Goal: Information Seeking & Learning: Learn about a topic

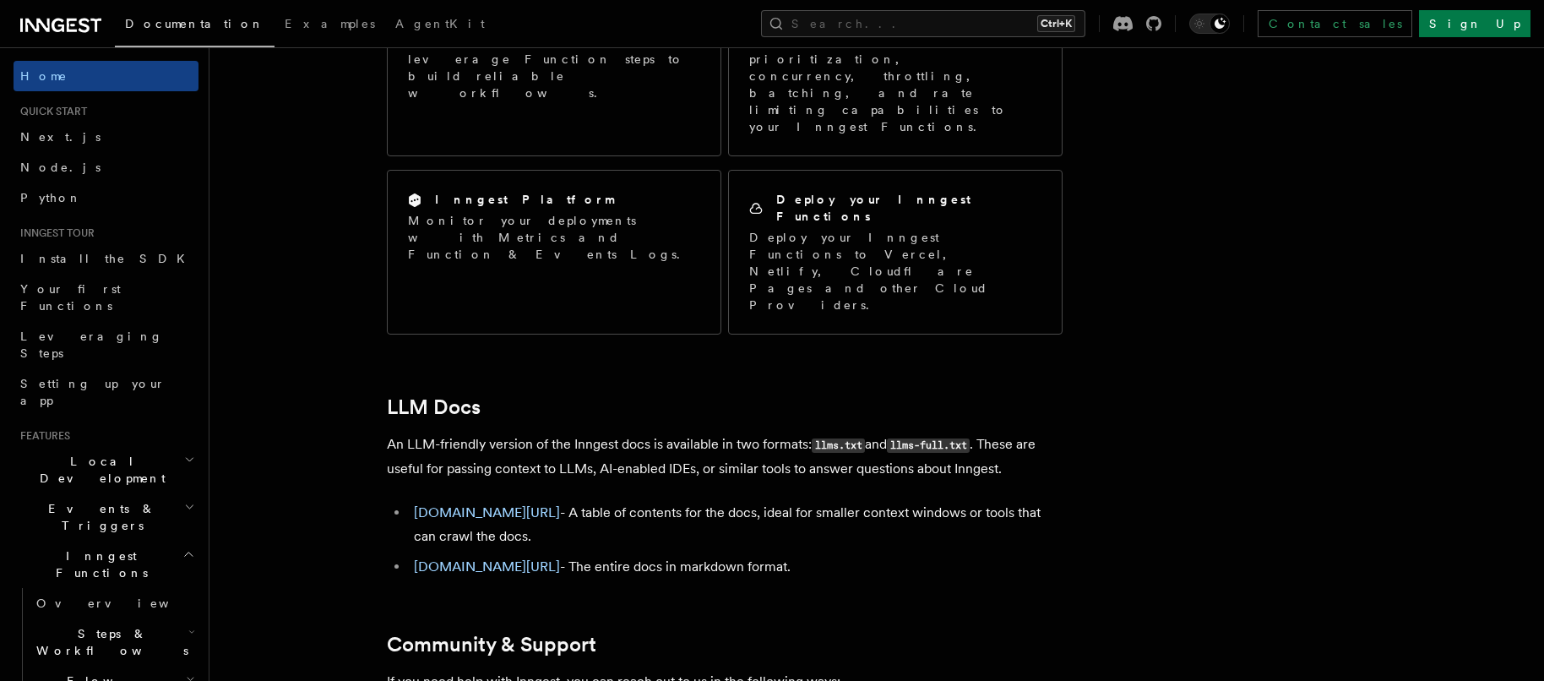
scroll to position [1302, 0]
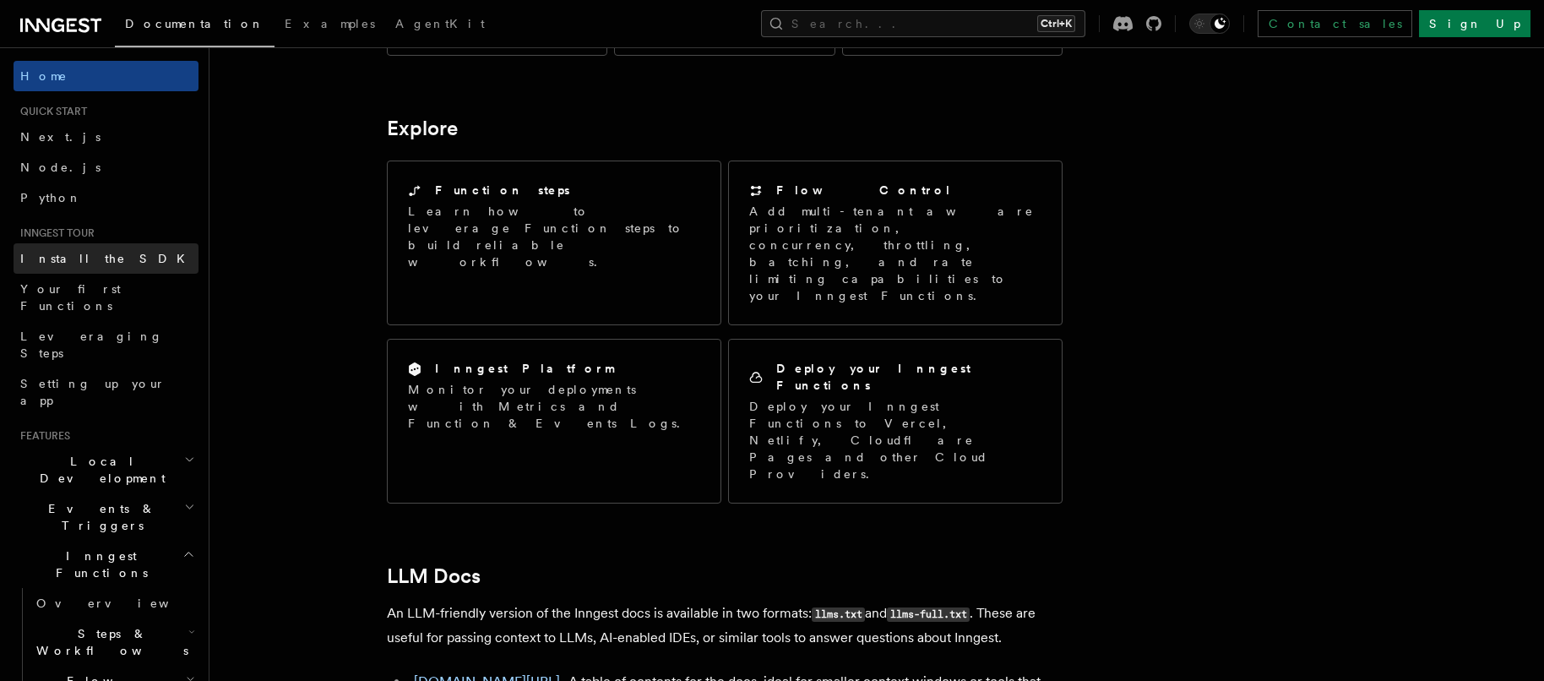
click at [72, 268] on link "Install the SDK" at bounding box center [106, 258] width 185 height 30
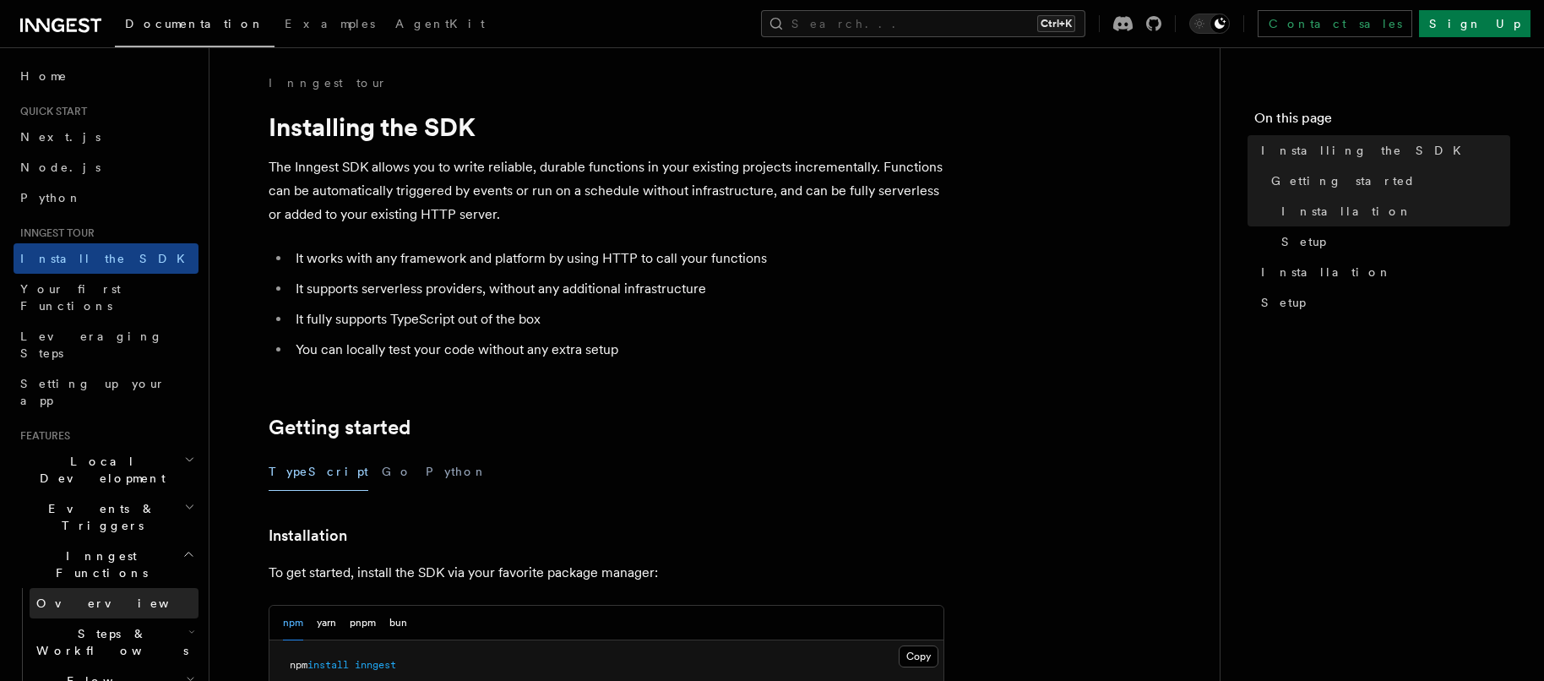
click at [72, 596] on span "Overview" at bounding box center [123, 603] width 174 height 14
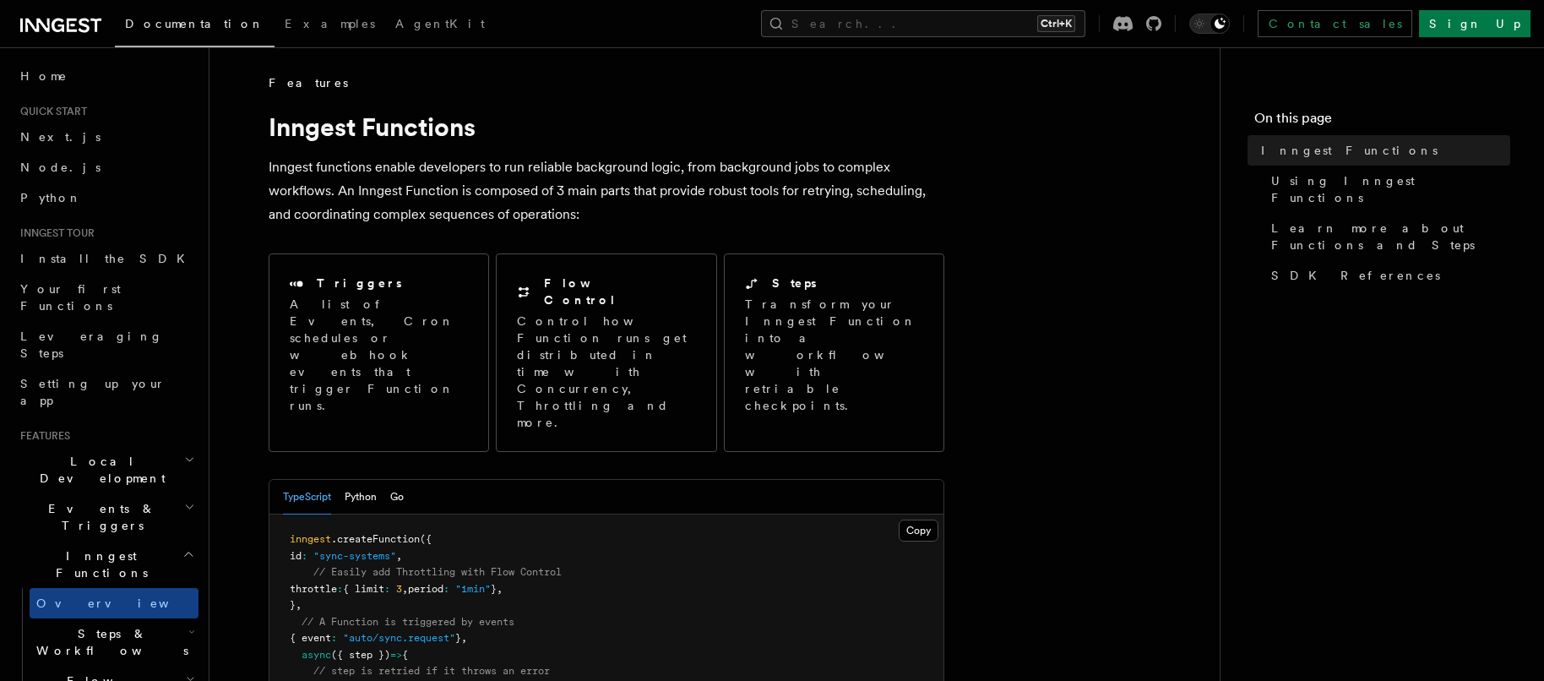
click at [82, 625] on span "Steps & Workflows" at bounding box center [109, 642] width 159 height 34
click at [91, 674] on span "Overview" at bounding box center [139, 681] width 174 height 14
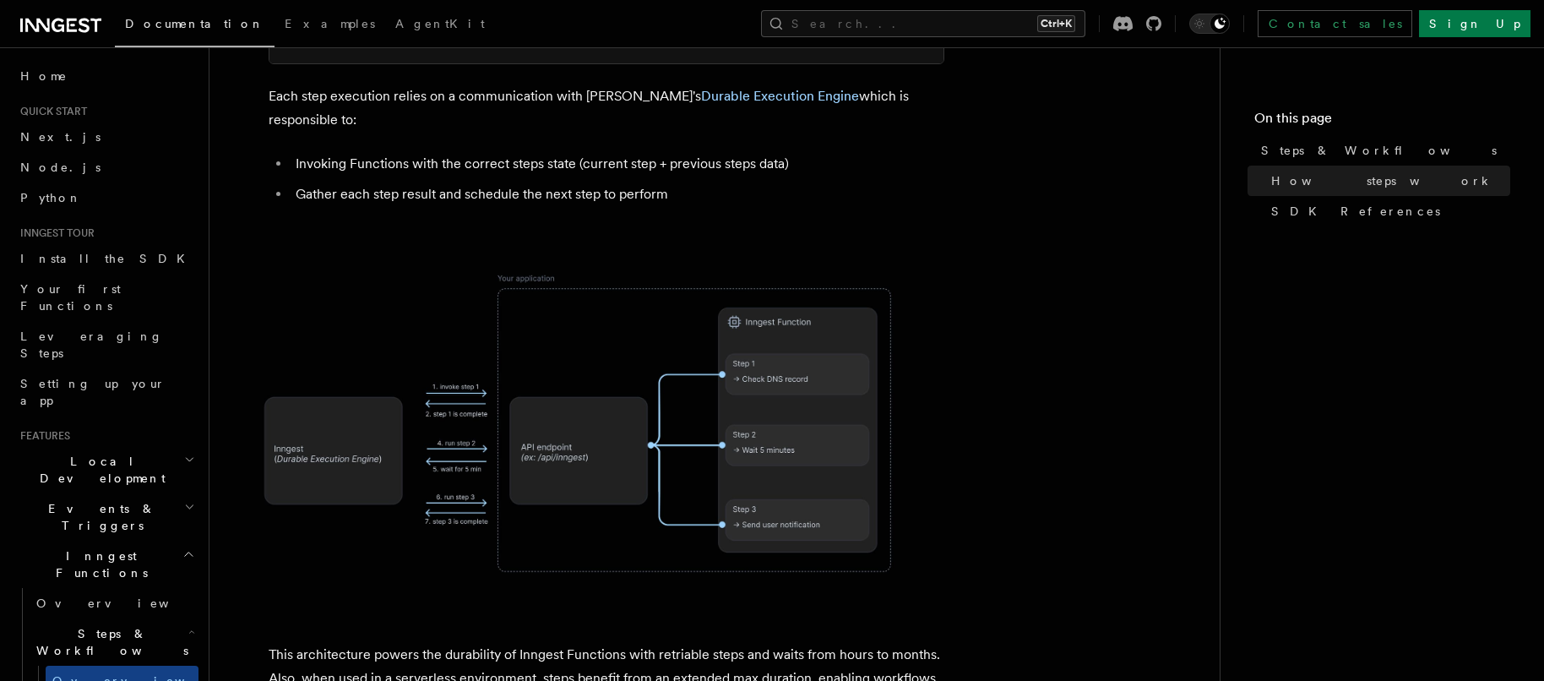
scroll to position [338, 0]
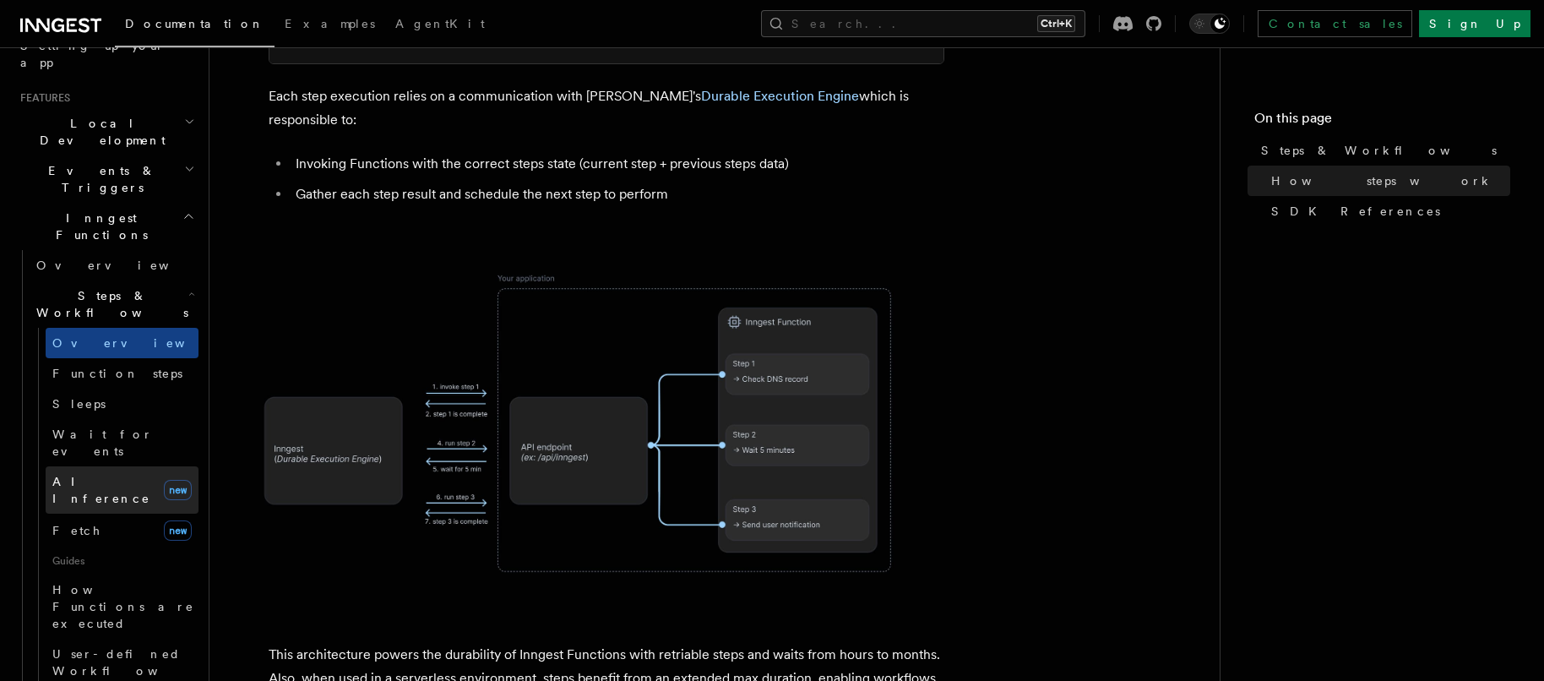
click at [85, 475] on span "AI Inference" at bounding box center [101, 490] width 98 height 30
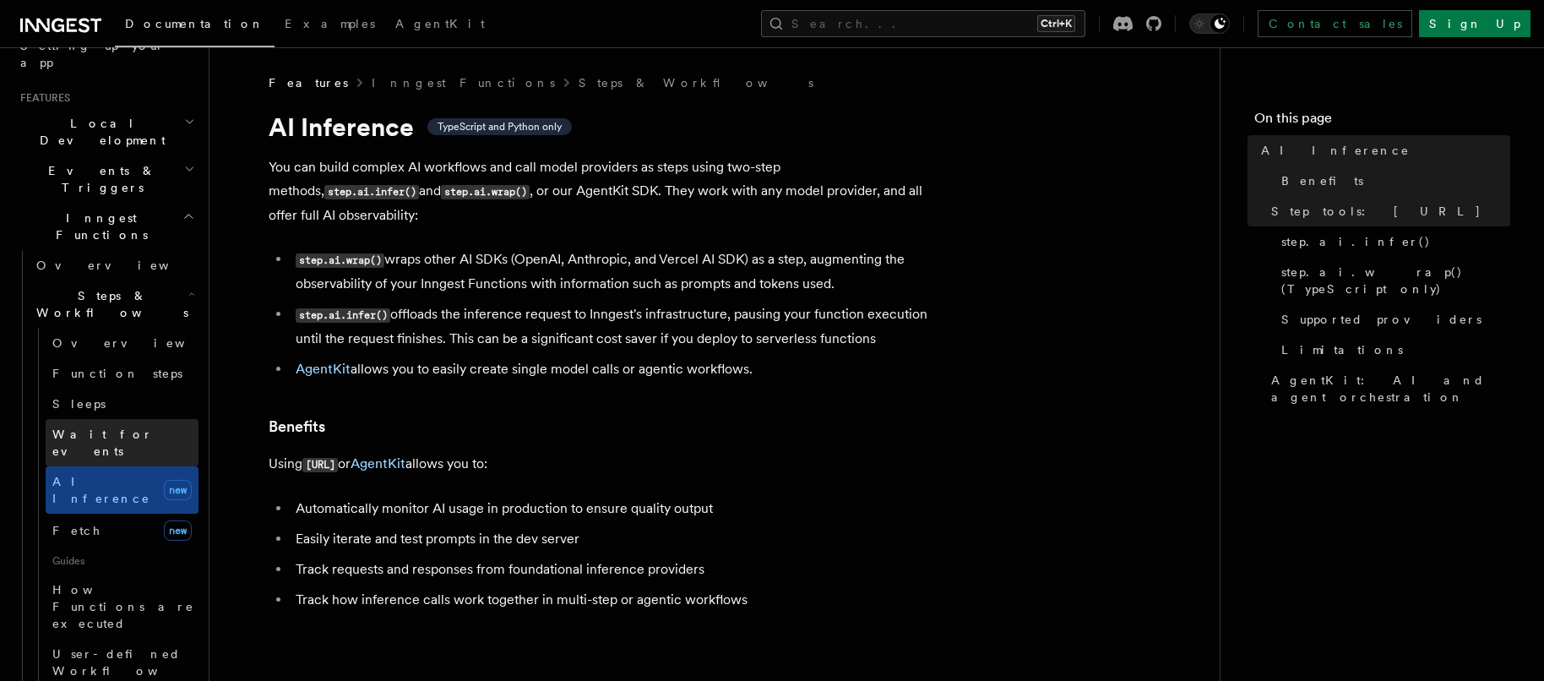
click at [90, 427] on span "Wait for events" at bounding box center [102, 442] width 101 height 30
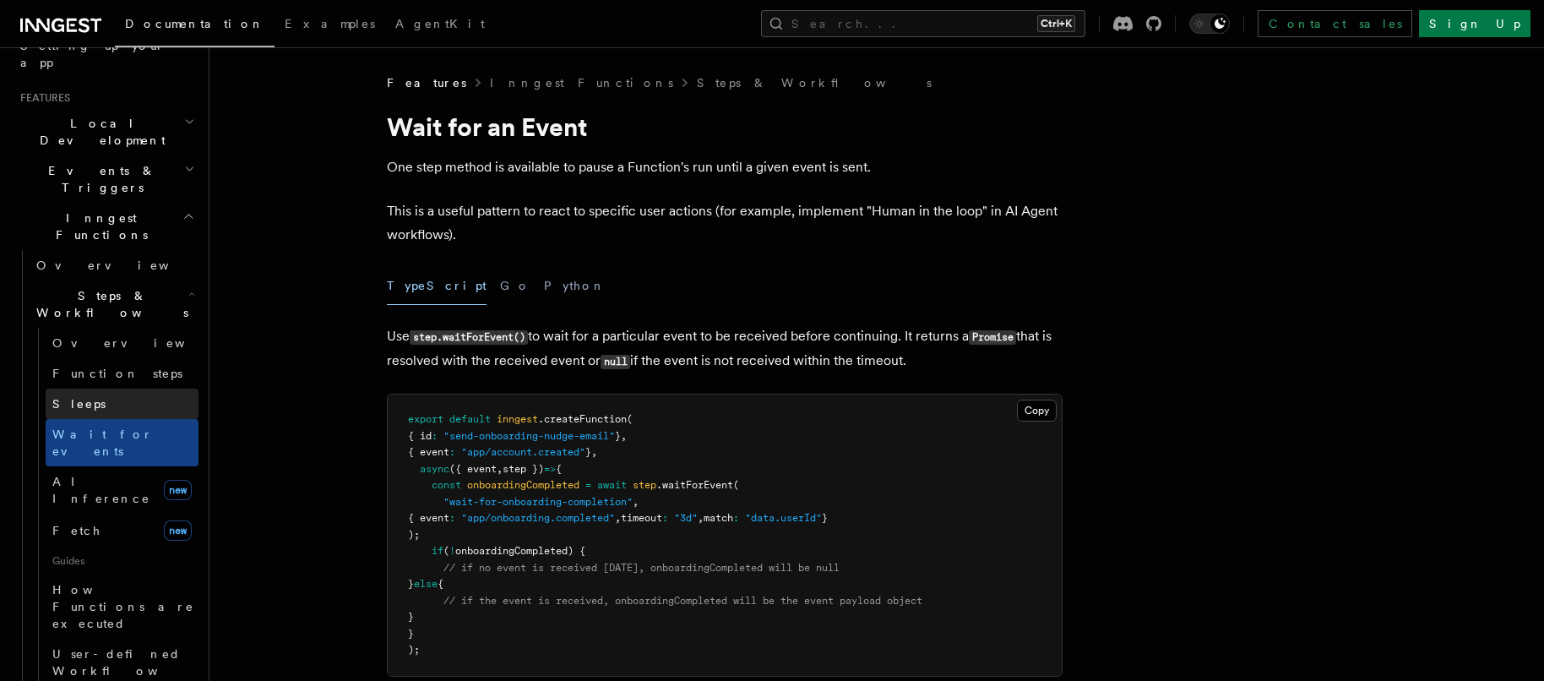
click at [90, 389] on link "Sleeps" at bounding box center [122, 404] width 153 height 30
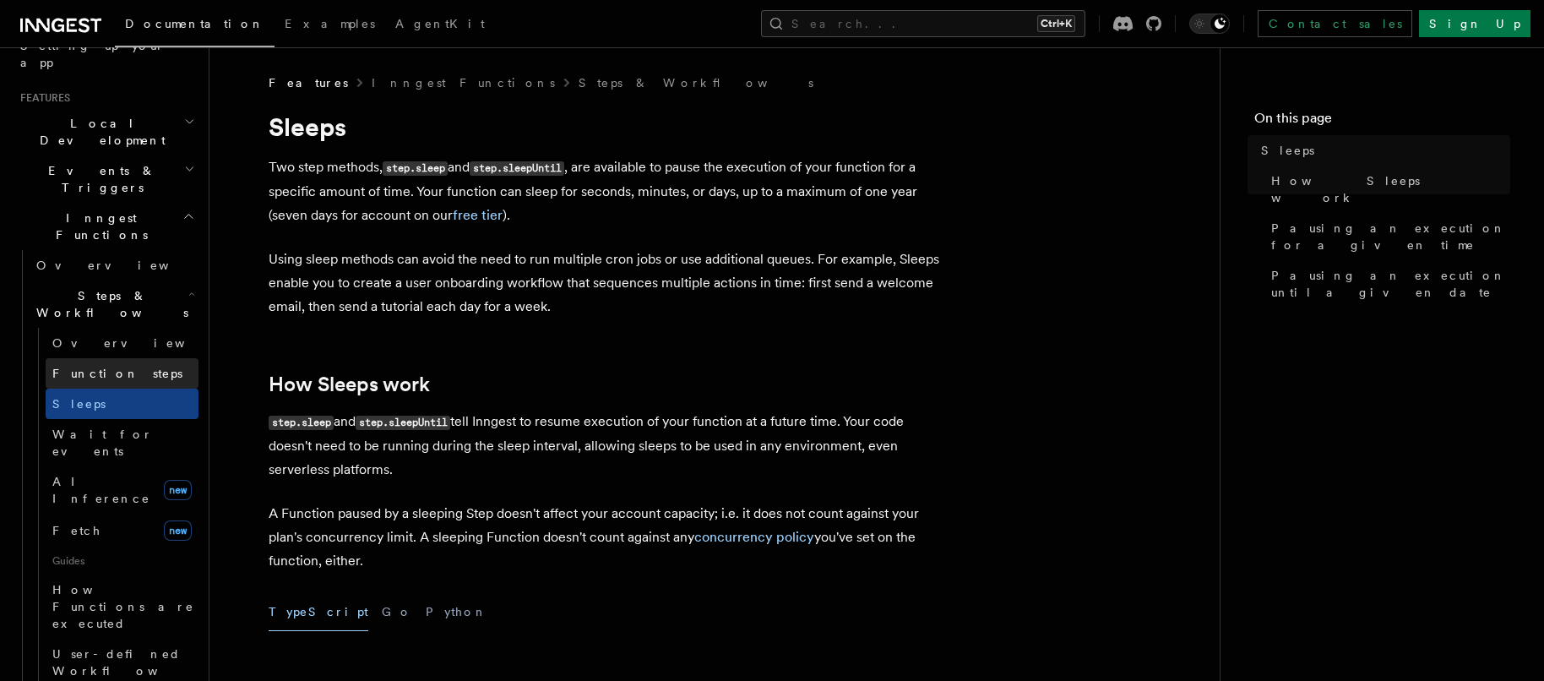
click at [93, 367] on span "Function steps" at bounding box center [117, 374] width 130 height 14
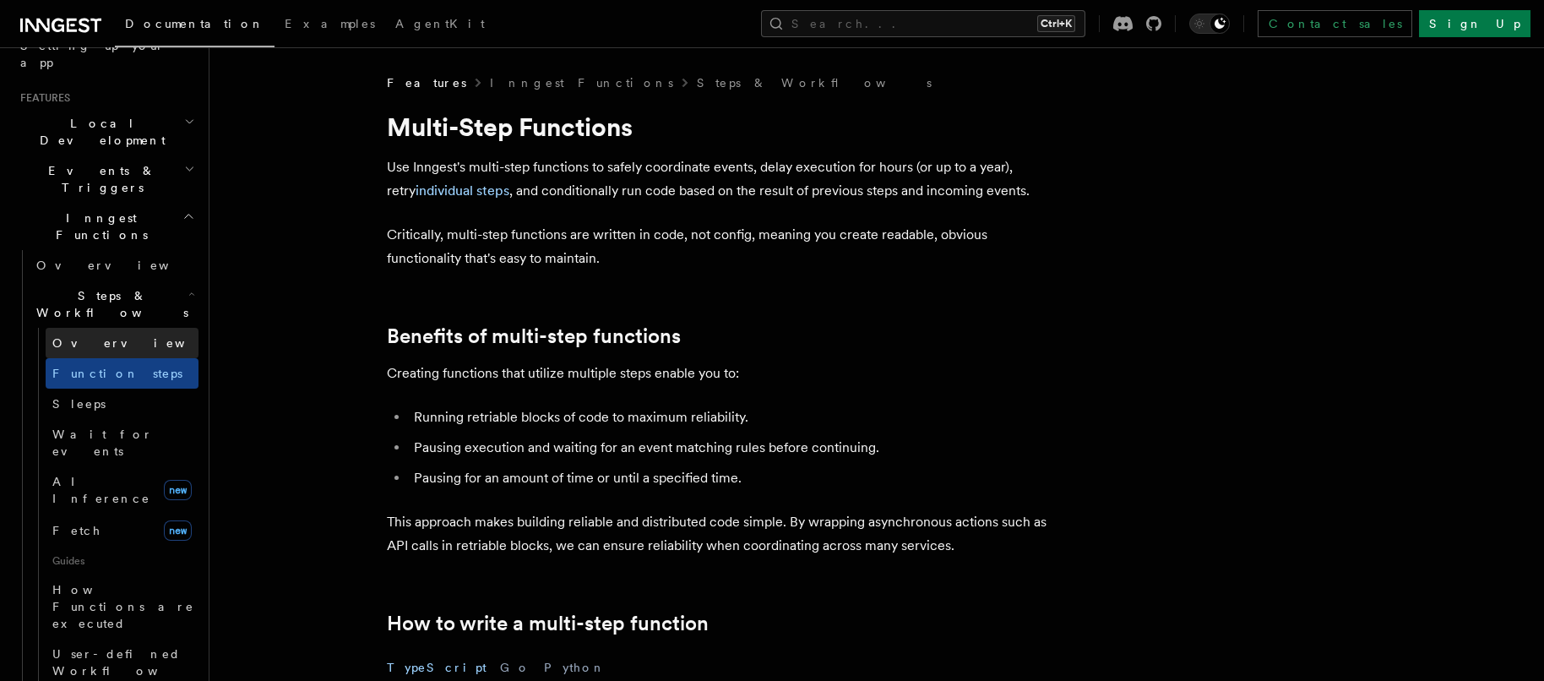
click at [93, 336] on span "Overview" at bounding box center [139, 343] width 174 height 14
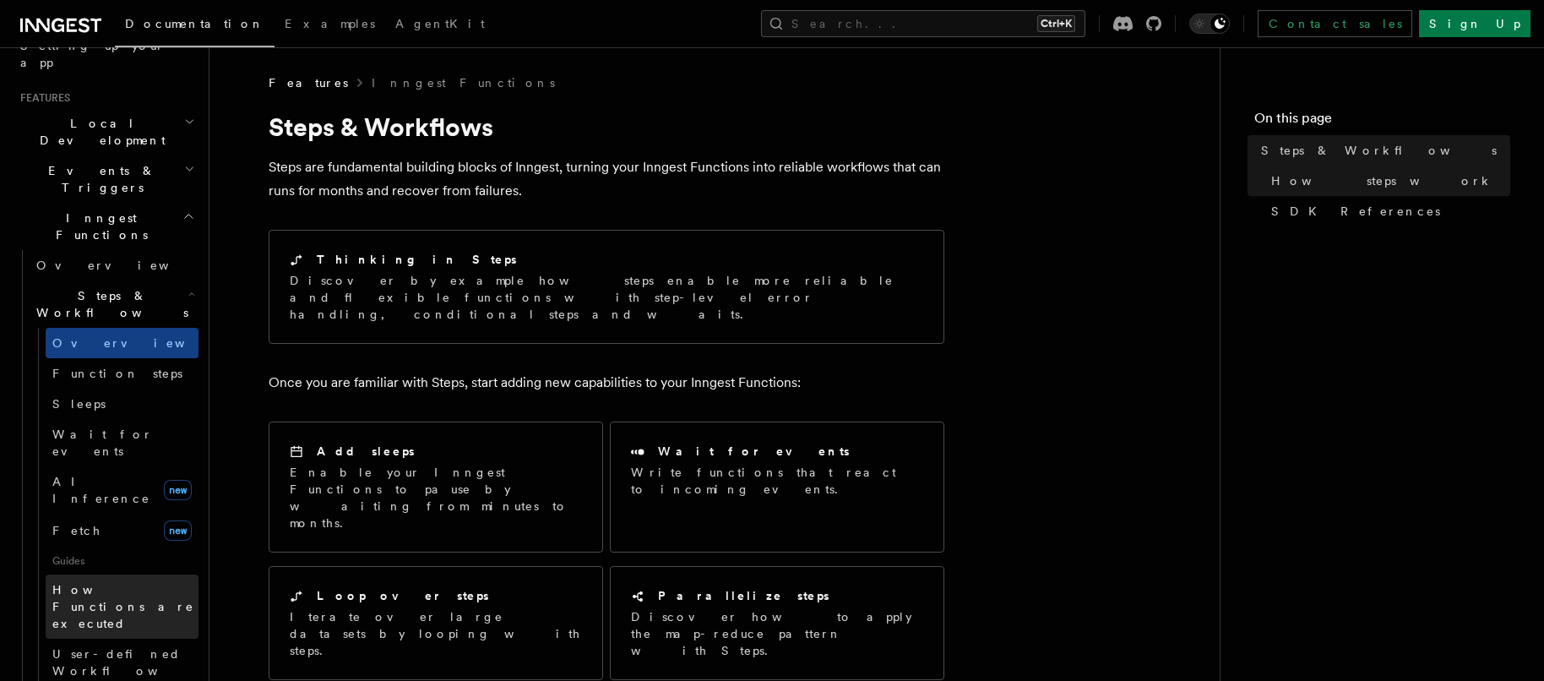
click at [133, 574] on link "How Functions are executed" at bounding box center [122, 606] width 153 height 64
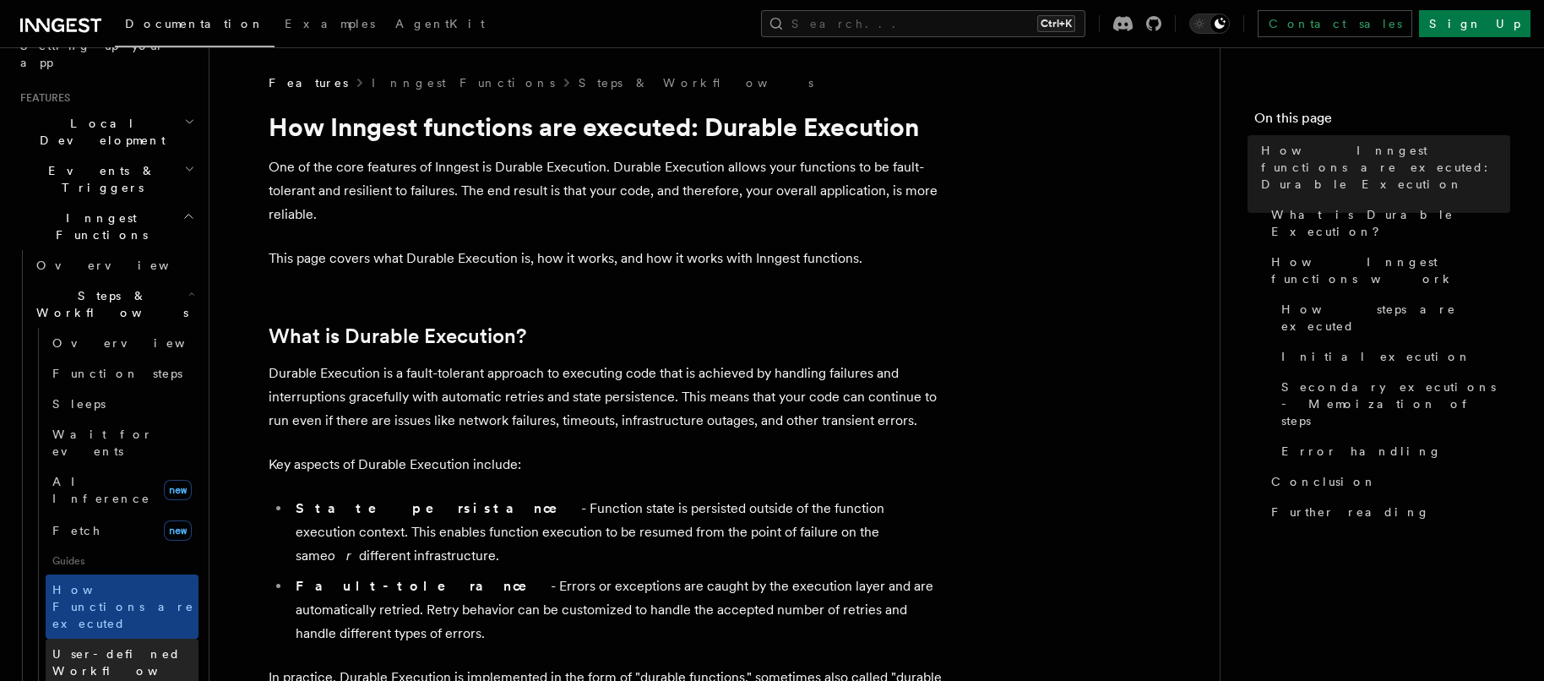
click at [140, 647] on span "User-defined Workflows" at bounding box center [128, 662] width 152 height 30
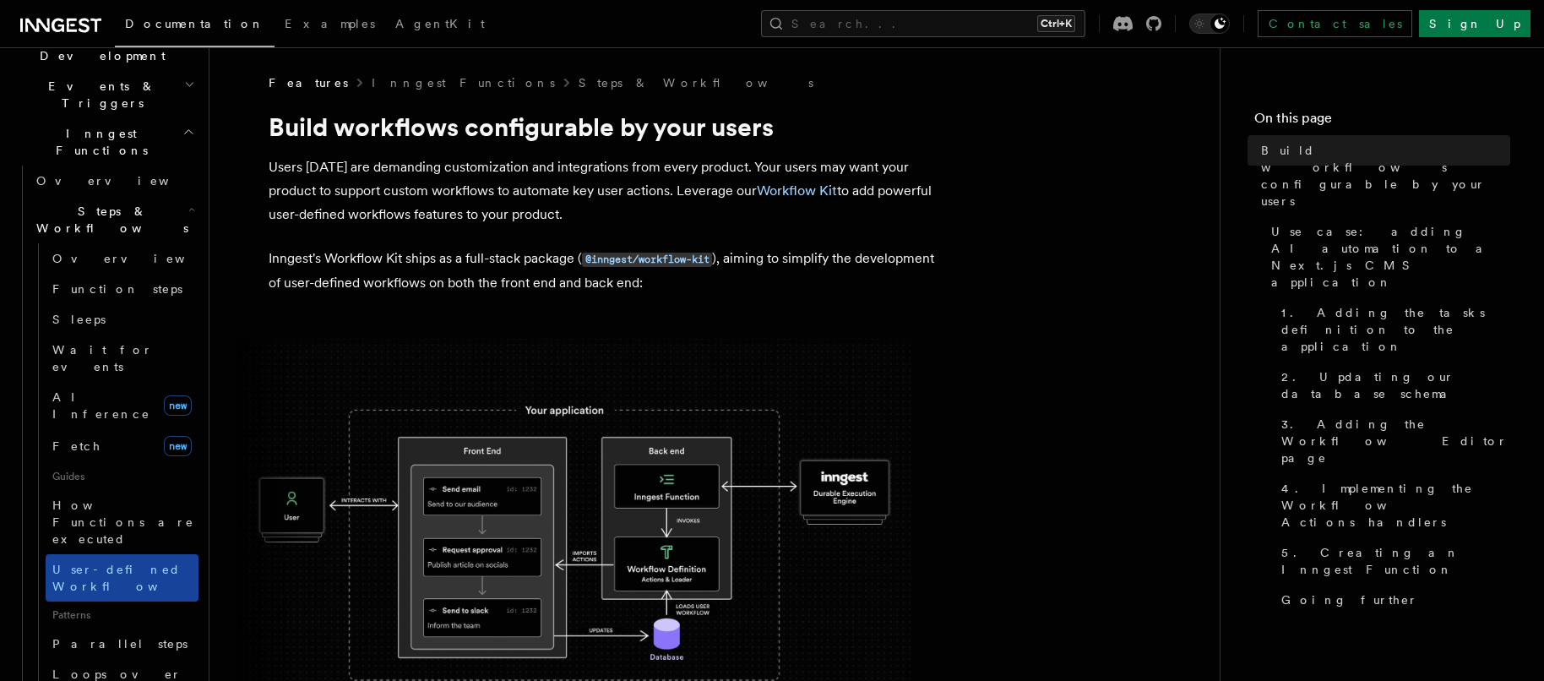
scroll to position [507, 0]
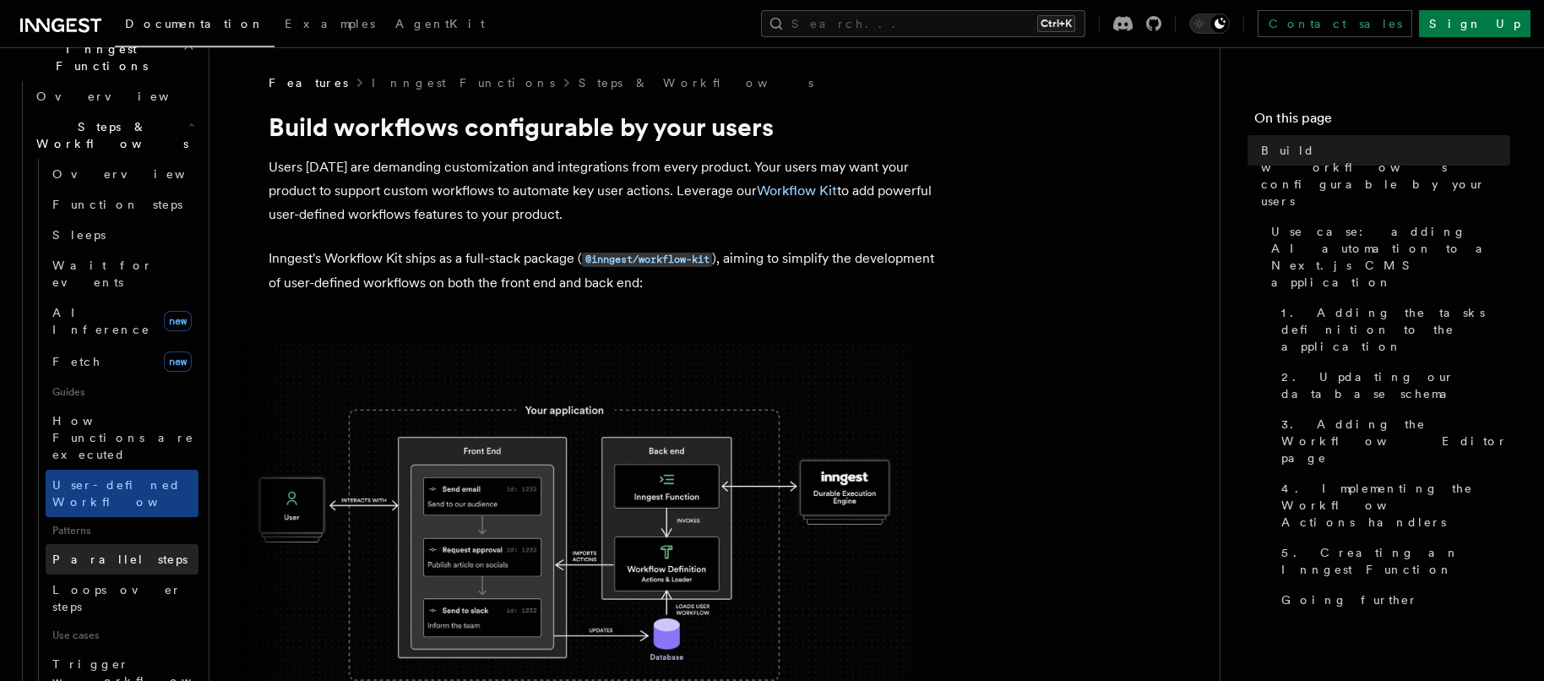
click at [92, 552] on span "Parallel steps" at bounding box center [119, 559] width 135 height 14
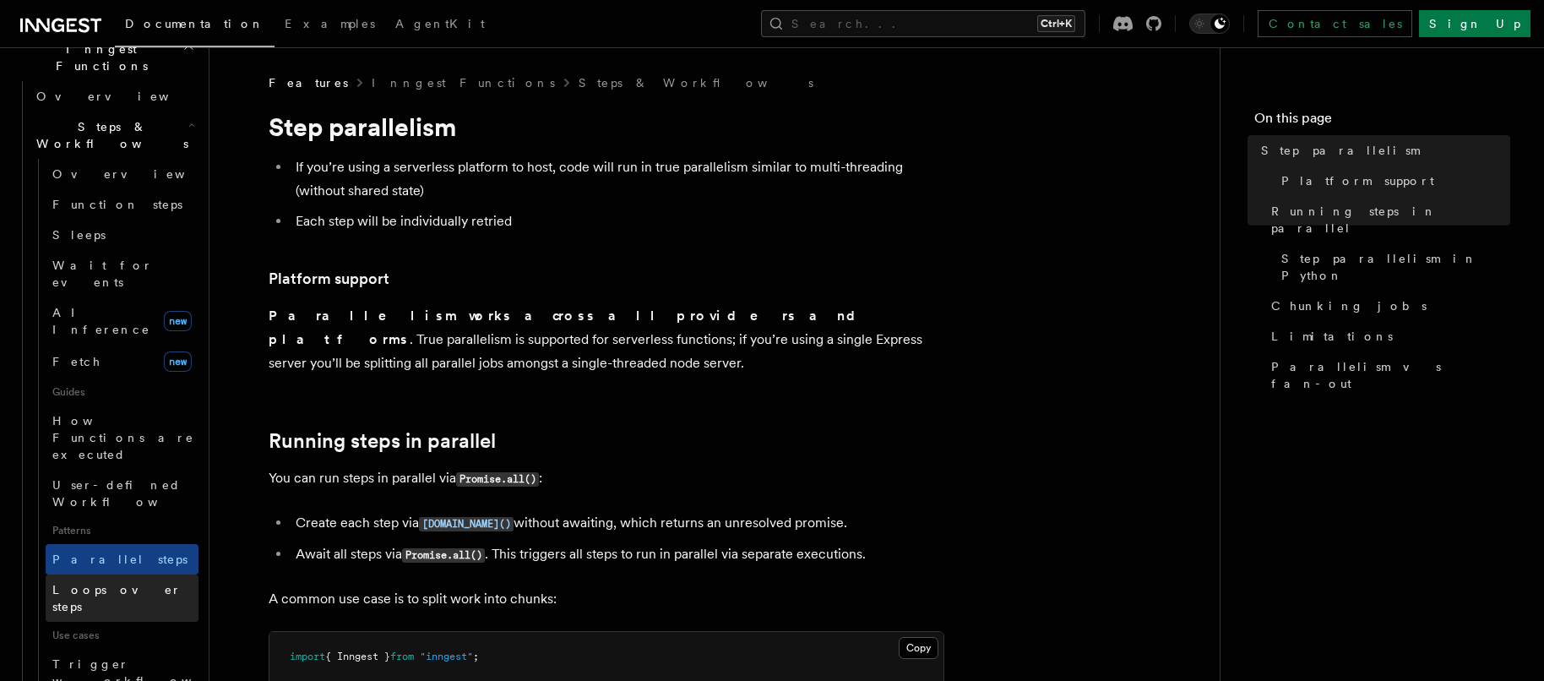
click at [106, 574] on link "Loops over steps" at bounding box center [122, 597] width 153 height 47
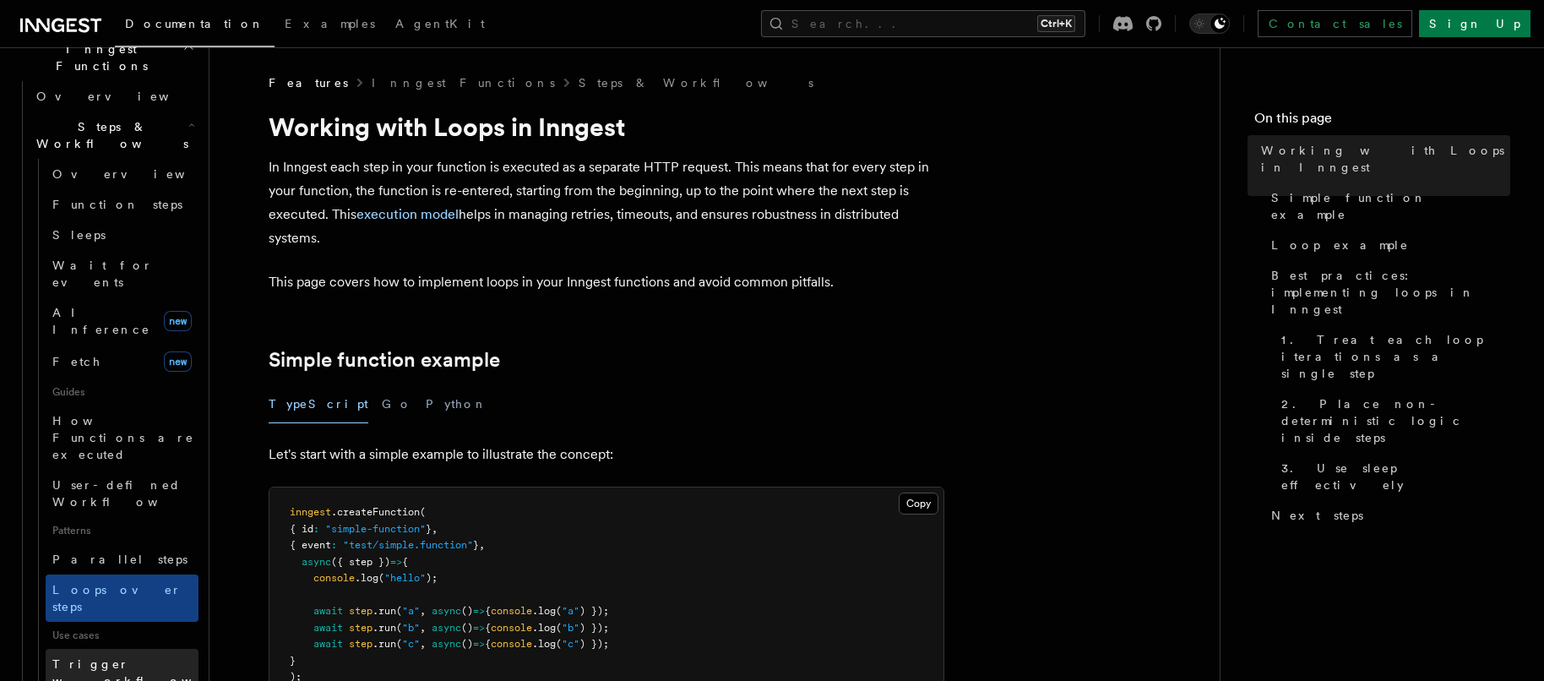
scroll to position [676, 0]
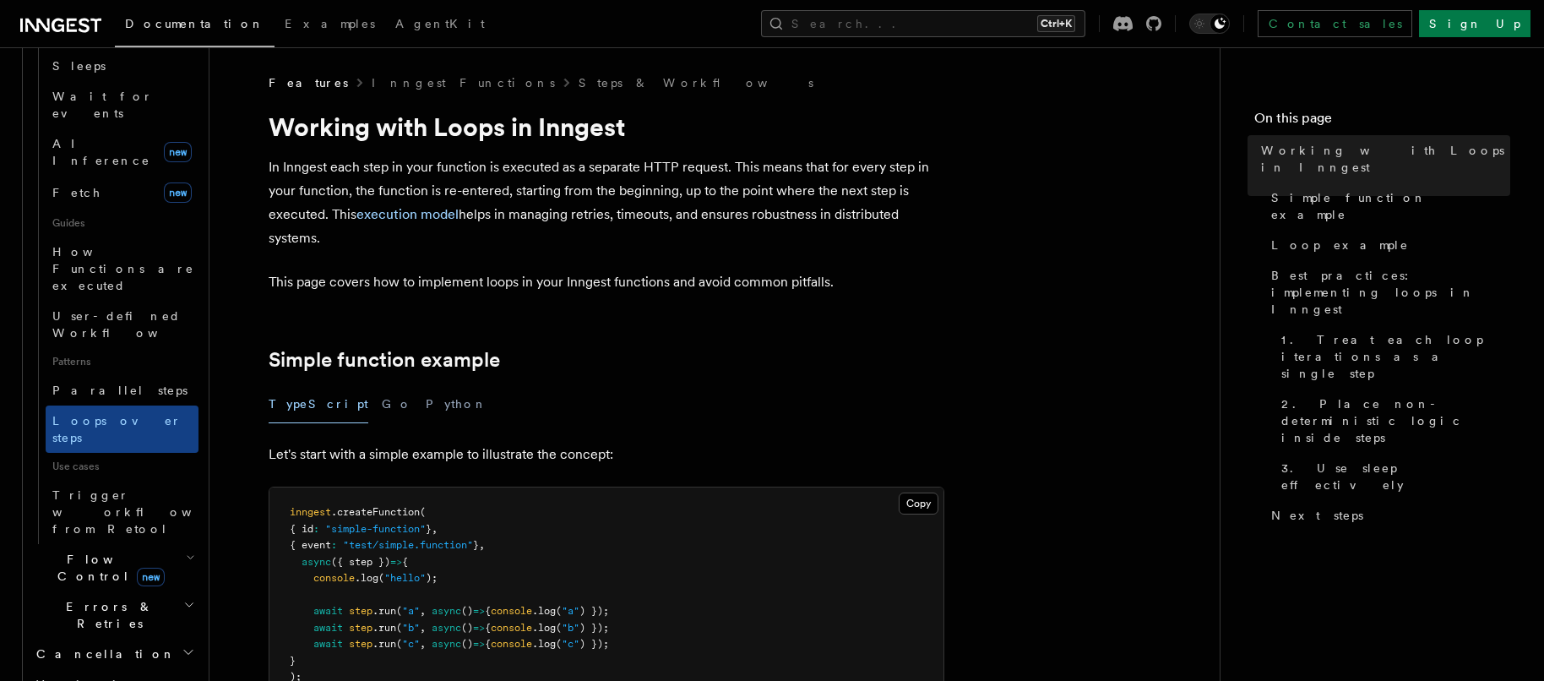
click at [100, 551] on span "Flow Control new" at bounding box center [108, 568] width 156 height 34
click at [90, 591] on link "Overview" at bounding box center [122, 606] width 153 height 30
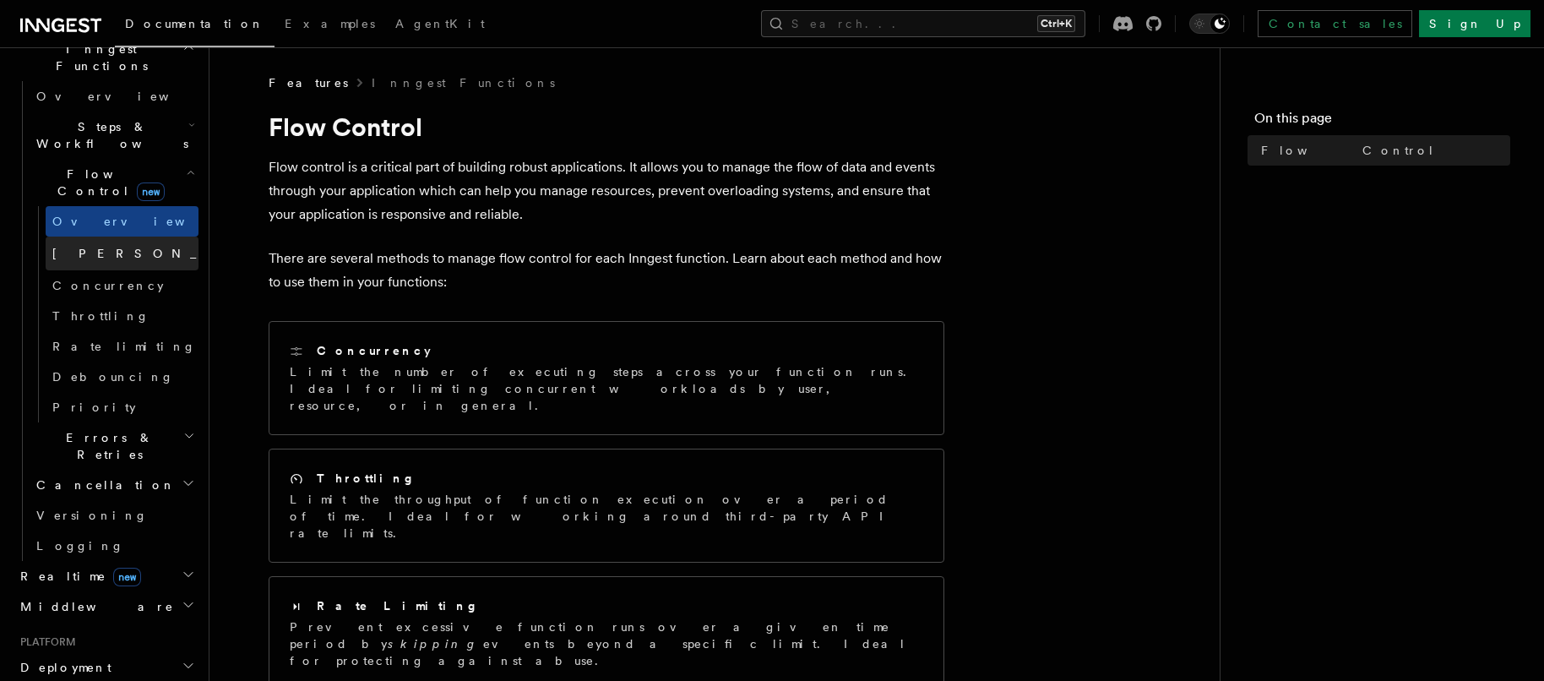
scroll to position [422, 0]
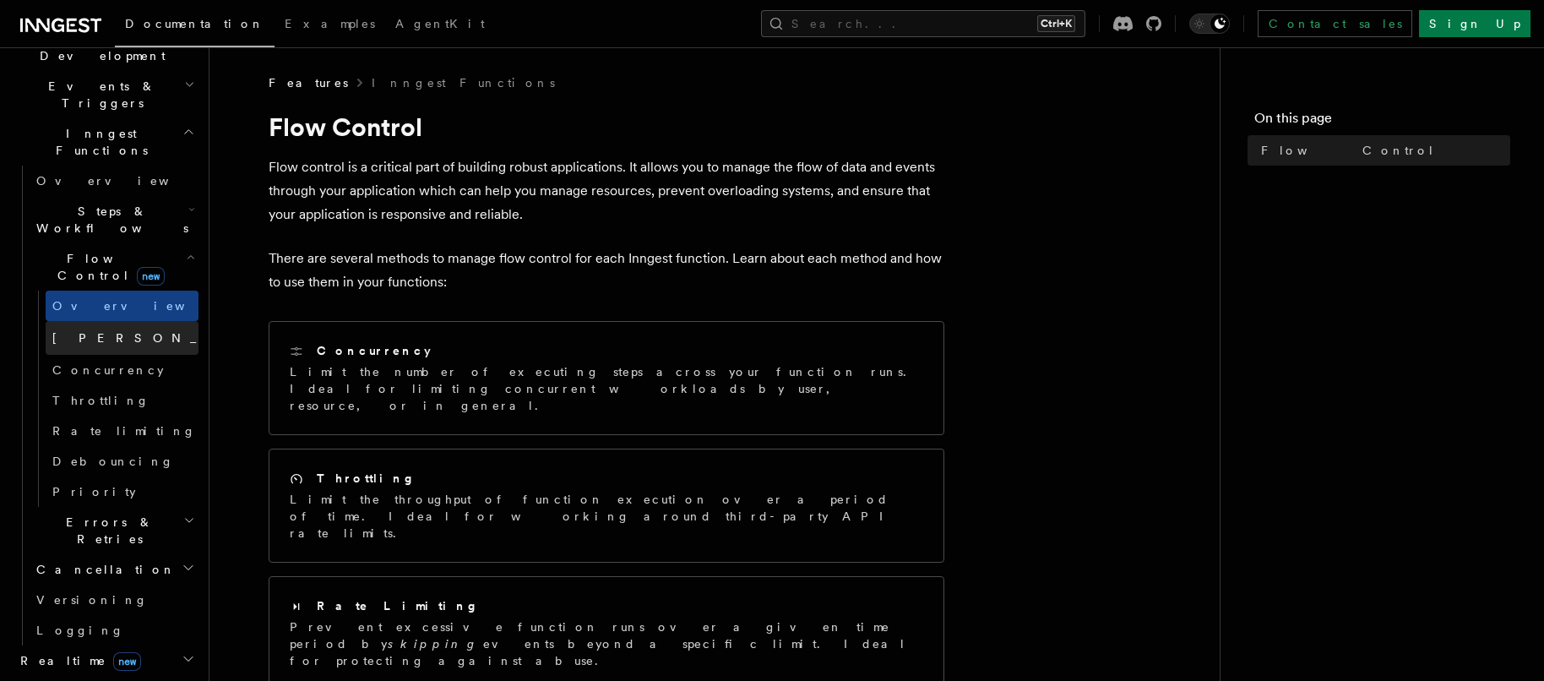
click at [110, 321] on link "Singleton new" at bounding box center [122, 338] width 153 height 34
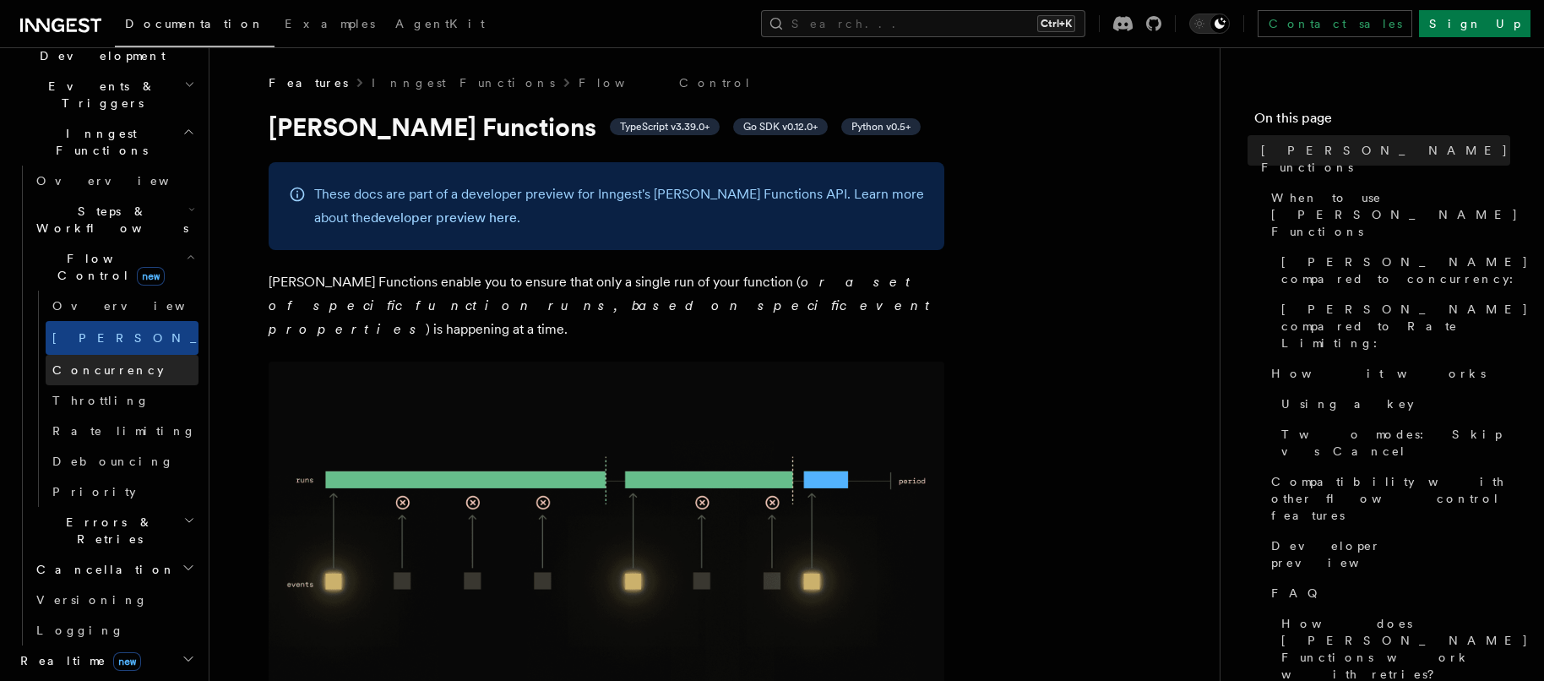
click at [111, 355] on link "Concurrency" at bounding box center [122, 370] width 153 height 30
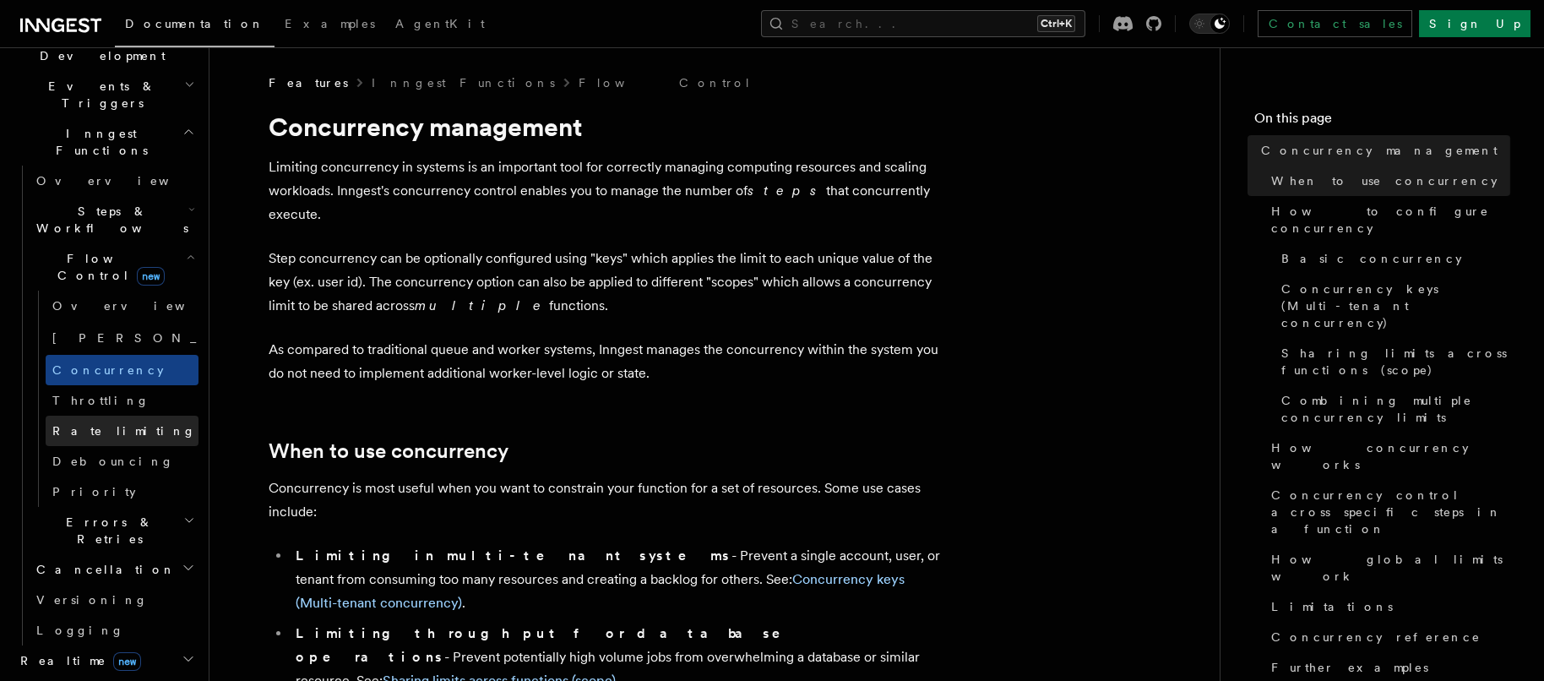
click at [105, 424] on span "Rate limiting" at bounding box center [124, 431] width 144 height 14
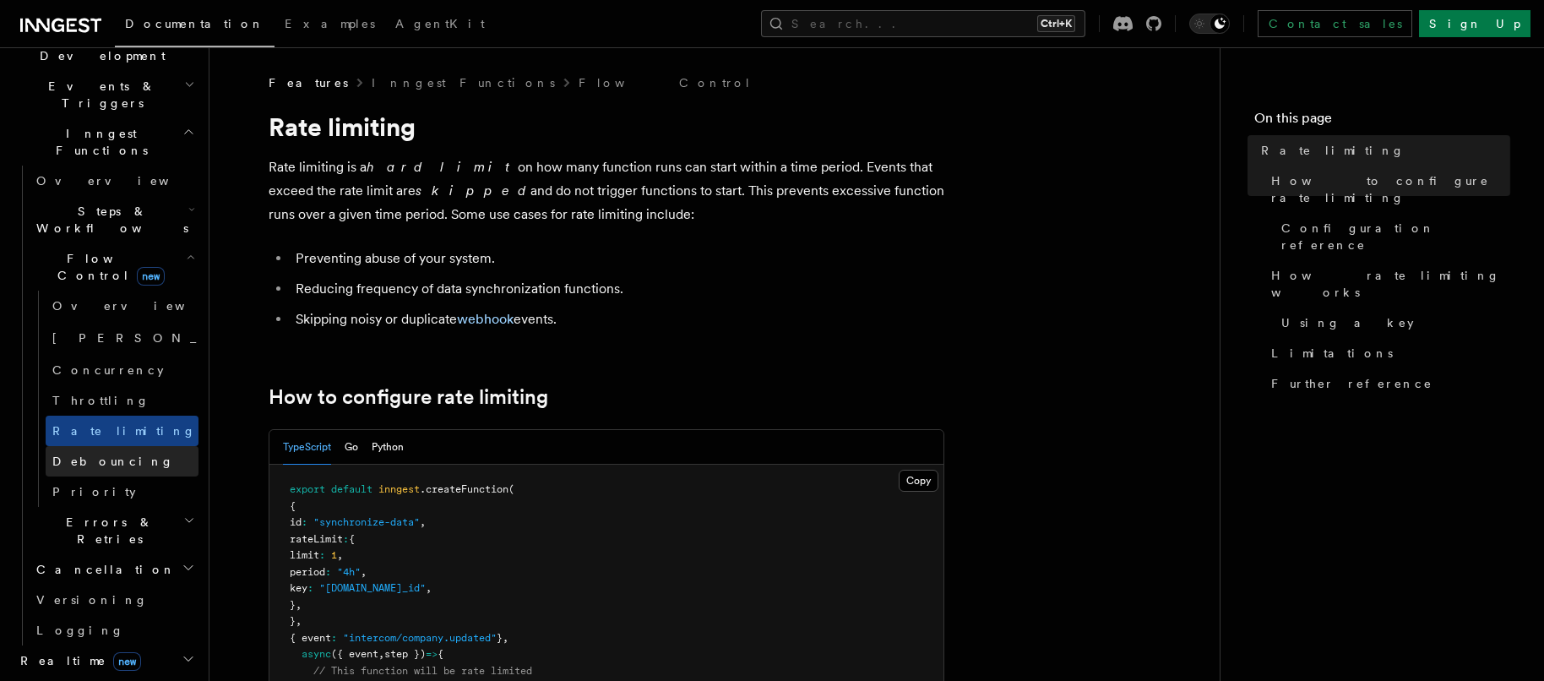
click at [95, 454] on span "Debouncing" at bounding box center [113, 461] width 122 height 14
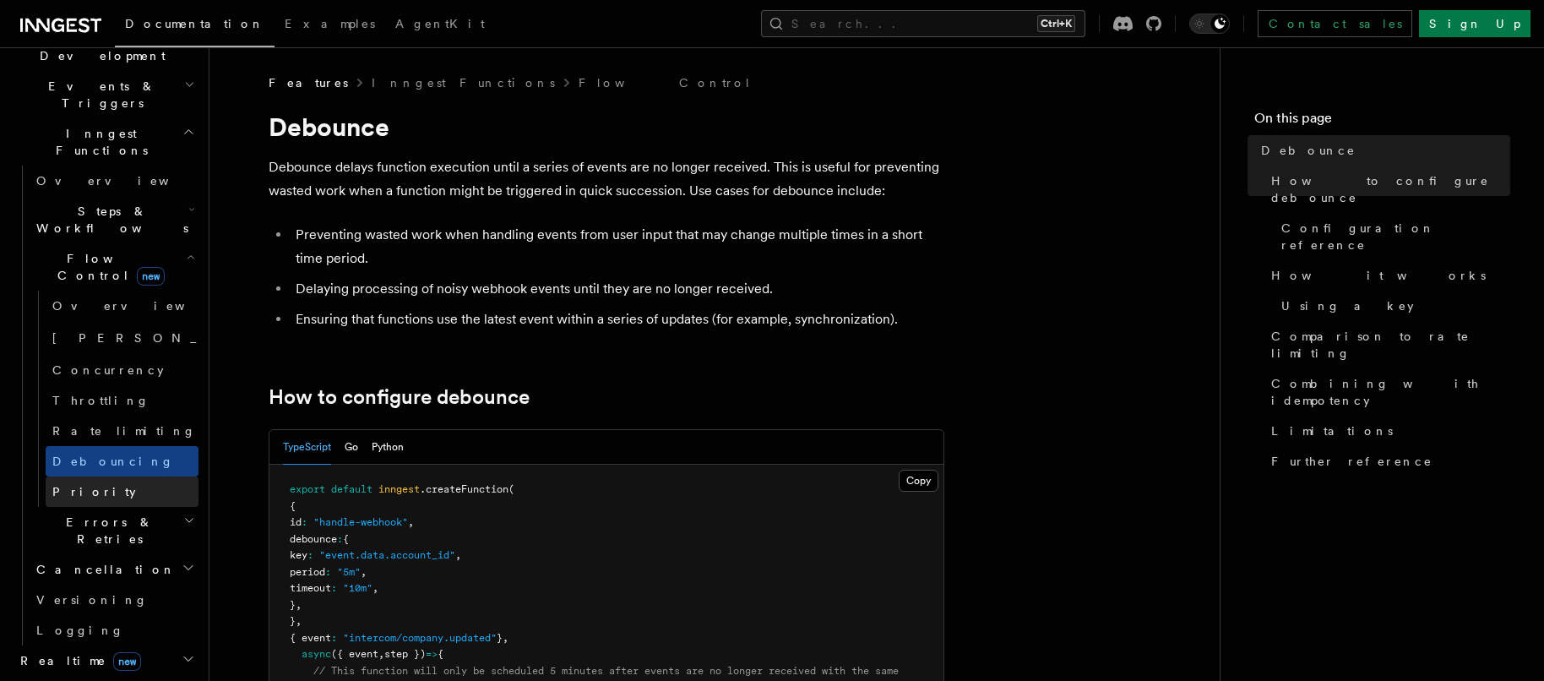
click at [92, 476] on link "Priority" at bounding box center [122, 491] width 153 height 30
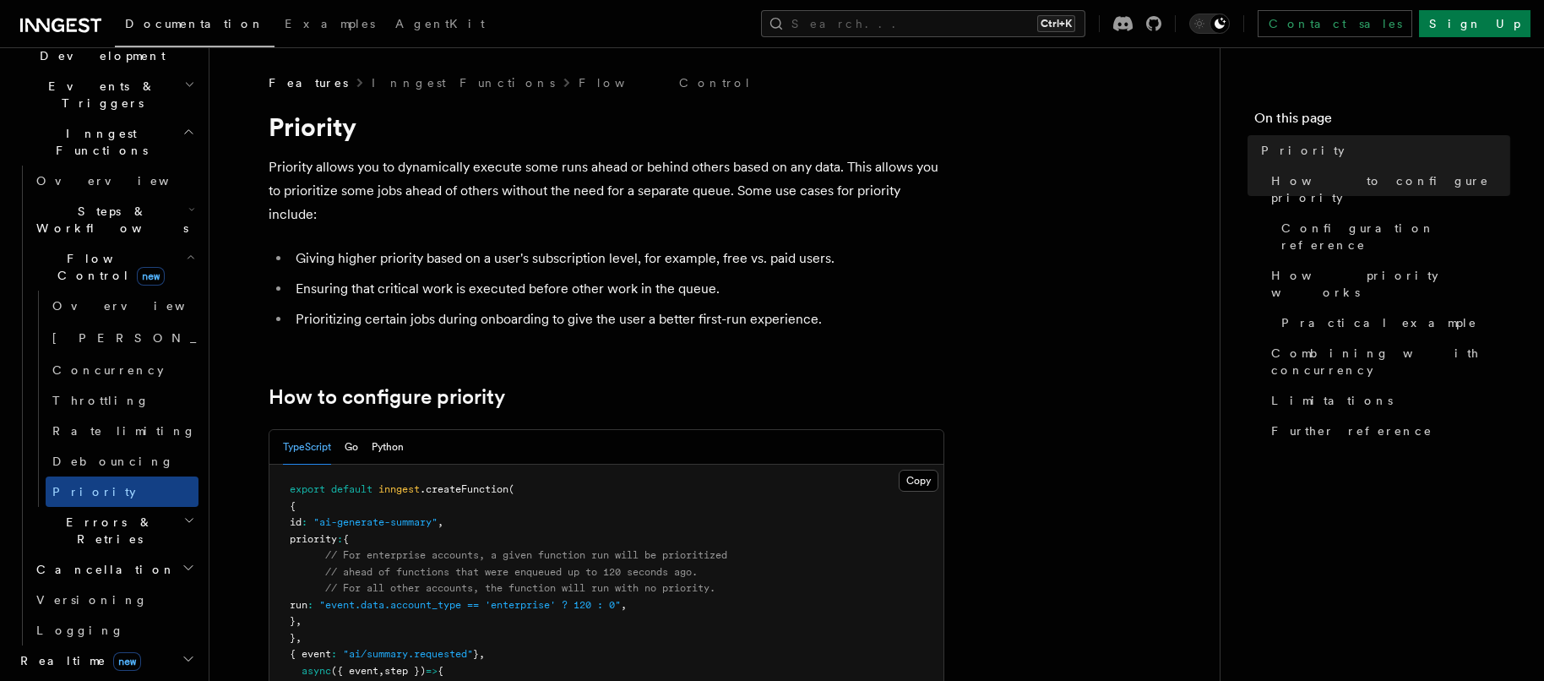
click at [99, 514] on span "Errors & Retries" at bounding box center [107, 531] width 154 height 34
click at [105, 585] on link "Retries" at bounding box center [122, 600] width 153 height 30
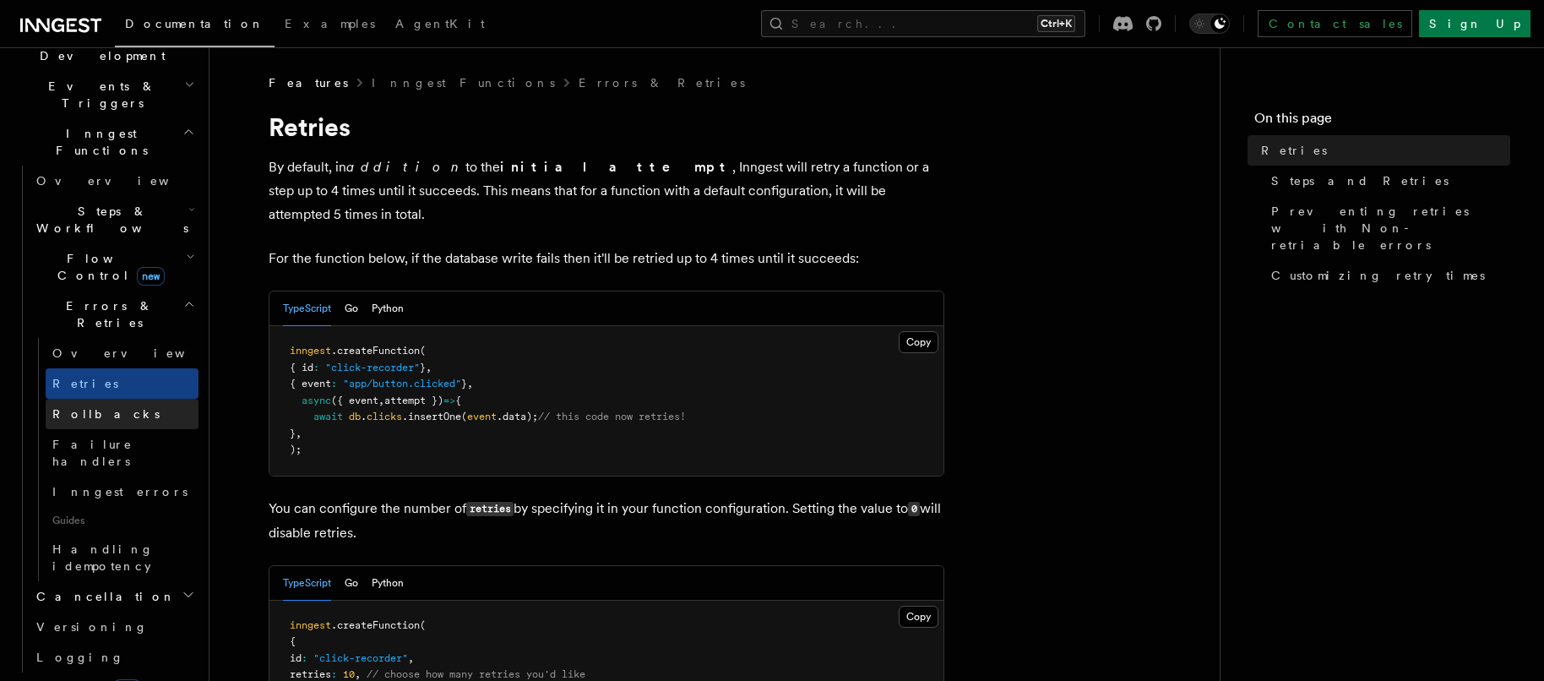
click at [103, 399] on link "Rollbacks" at bounding box center [122, 414] width 153 height 30
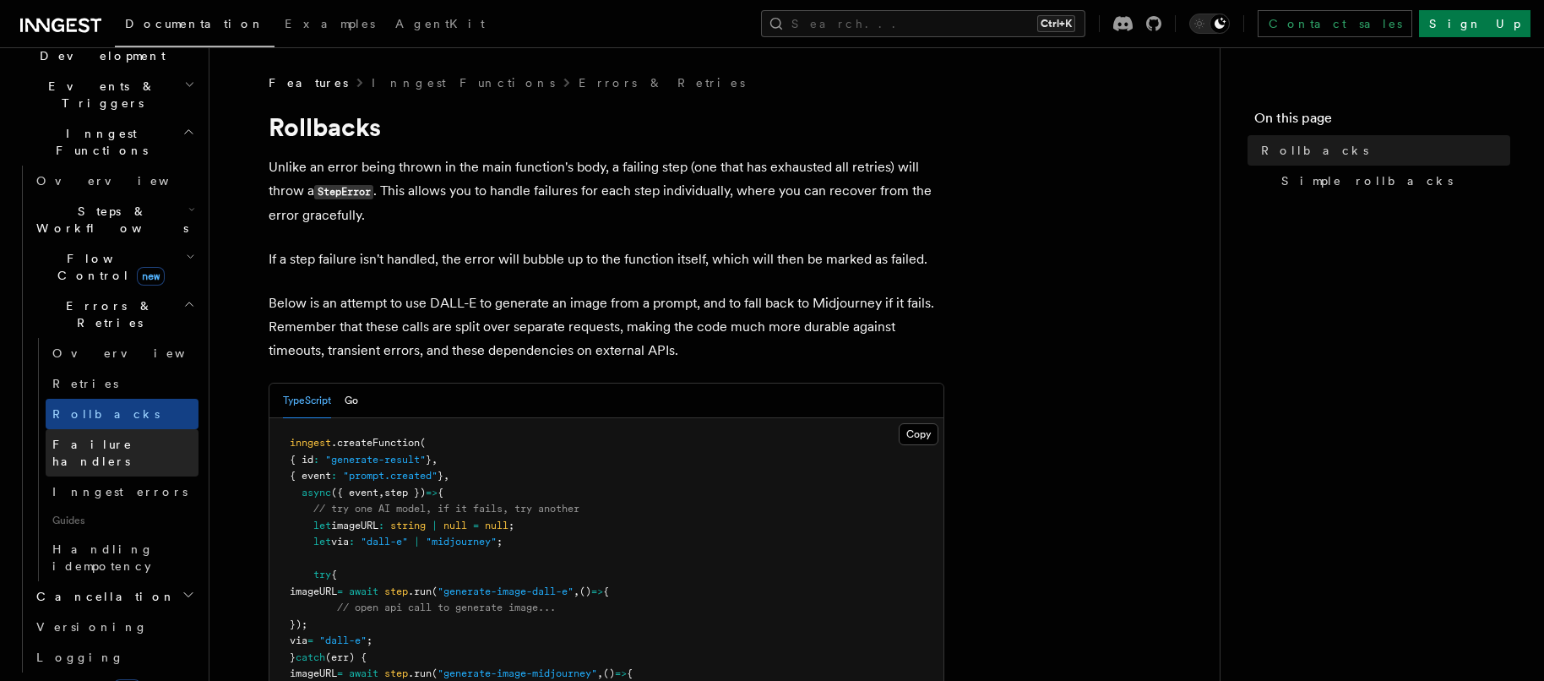
click at [108, 429] on link "Failure handlers" at bounding box center [122, 452] width 153 height 47
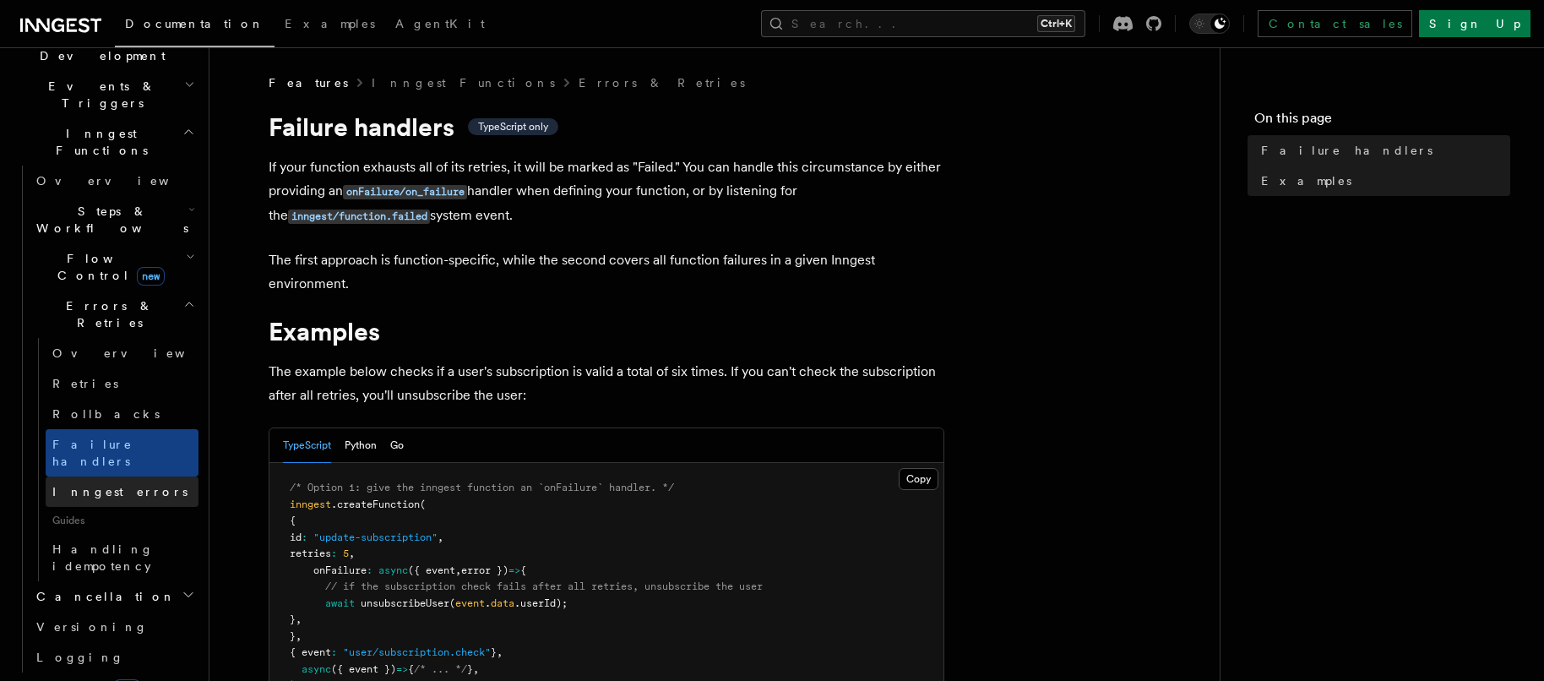
click at [106, 485] on span "Inngest errors" at bounding box center [119, 492] width 135 height 14
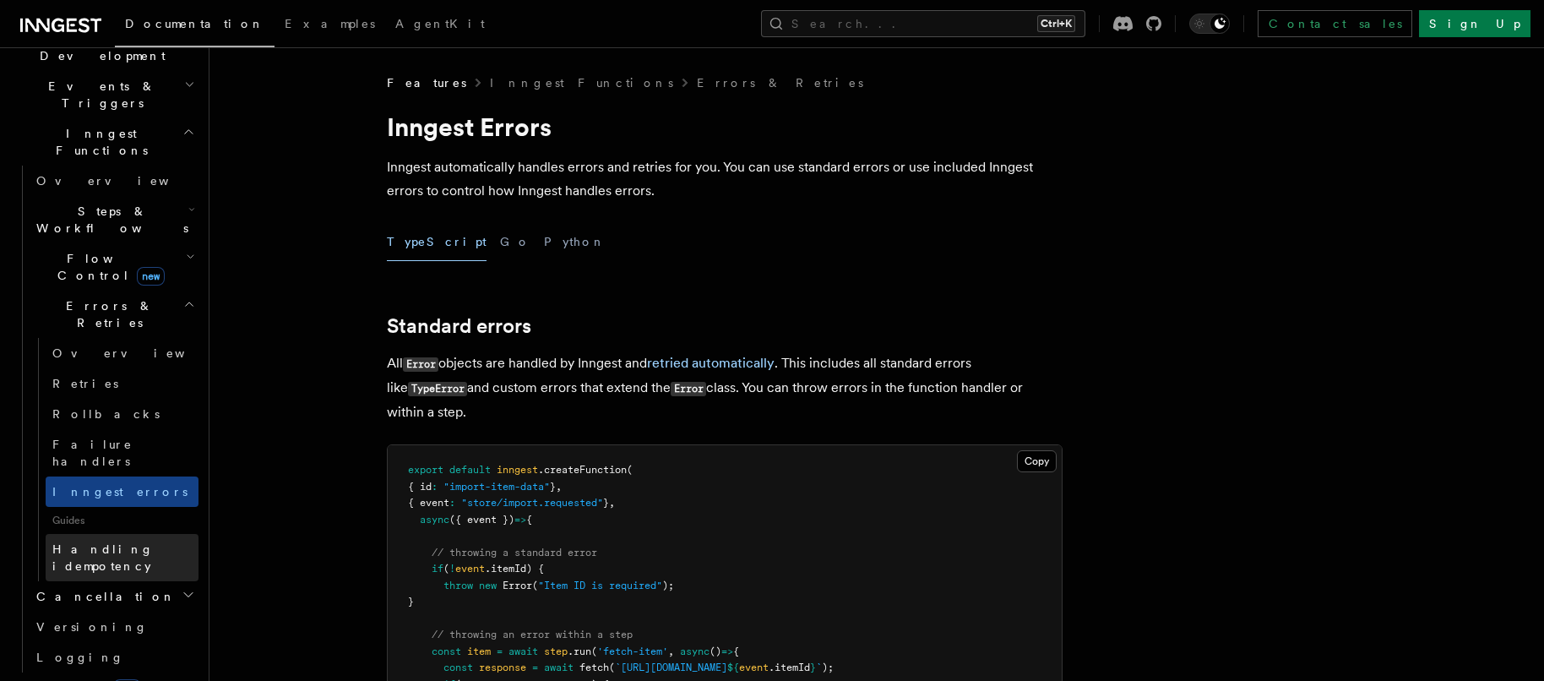
click at [105, 534] on link "Handling idempotency" at bounding box center [122, 557] width 153 height 47
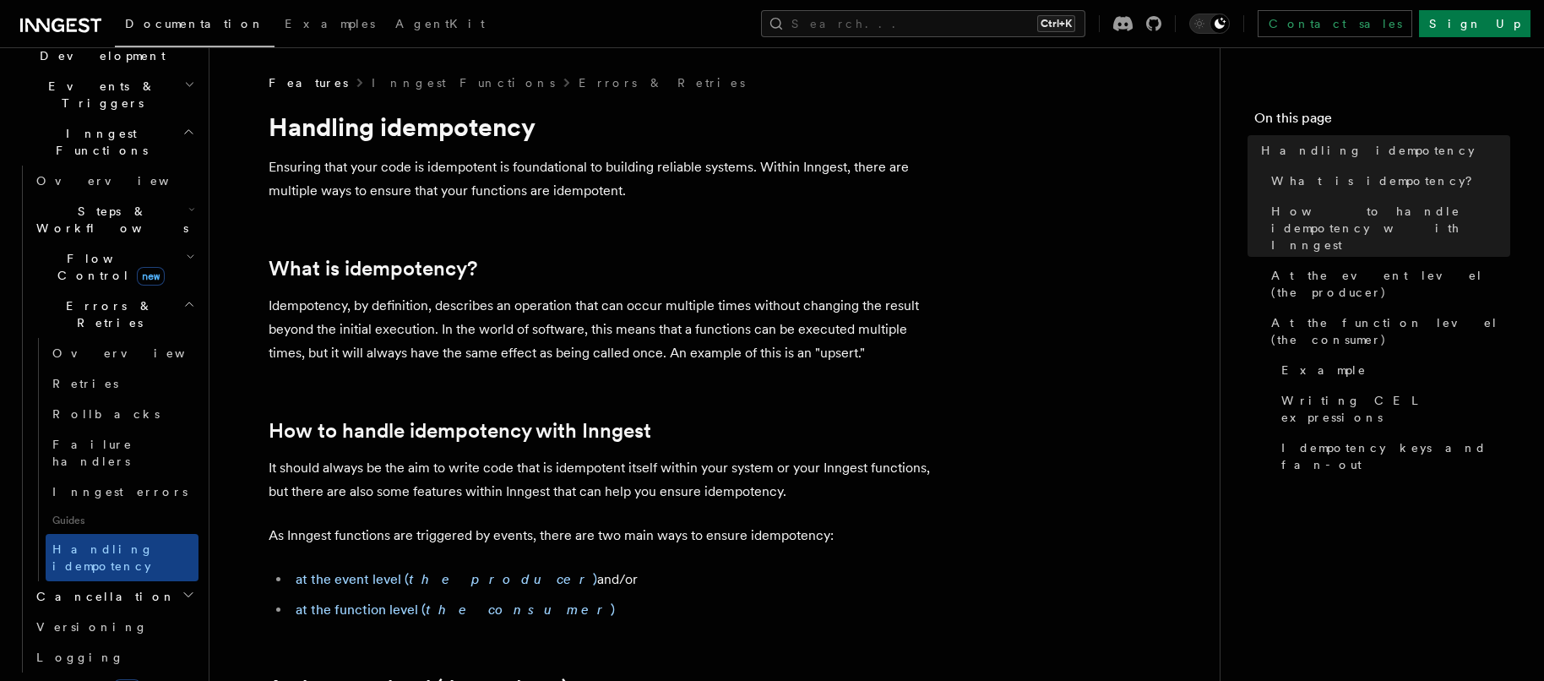
click at [97, 588] on span "Cancellation" at bounding box center [103, 596] width 146 height 17
click at [98, 642] on link "Cancel on timeouts" at bounding box center [122, 665] width 153 height 47
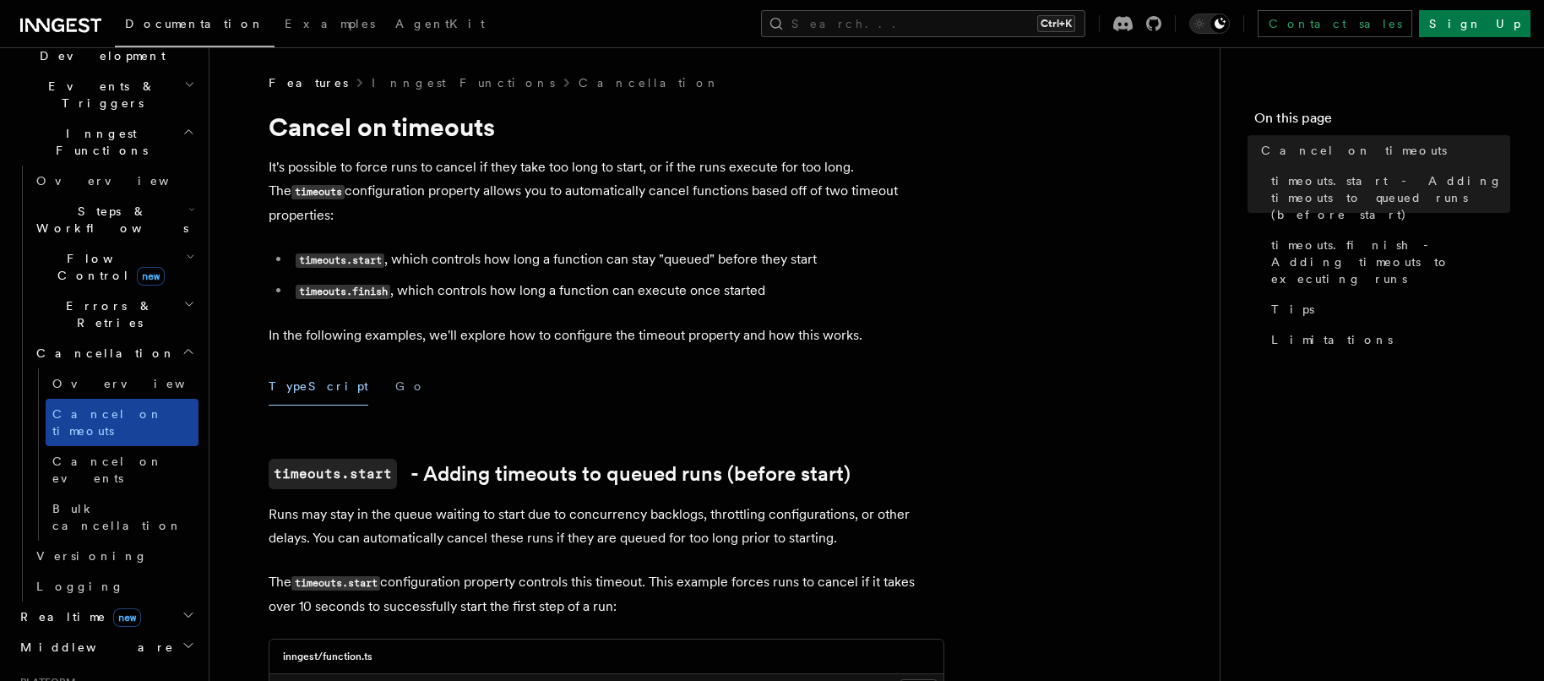
click at [91, 405] on span "Cancel on timeouts" at bounding box center [125, 422] width 146 height 34
click at [90, 377] on span "Overview" at bounding box center [139, 384] width 174 height 14
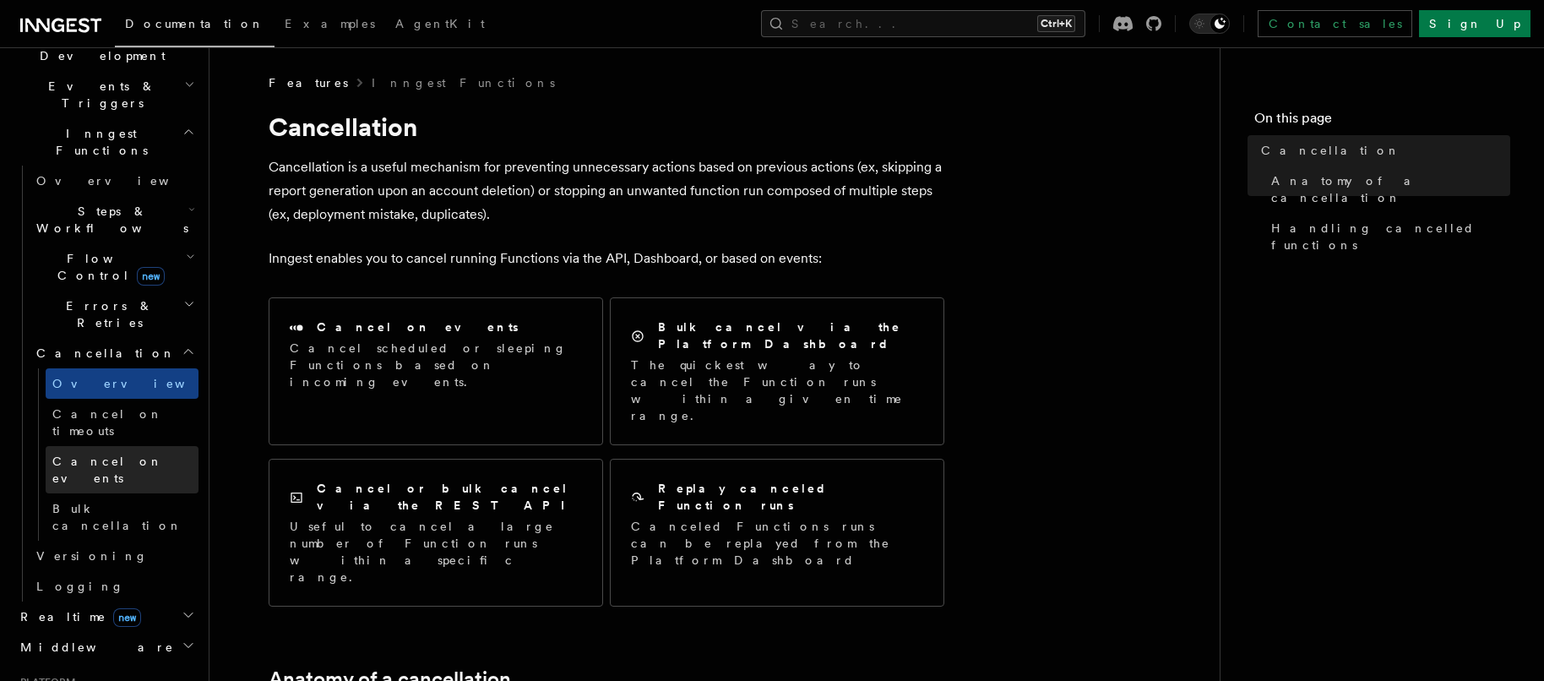
click at [99, 446] on link "Cancel on events" at bounding box center [122, 469] width 153 height 47
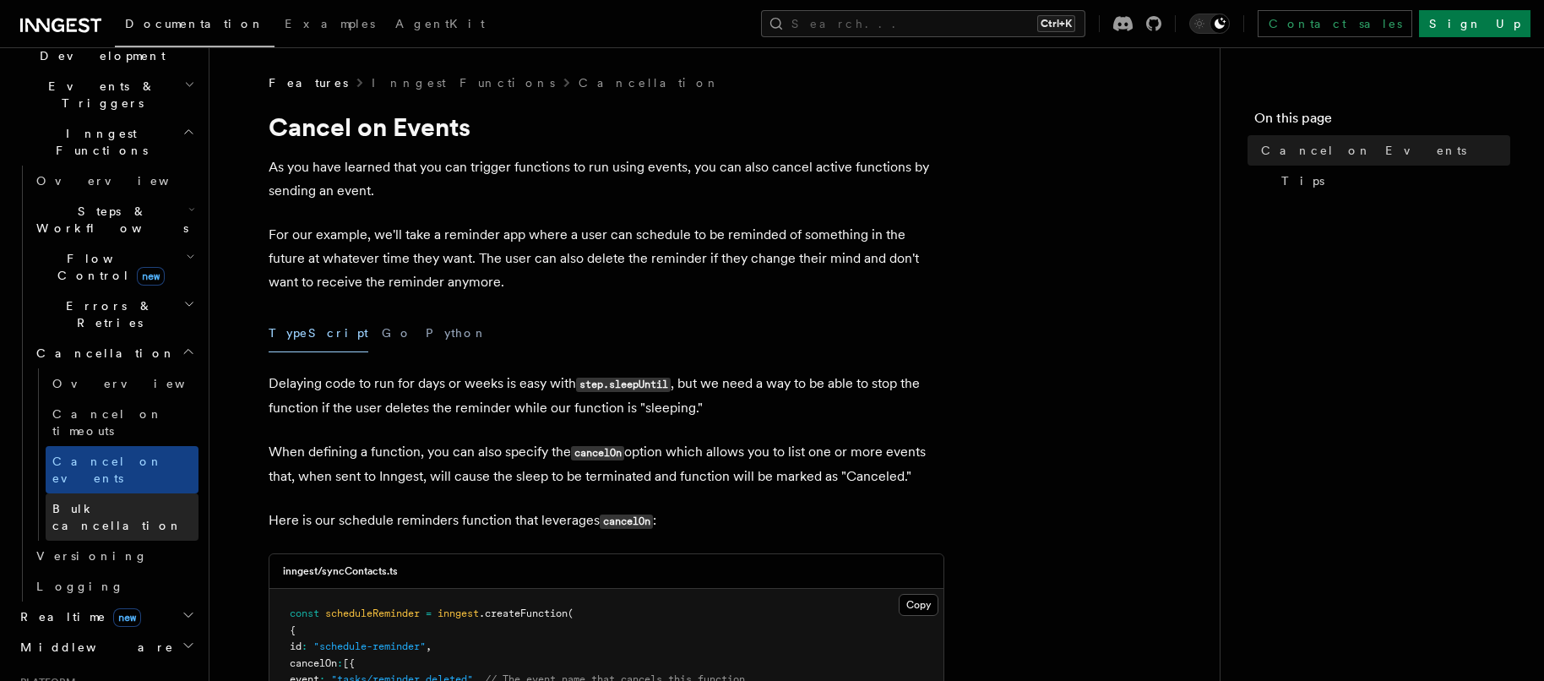
click at [105, 502] on span "Bulk cancellation" at bounding box center [117, 517] width 130 height 30
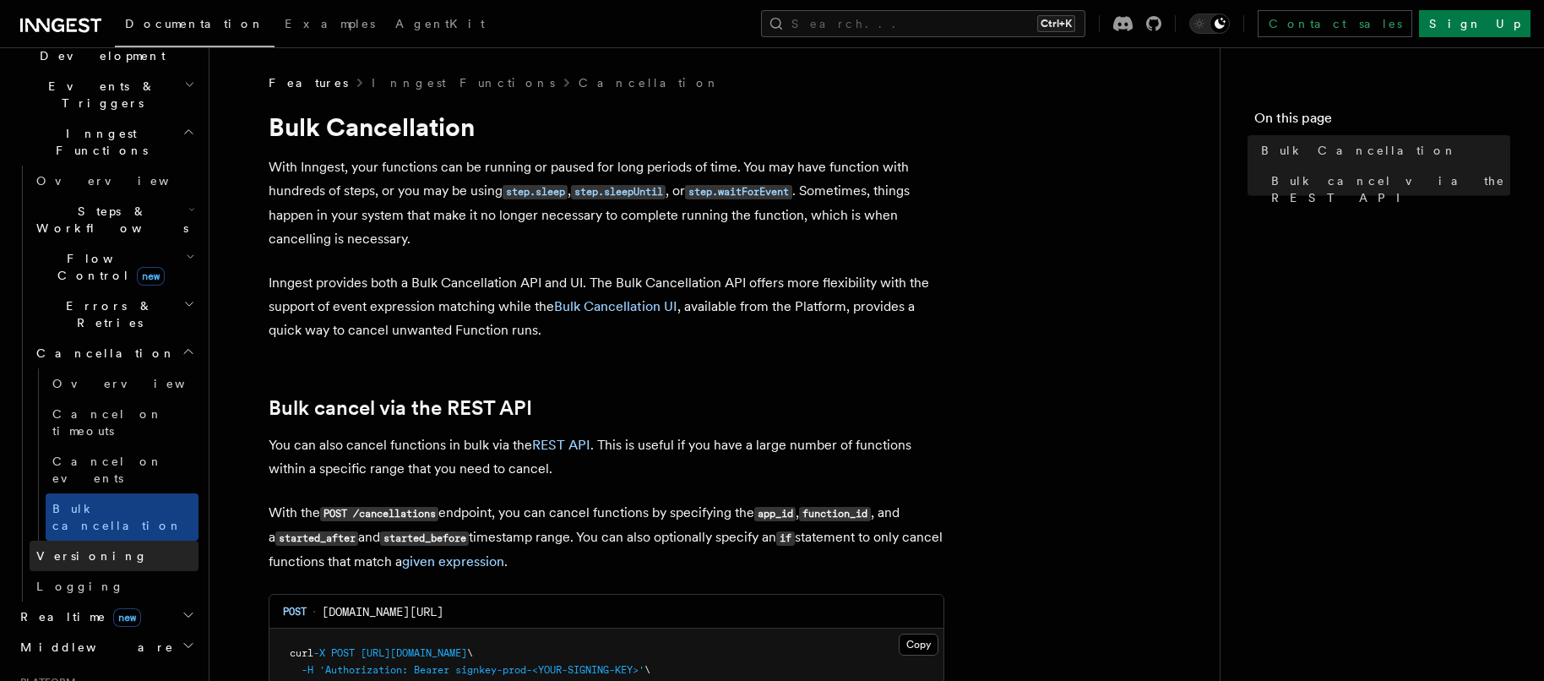
click at [79, 541] on link "Versioning" at bounding box center [114, 556] width 169 height 30
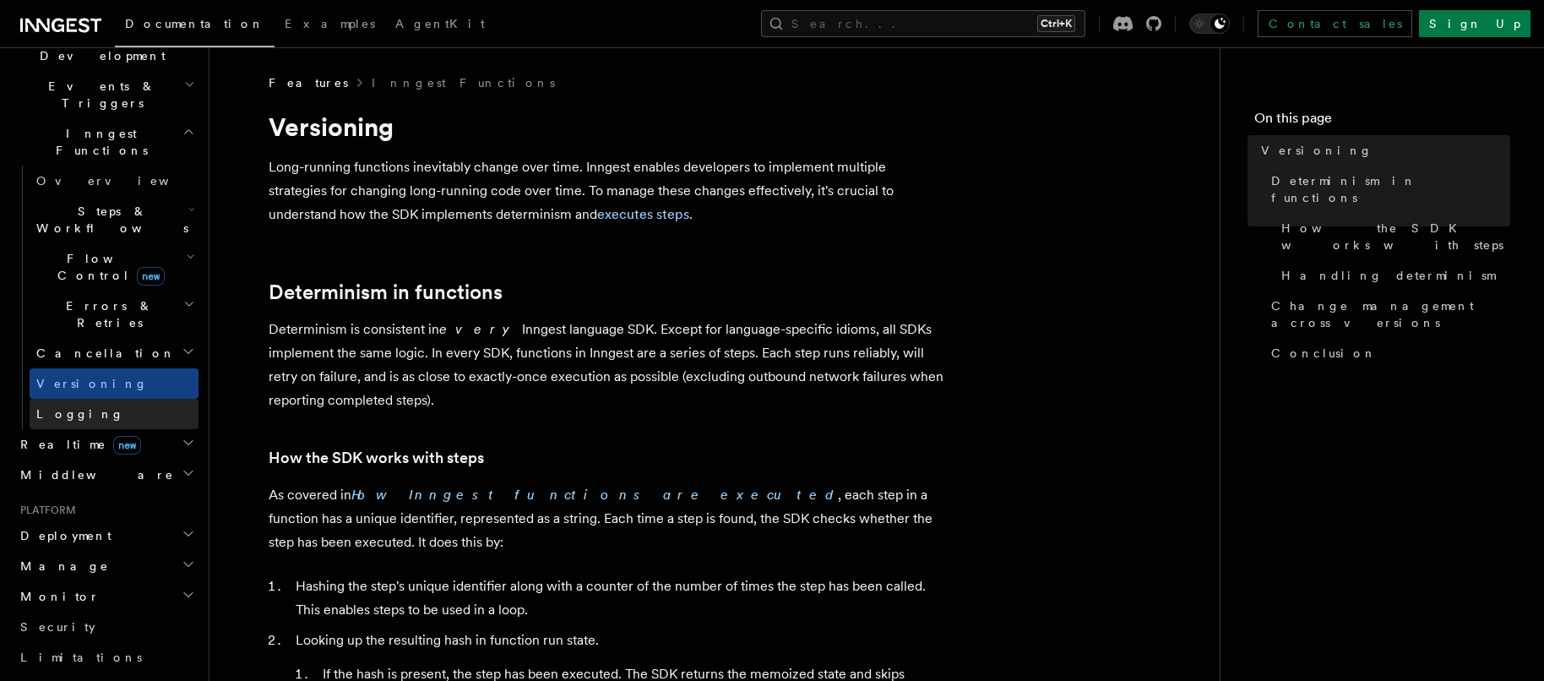
click at [71, 407] on span "Logging" at bounding box center [80, 414] width 88 height 14
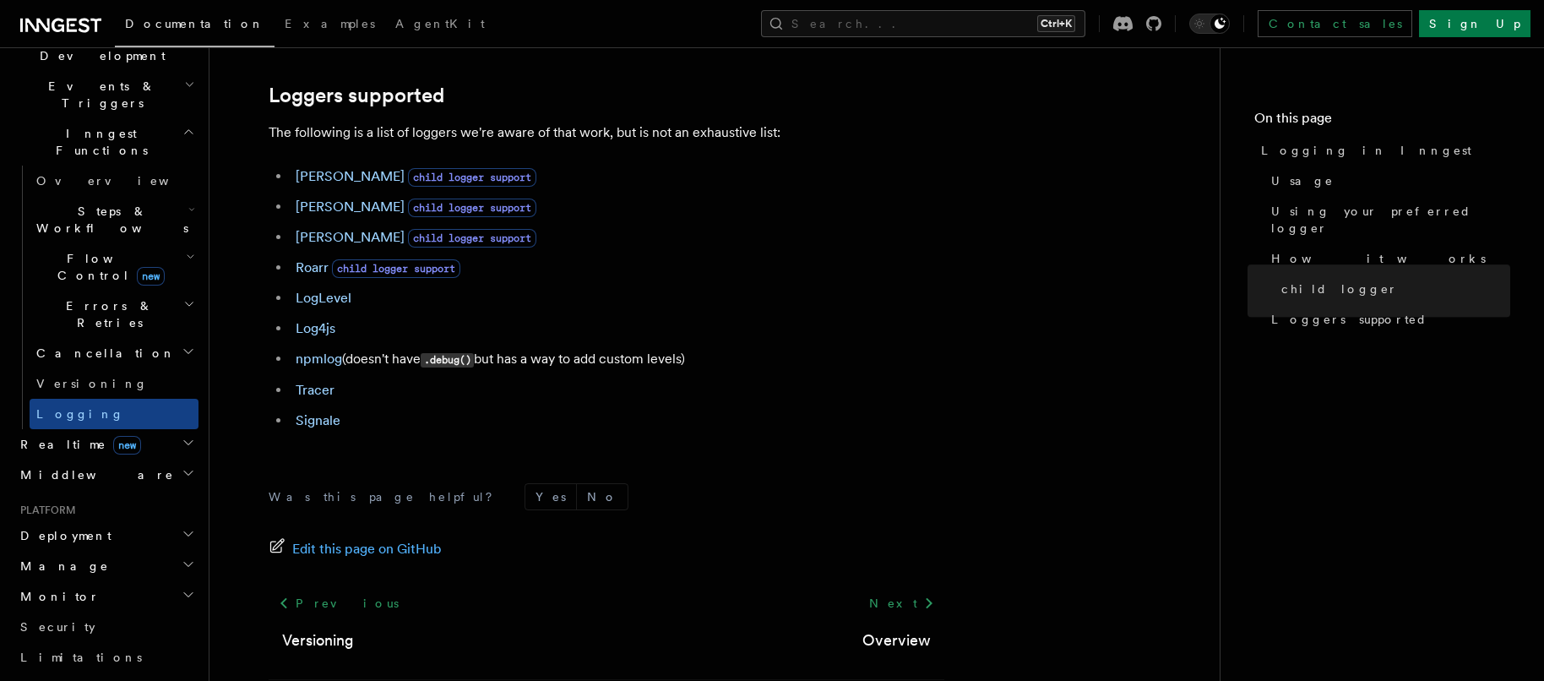
scroll to position [2461, 0]
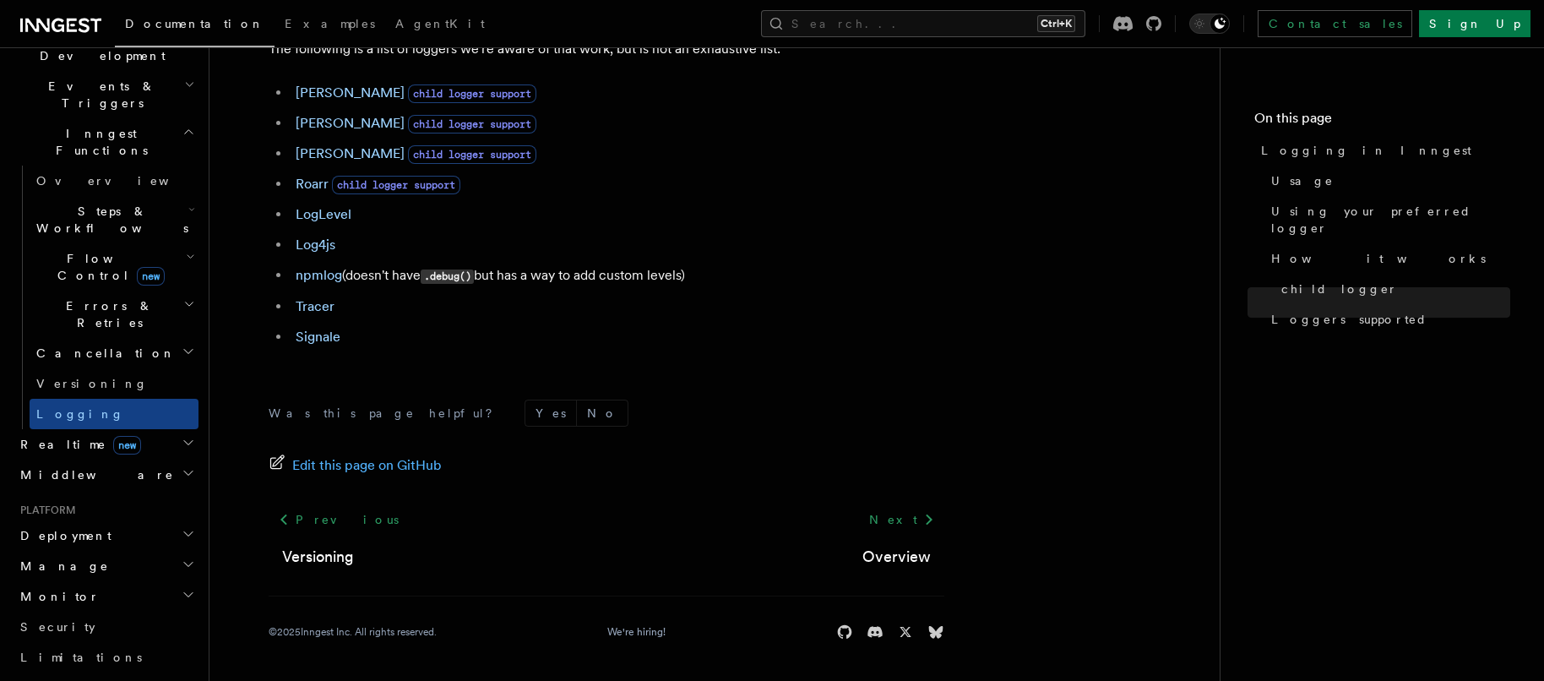
click at [34, 436] on span "Realtime new" at bounding box center [78, 444] width 128 height 17
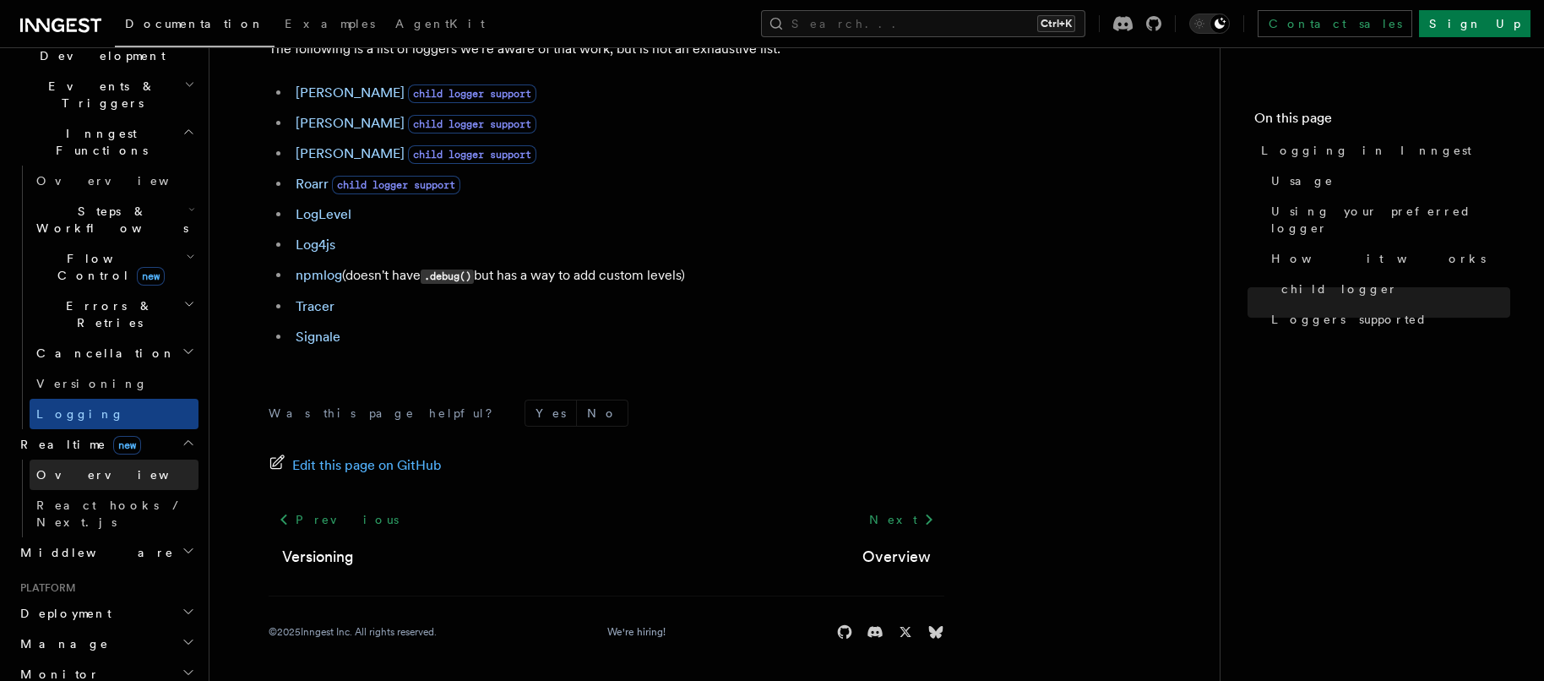
click at [51, 468] on span "Overview" at bounding box center [123, 475] width 174 height 14
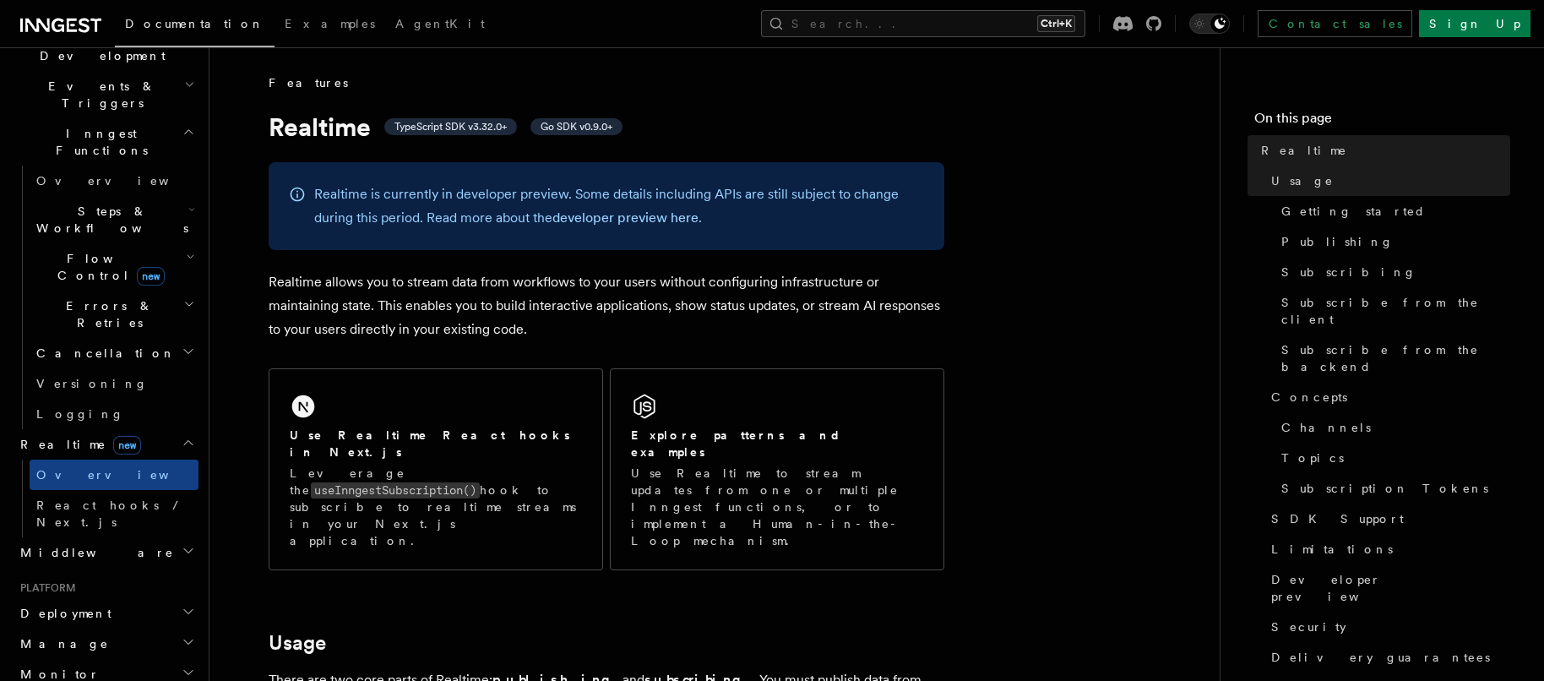
click at [106, 537] on h2 "Middleware" at bounding box center [106, 552] width 185 height 30
click at [103, 568] on link "Overview" at bounding box center [114, 583] width 169 height 30
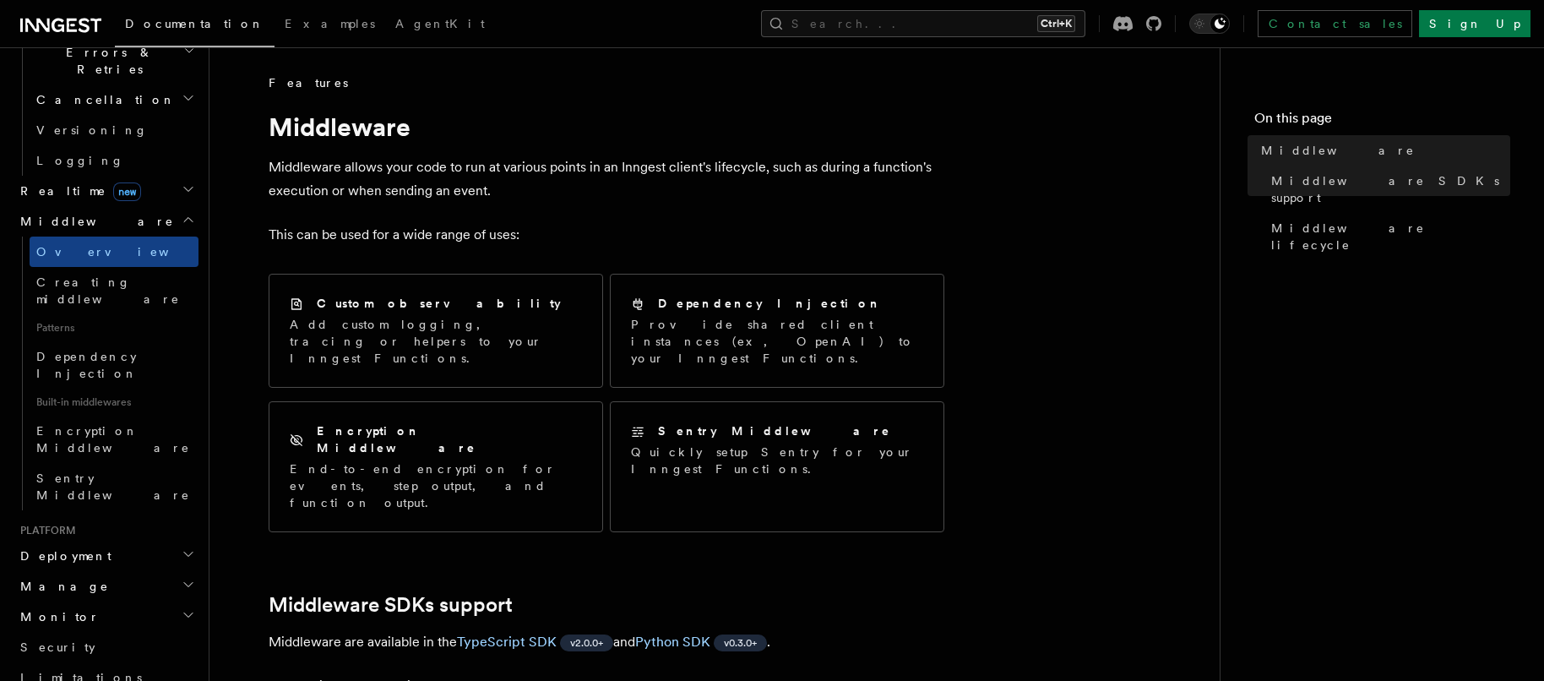
scroll to position [760, 0]
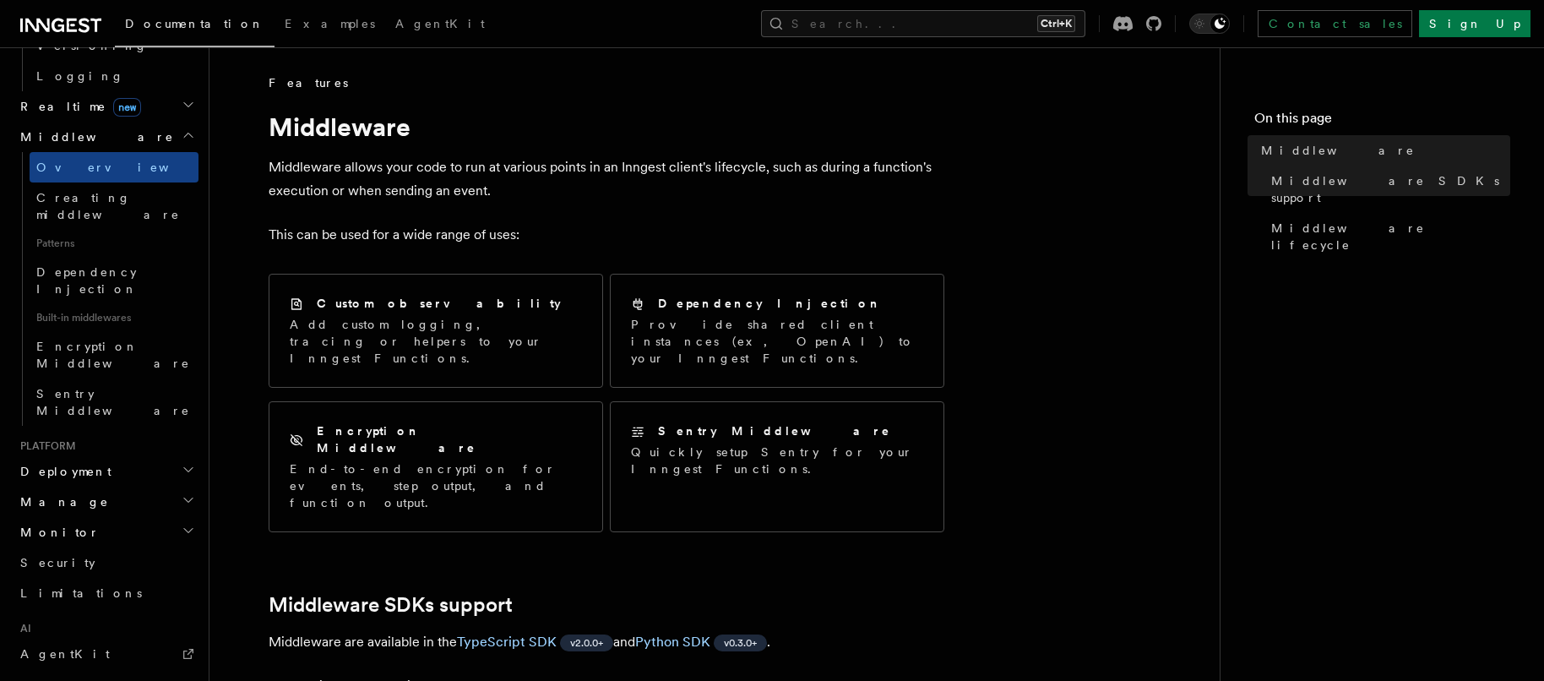
click at [51, 463] on span "Deployment" at bounding box center [63, 471] width 98 height 17
click at [66, 487] on link "Overview" at bounding box center [114, 502] width 169 height 30
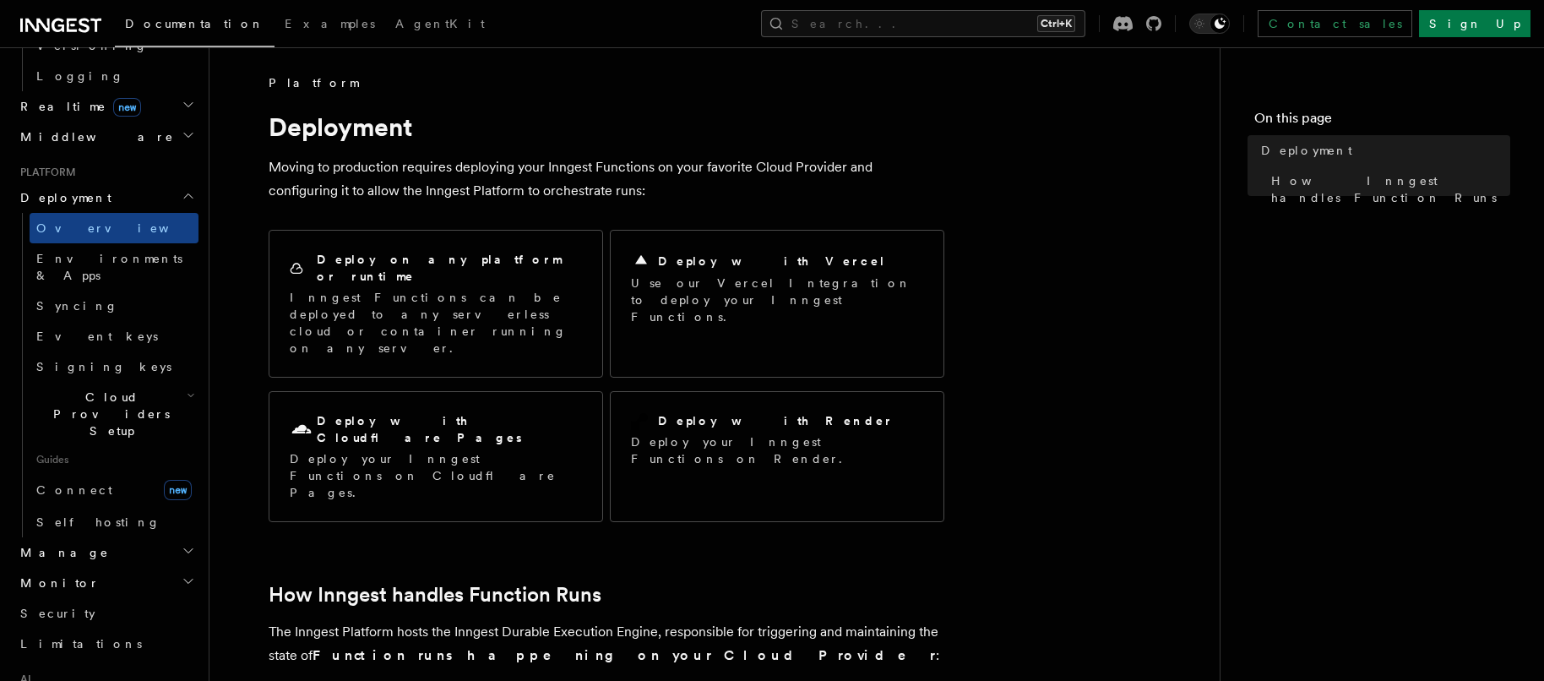
click at [83, 568] on h2 "Monitor" at bounding box center [106, 583] width 185 height 30
click at [61, 544] on span "Manage" at bounding box center [61, 552] width 95 height 17
click at [83, 576] on span "Environments" at bounding box center [109, 583] width 146 height 14
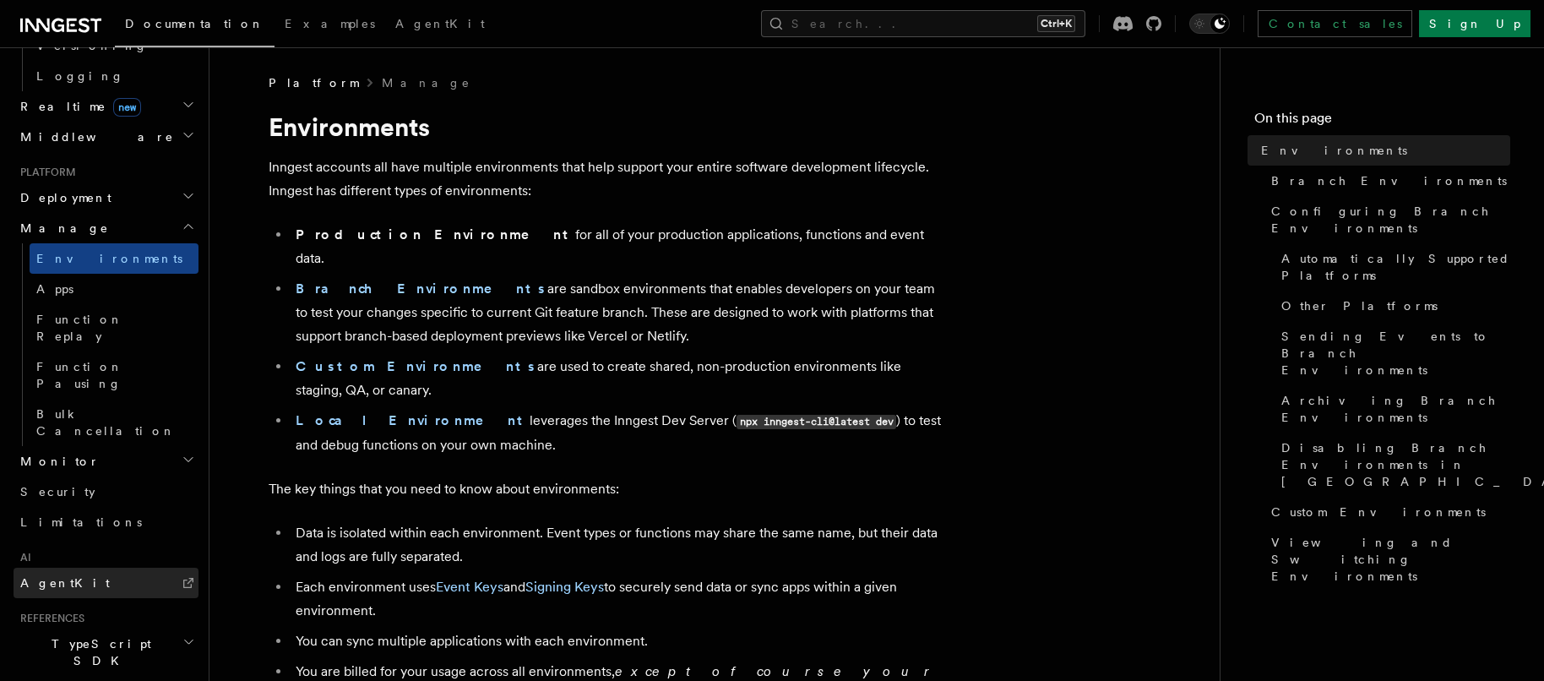
click at [106, 568] on link "AgentKit" at bounding box center [106, 583] width 185 height 30
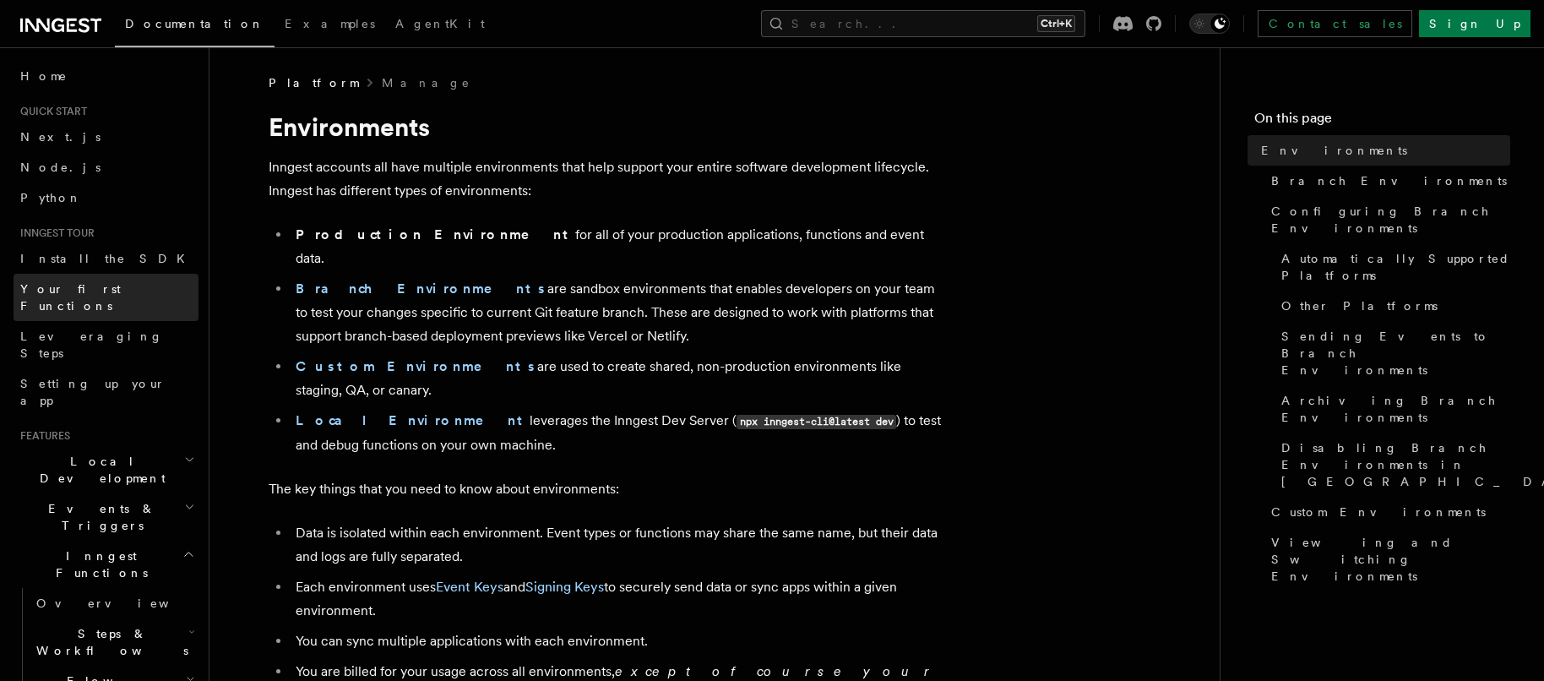
click at [73, 292] on span "Your first Functions" at bounding box center [70, 297] width 101 height 30
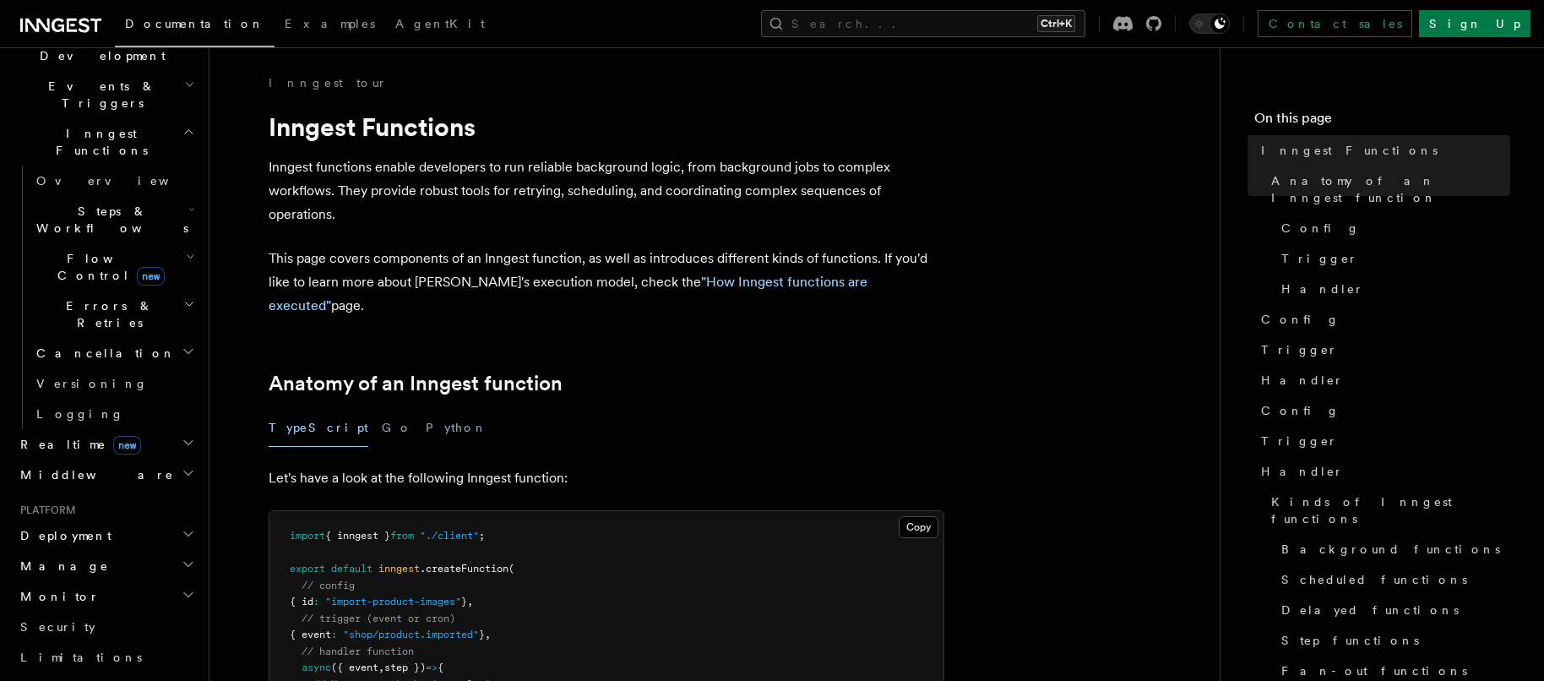
scroll to position [671, 0]
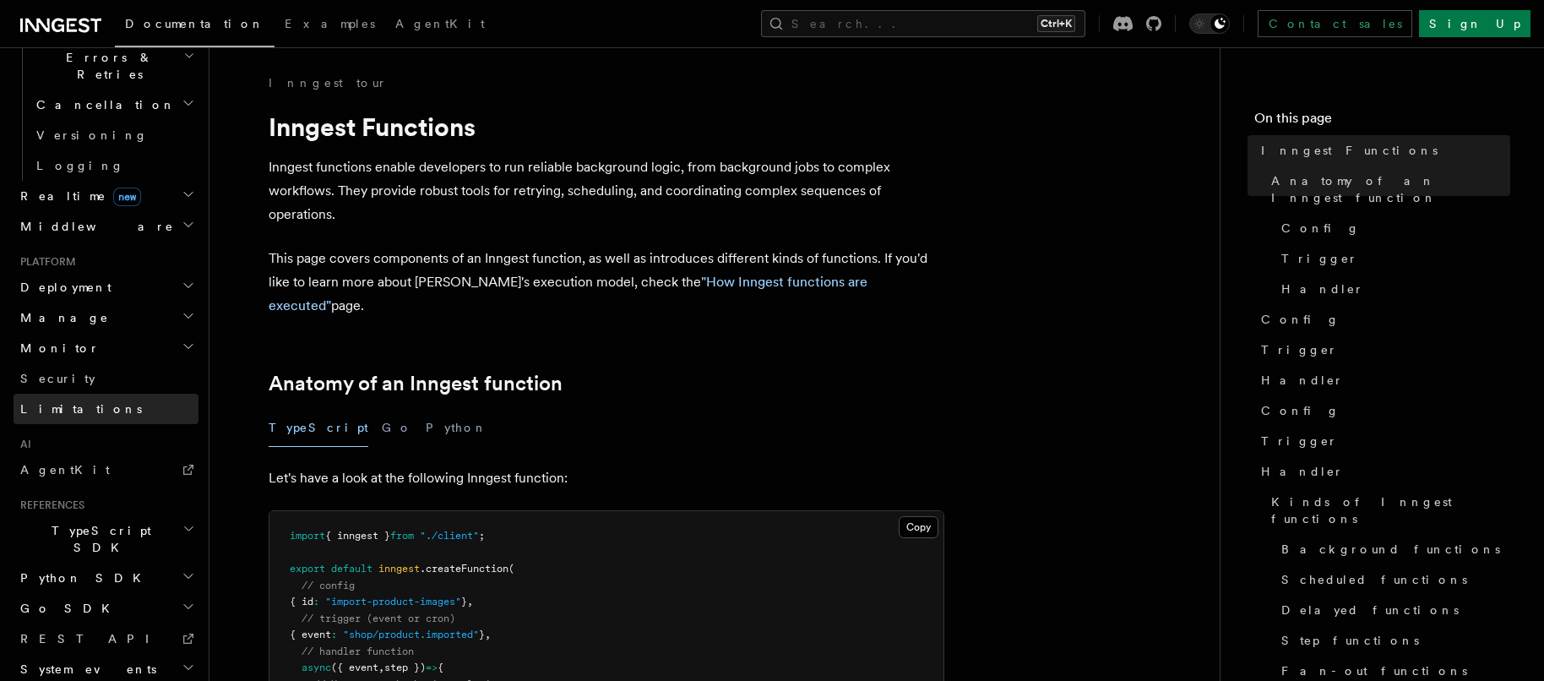
click at [59, 402] on span "Limitations" at bounding box center [81, 409] width 122 height 14
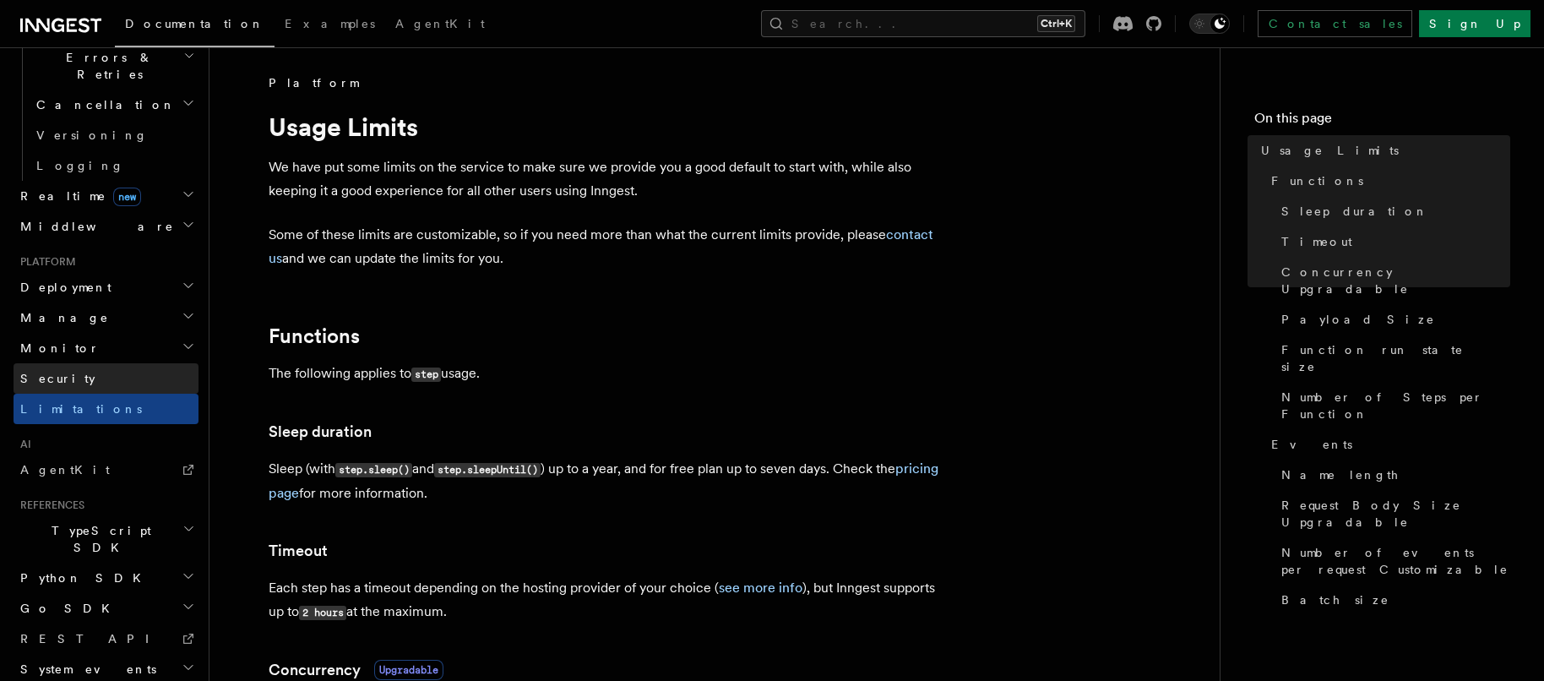
click at [68, 363] on link "Security" at bounding box center [106, 378] width 185 height 30
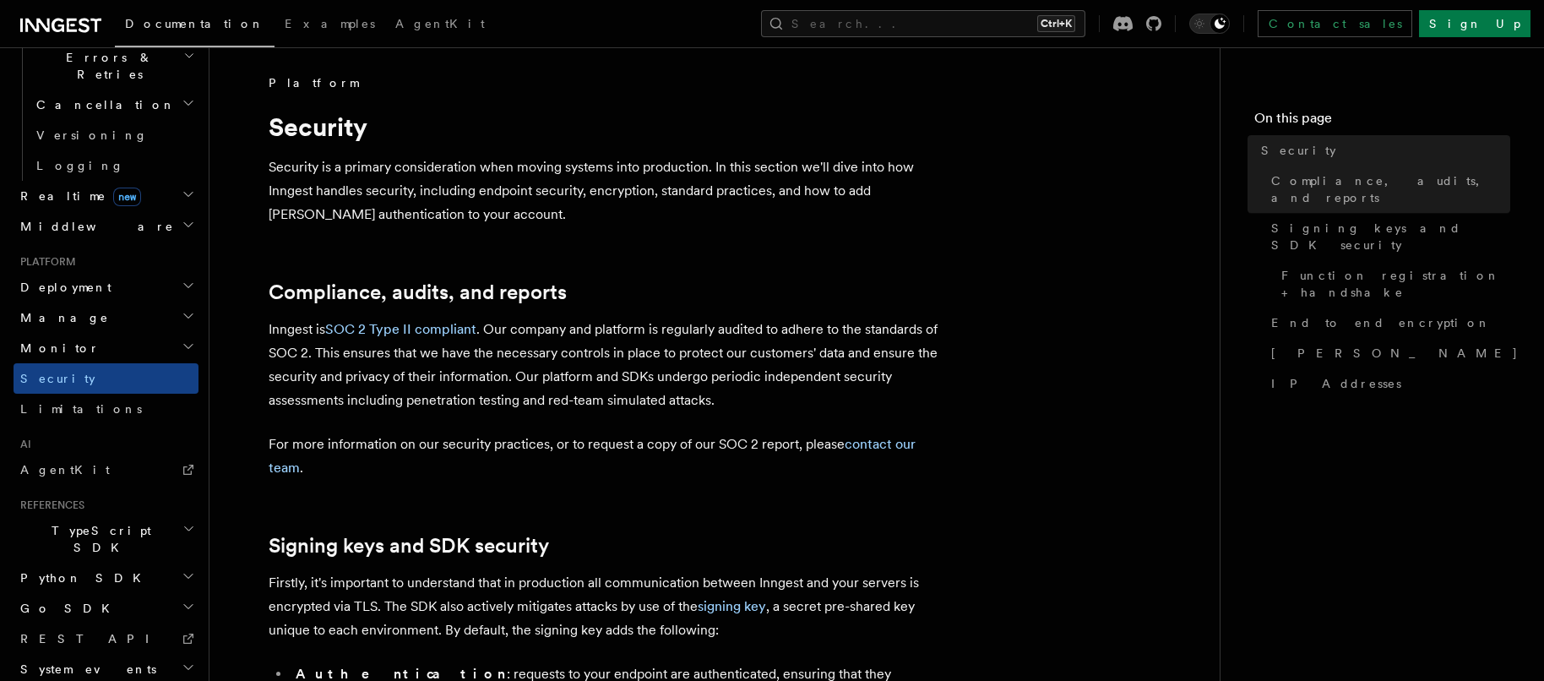
click at [67, 333] on h2 "Monitor" at bounding box center [106, 348] width 185 height 30
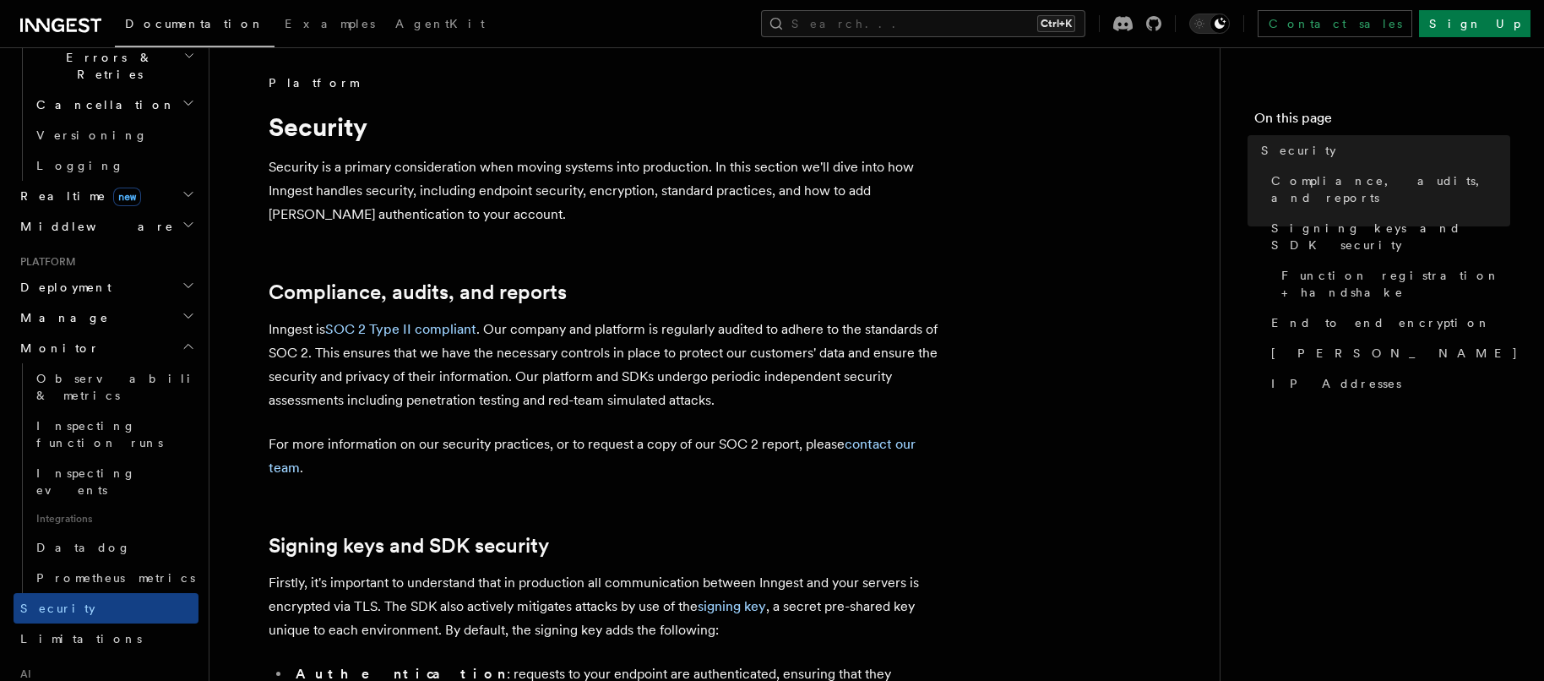
click at [74, 302] on h2 "Manage" at bounding box center [106, 317] width 185 height 30
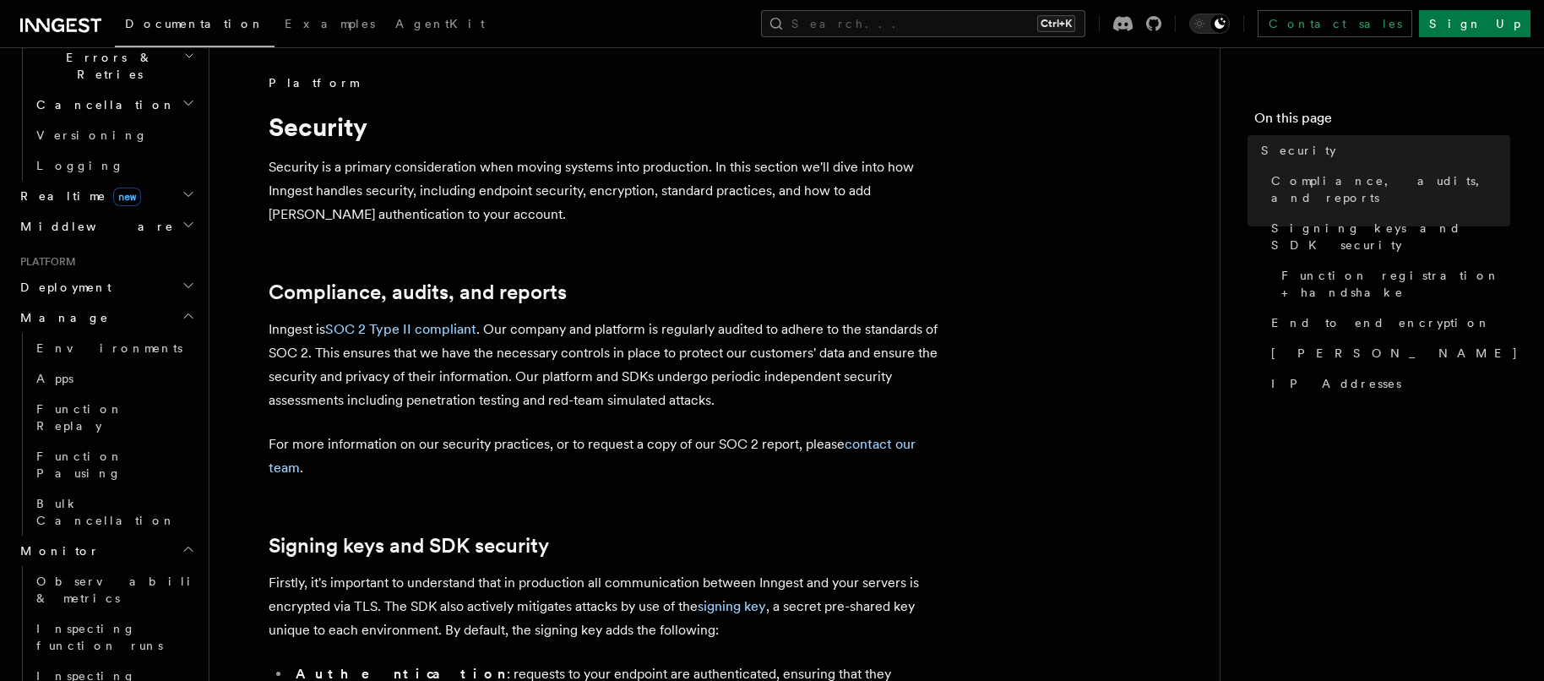
click at [83, 272] on h2 "Deployment" at bounding box center [106, 287] width 185 height 30
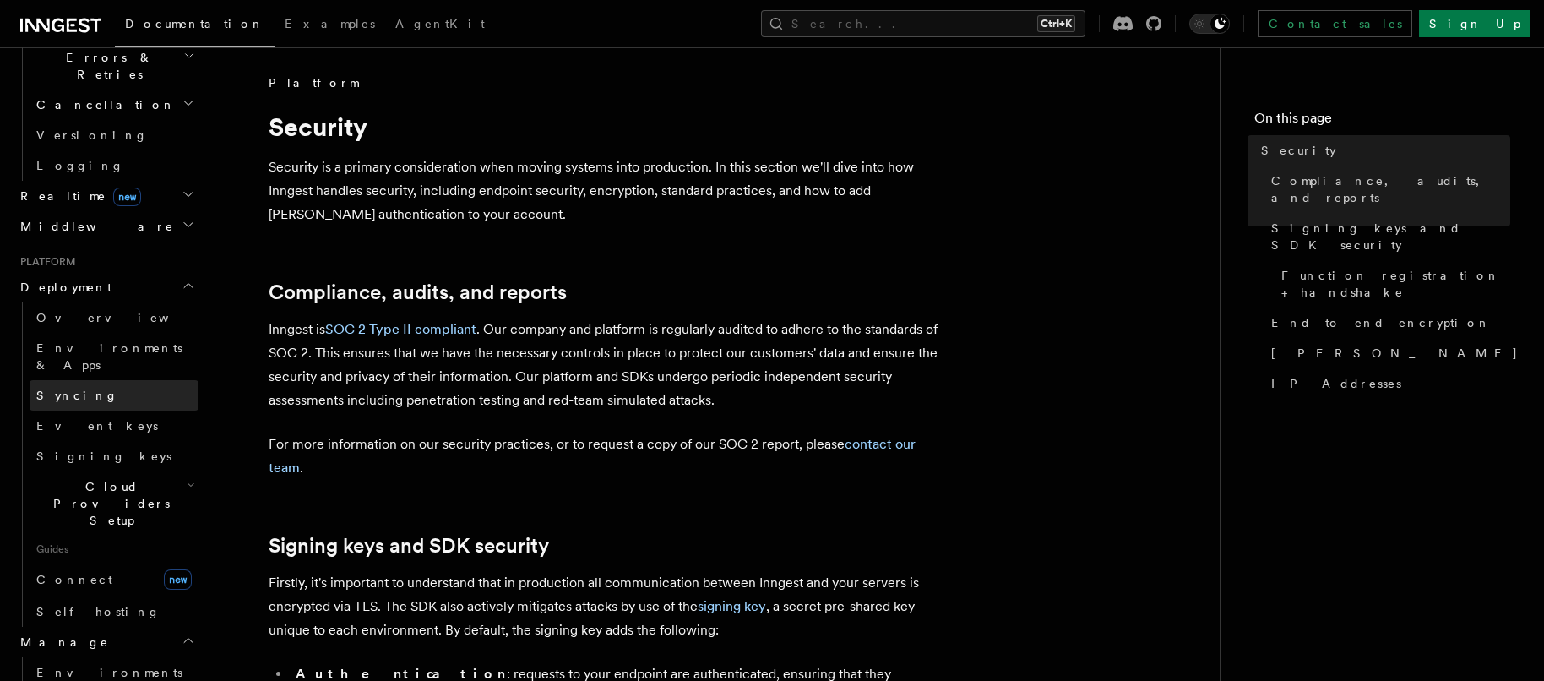
scroll to position [248, 0]
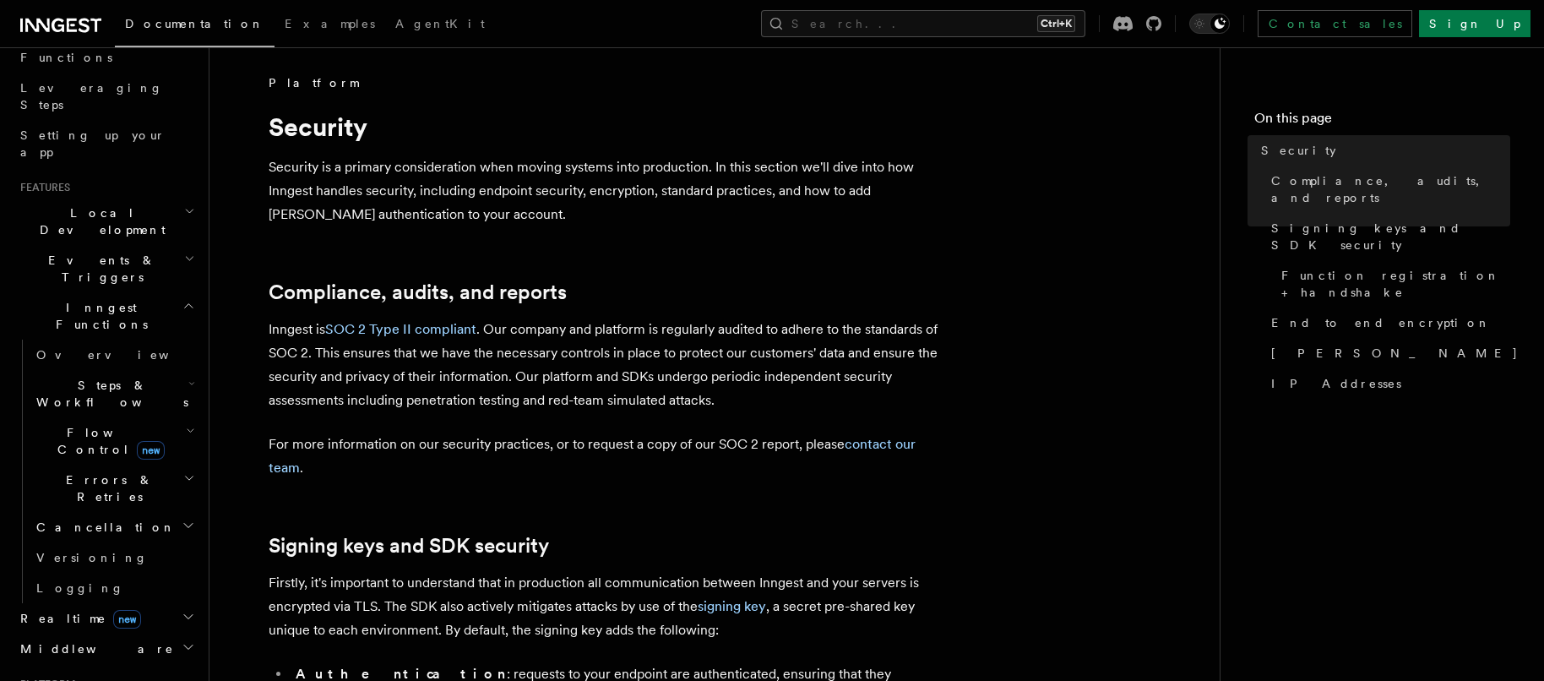
click at [88, 299] on span "Inngest Functions" at bounding box center [98, 316] width 169 height 34
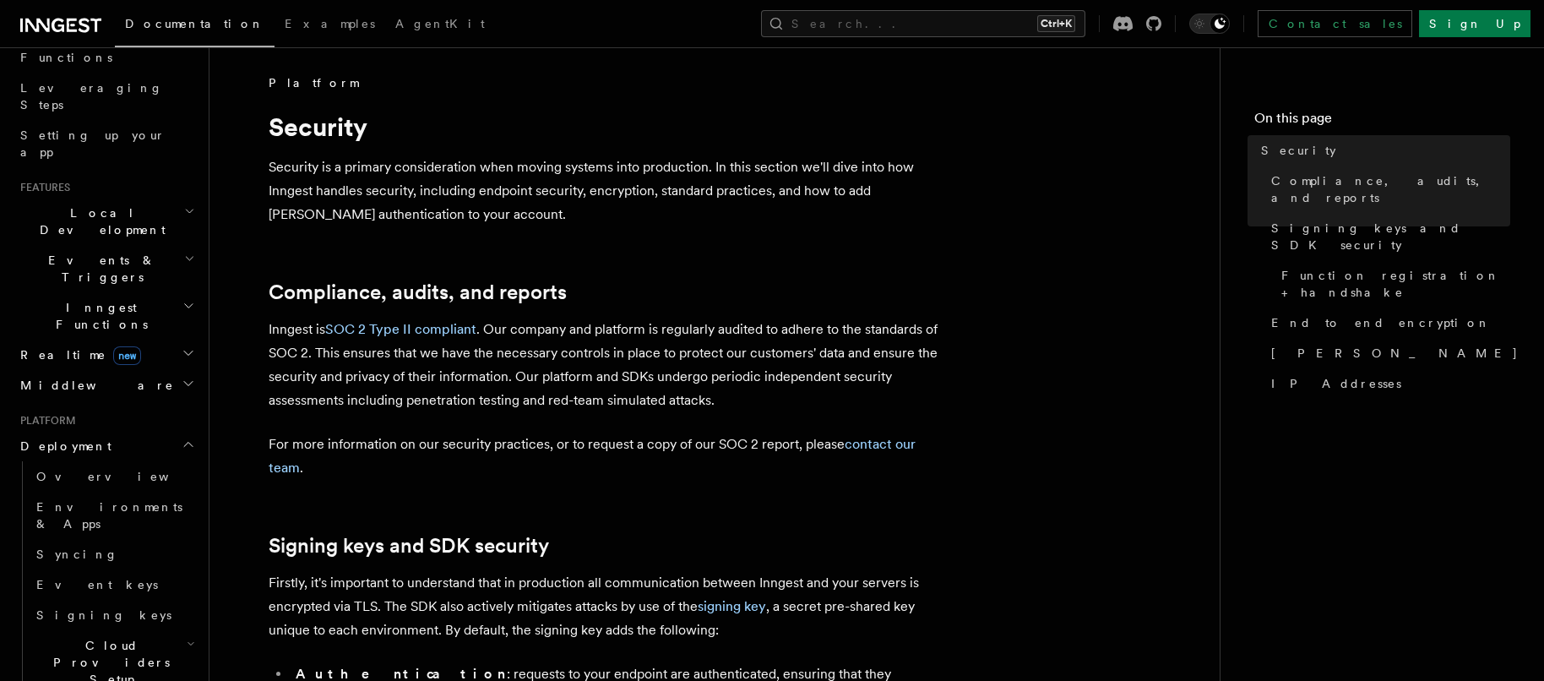
click at [90, 252] on span "Events & Triggers" at bounding box center [99, 269] width 171 height 34
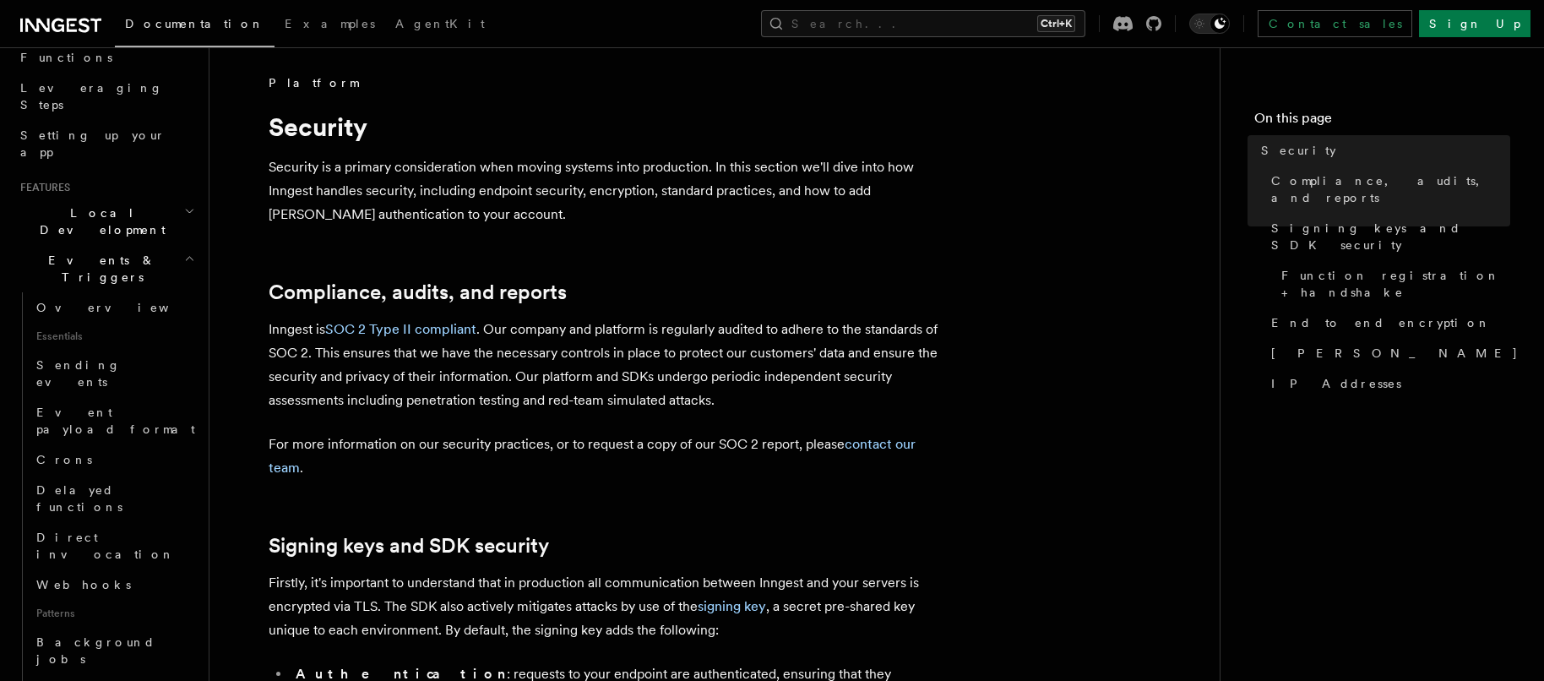
click at [90, 252] on span "Events & Triggers" at bounding box center [99, 269] width 171 height 34
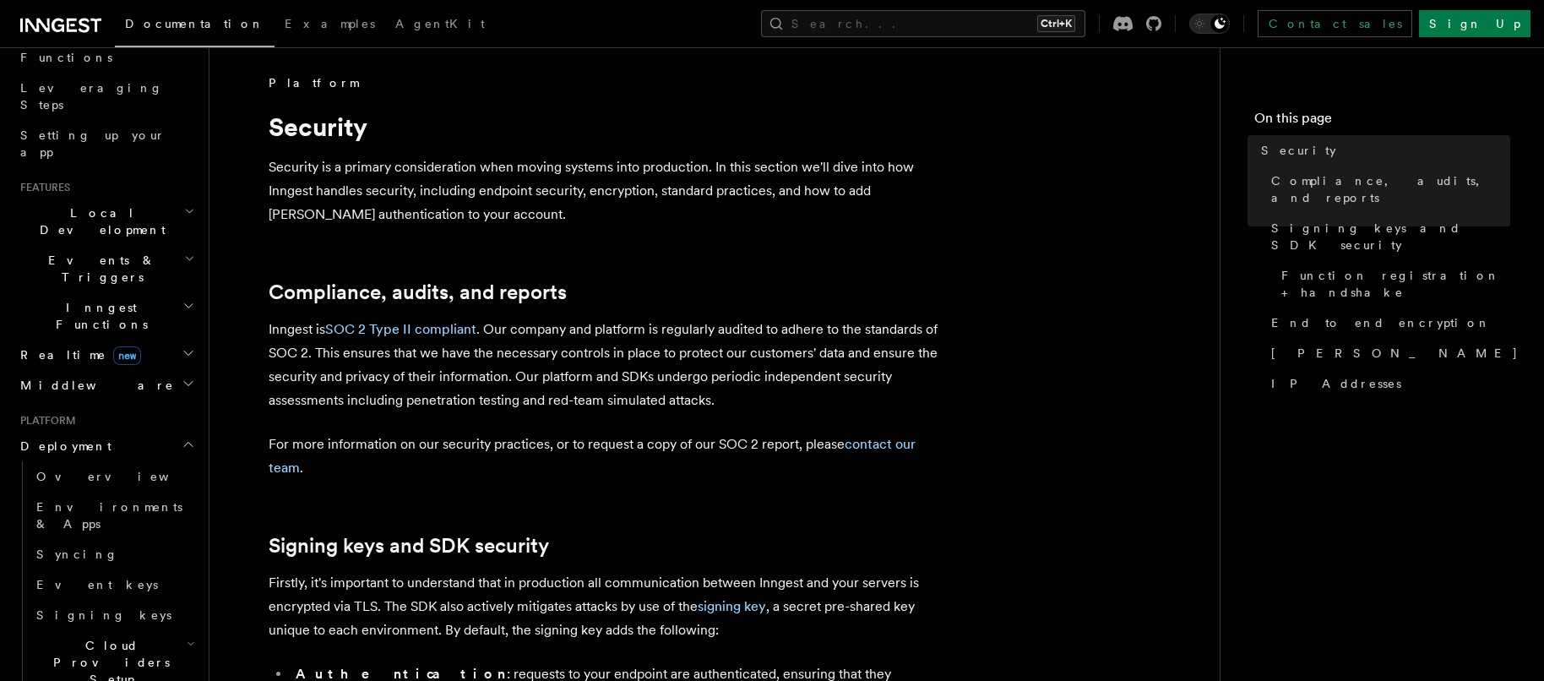
click at [107, 204] on span "Local Development" at bounding box center [99, 221] width 171 height 34
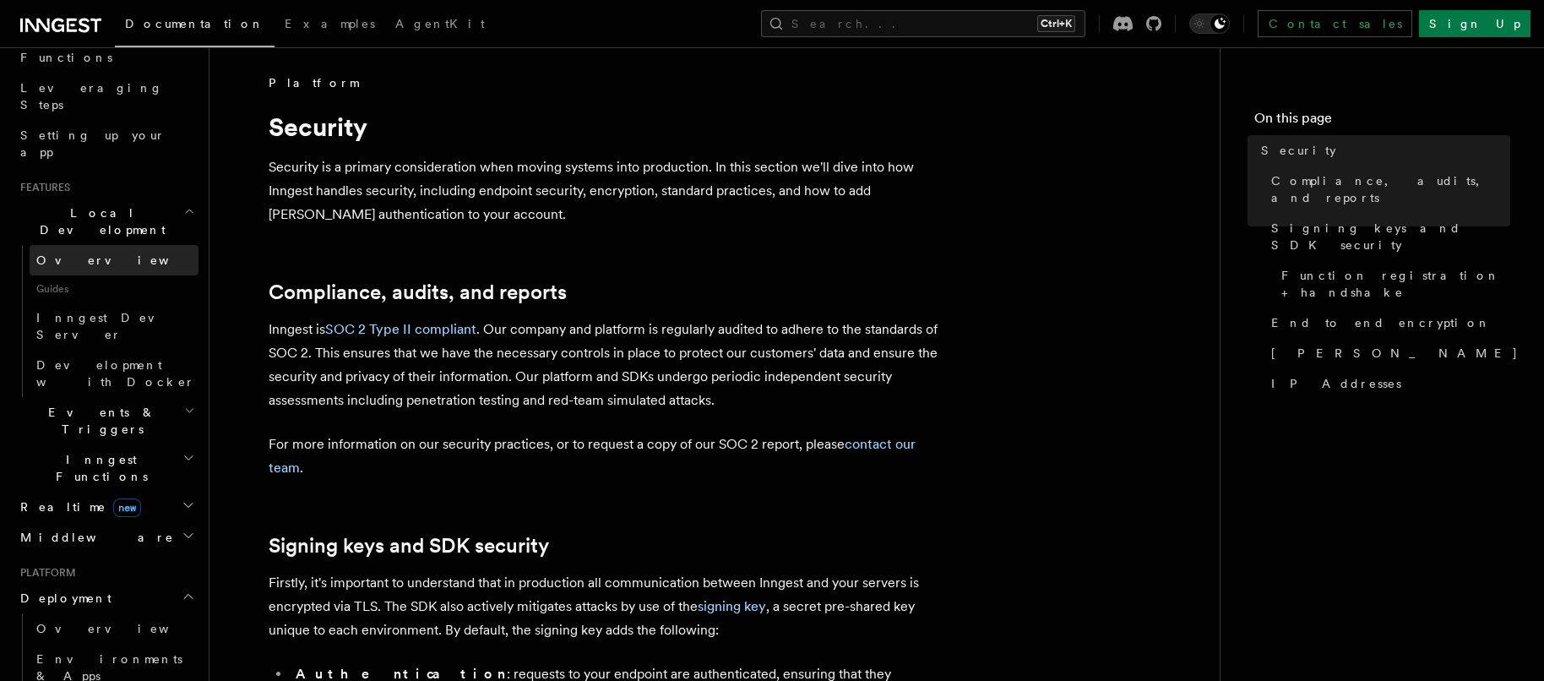
scroll to position [0, 0]
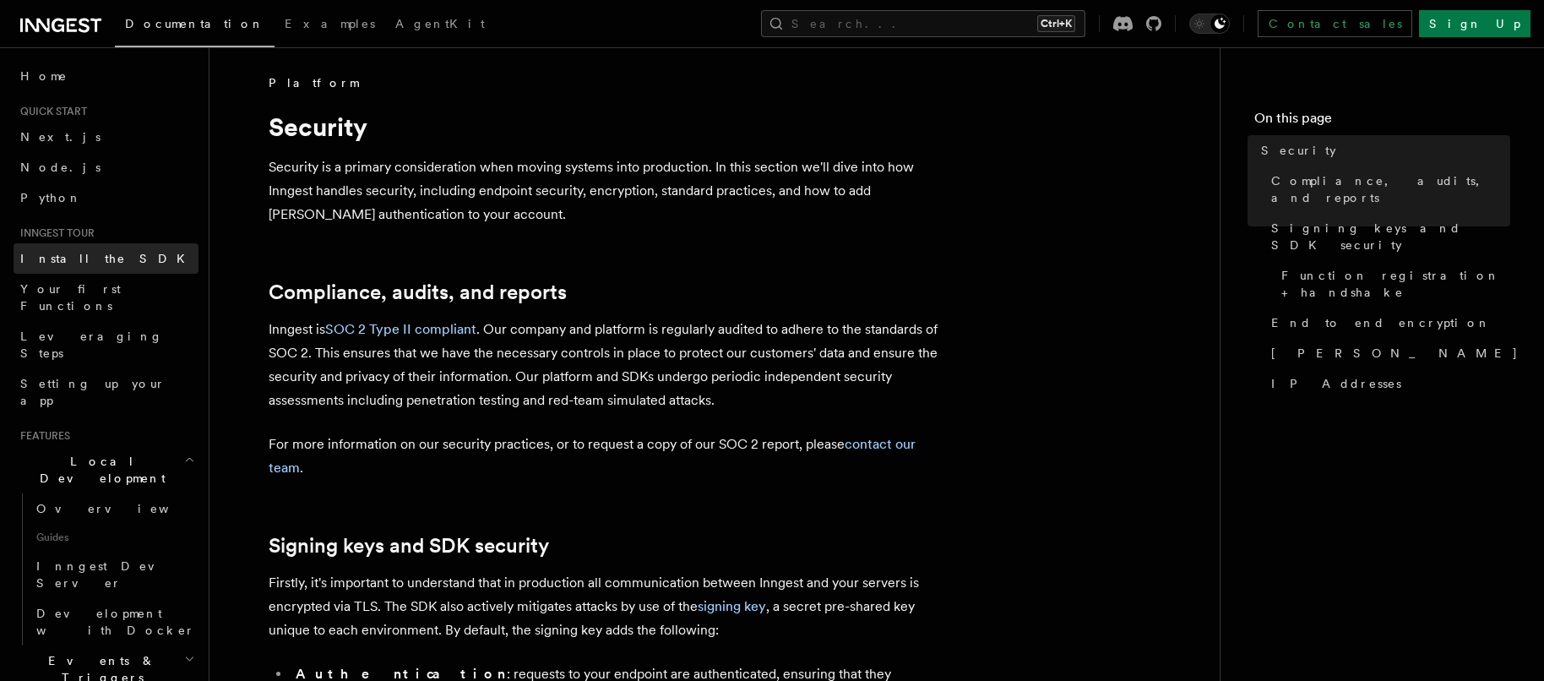
click at [77, 269] on link "Install the SDK" at bounding box center [106, 258] width 185 height 30
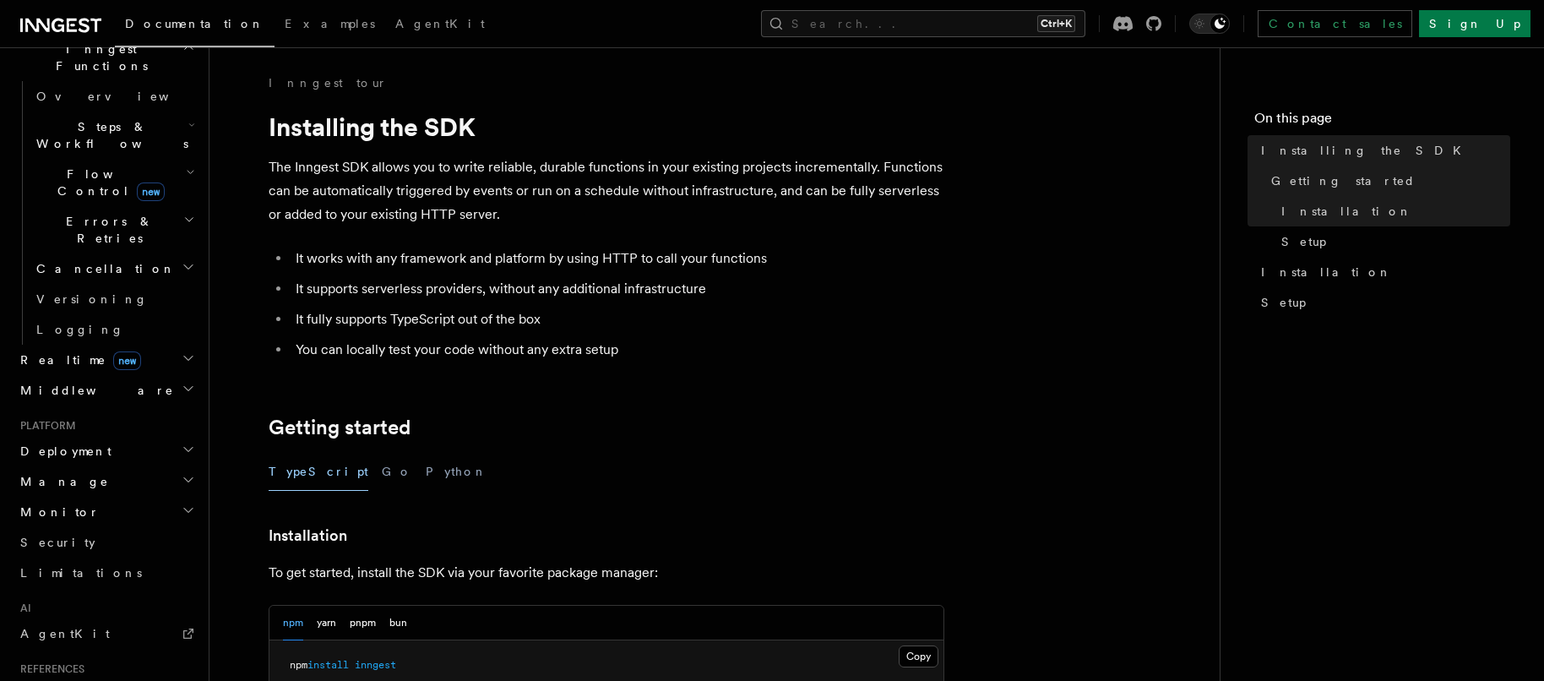
scroll to position [671, 0]
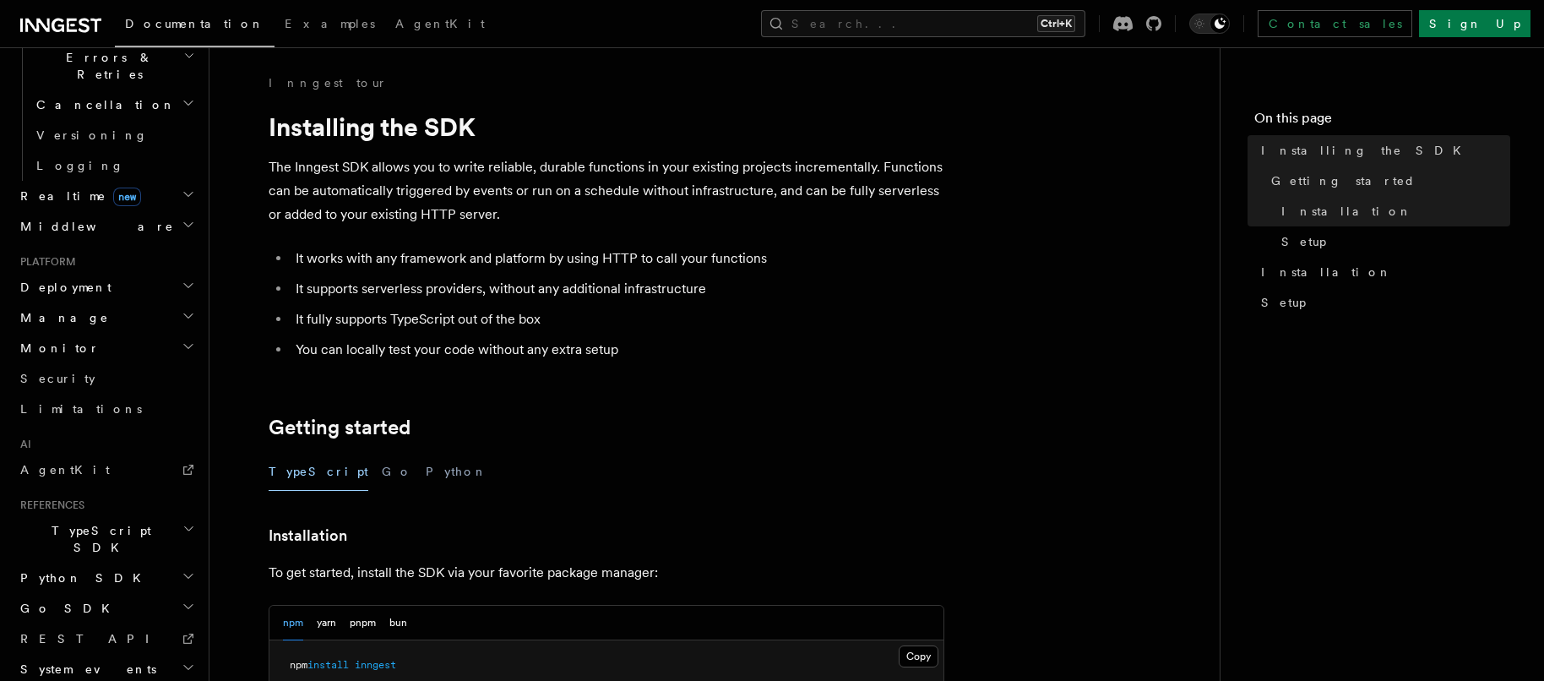
click at [63, 302] on h2 "Manage" at bounding box center [106, 317] width 185 height 30
click at [89, 536] on h2 "Monitor" at bounding box center [106, 551] width 185 height 30
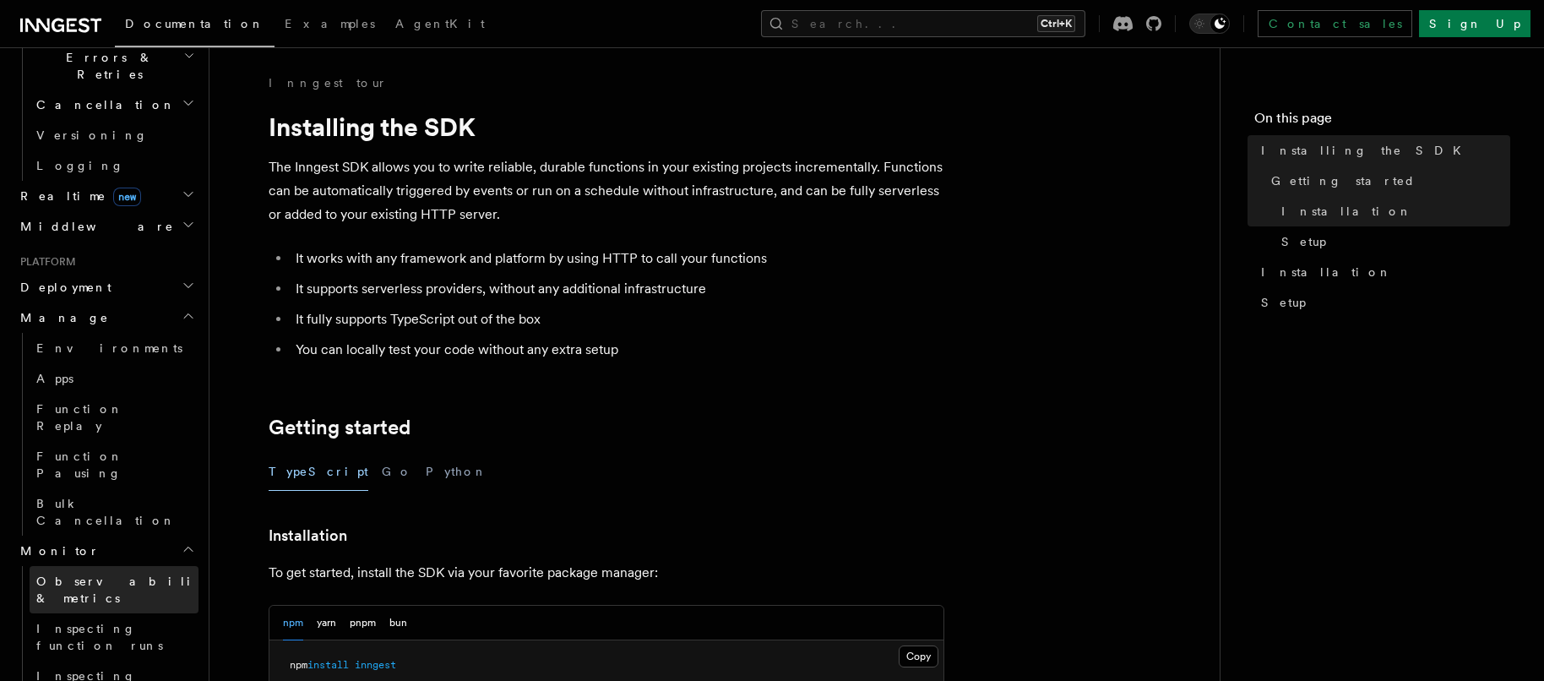
click at [92, 573] on span "Observability & metrics" at bounding box center [123, 590] width 174 height 34
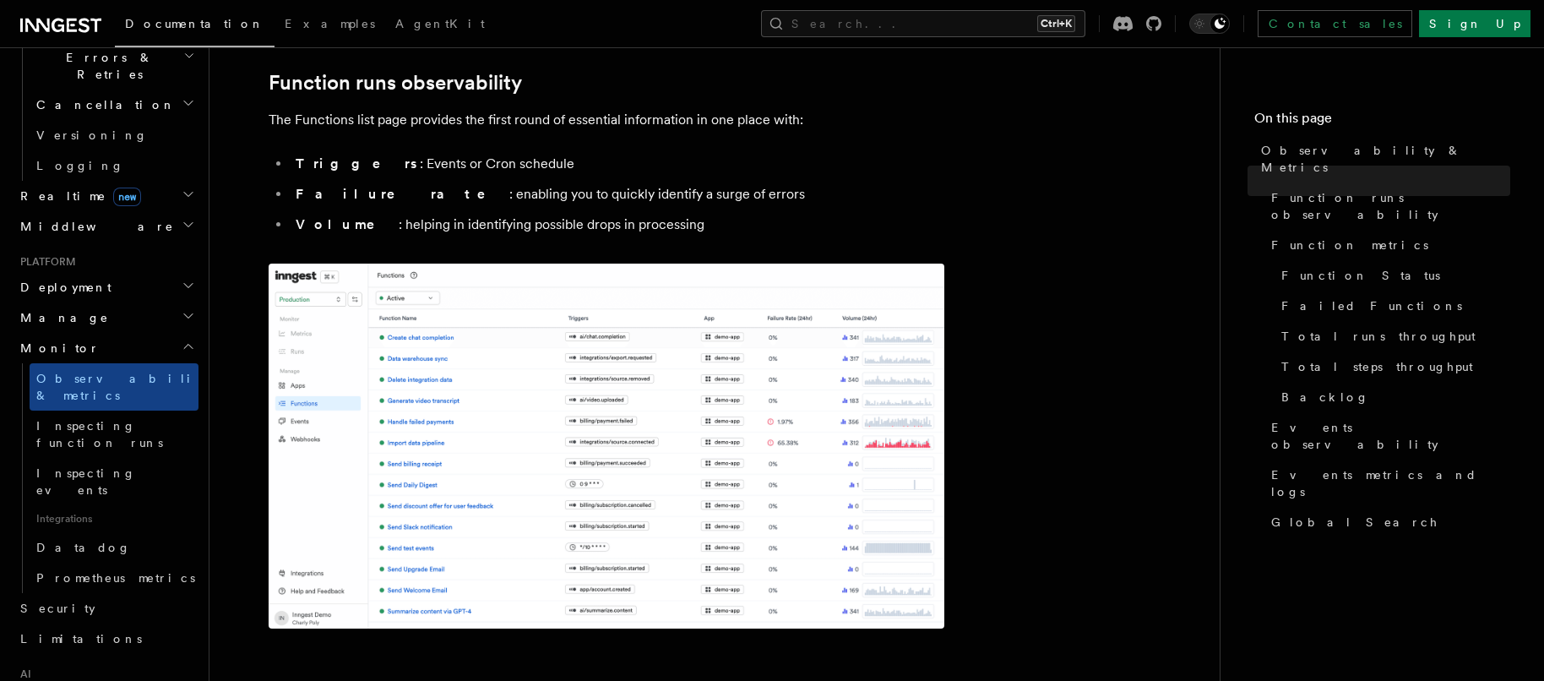
scroll to position [338, 0]
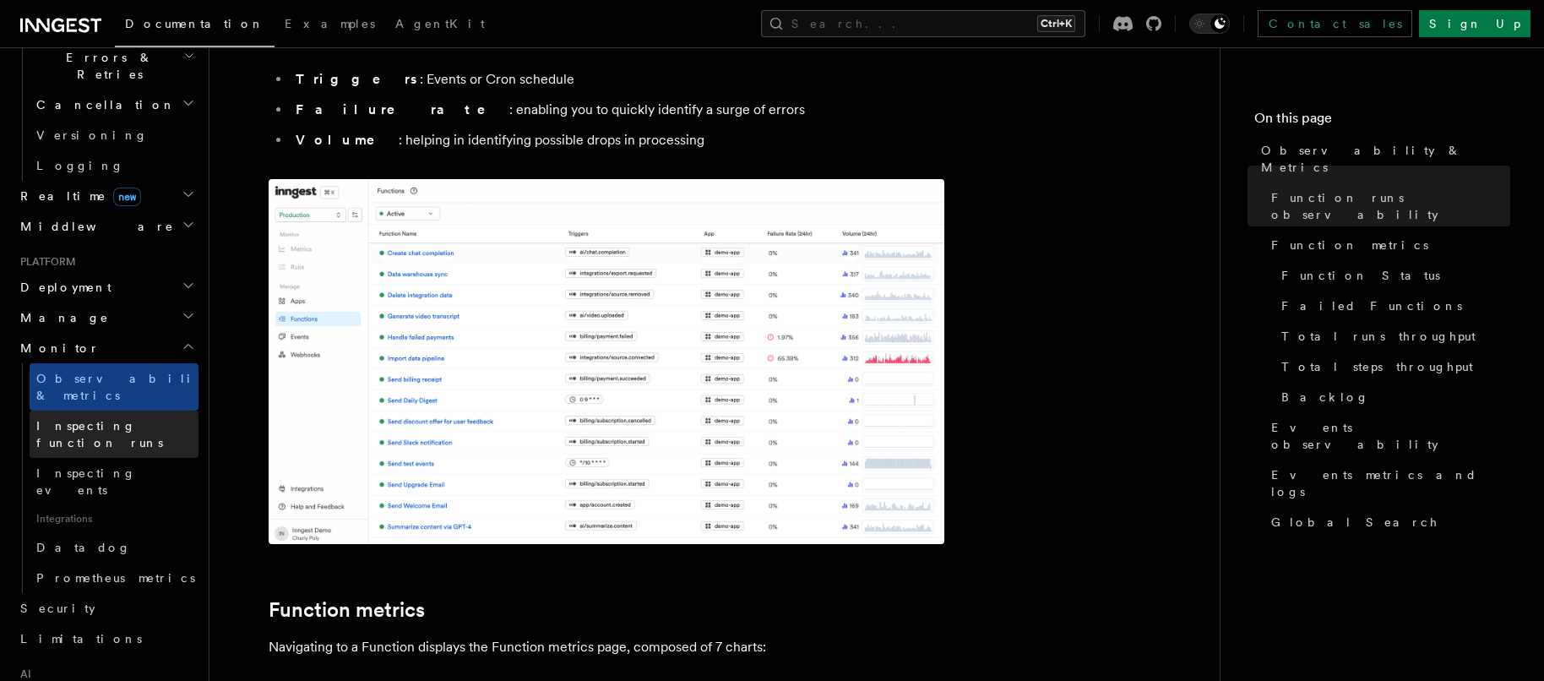
click at [78, 419] on span "Inspecting function runs" at bounding box center [99, 434] width 127 height 30
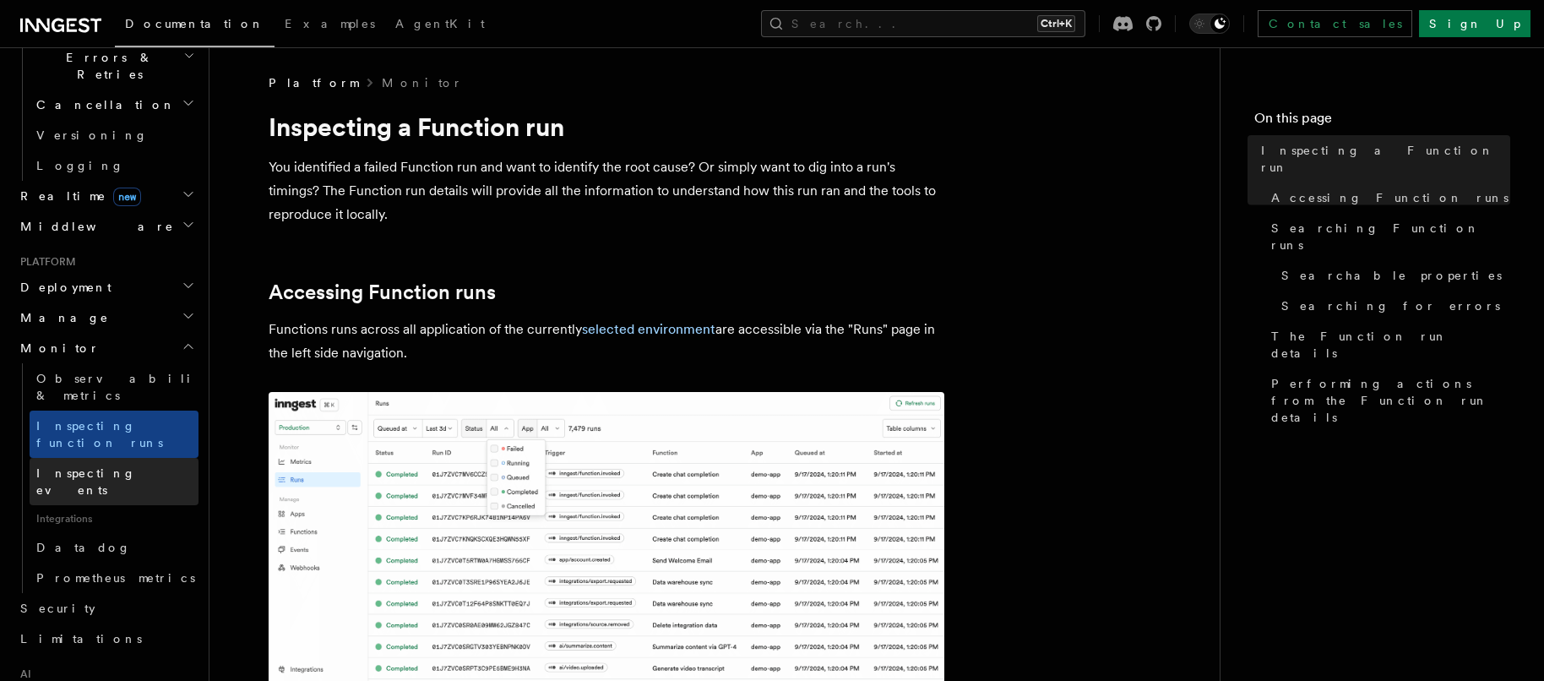
click at [75, 466] on span "Inspecting events" at bounding box center [86, 481] width 100 height 30
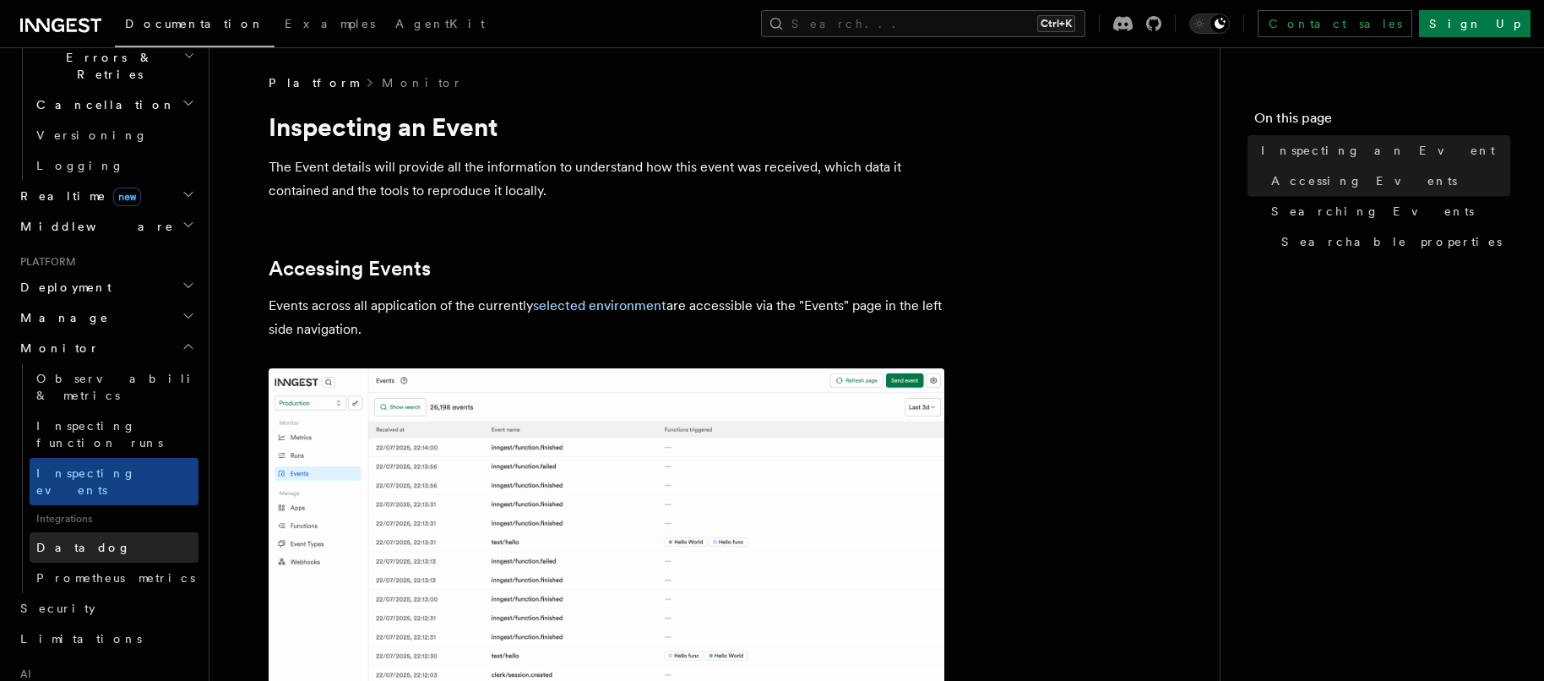
click at [73, 539] on span "Datadog" at bounding box center [83, 547] width 95 height 17
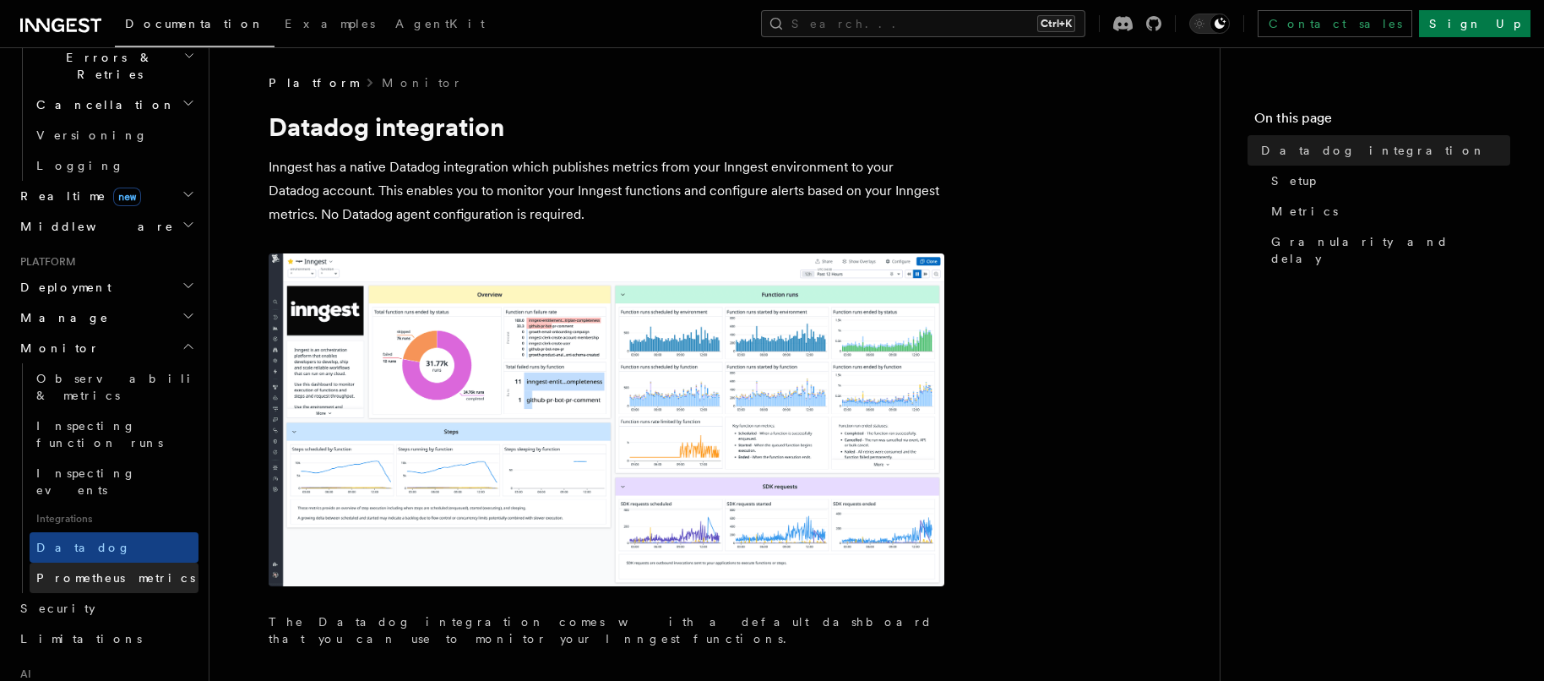
click at [88, 571] on span "Prometheus metrics" at bounding box center [115, 578] width 159 height 14
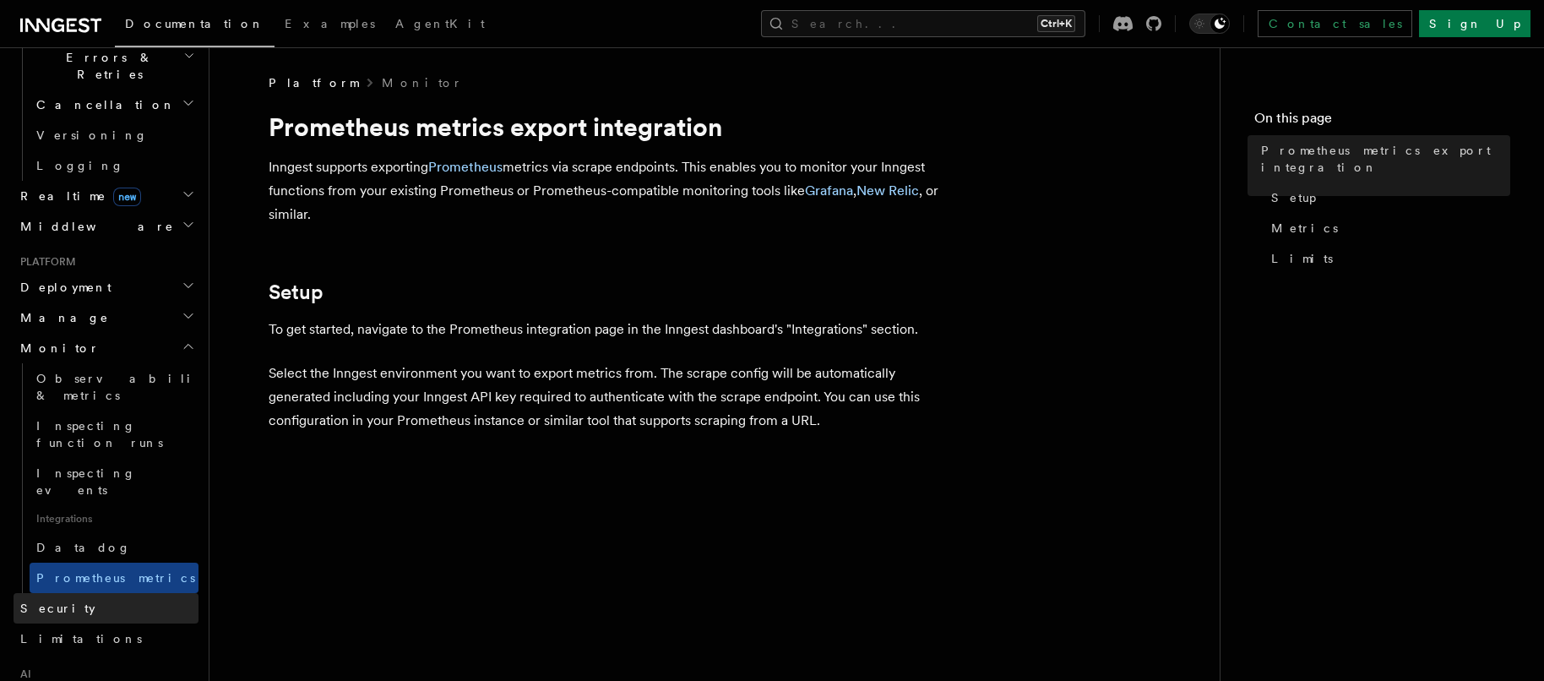
click at [80, 593] on link "Security" at bounding box center [106, 608] width 185 height 30
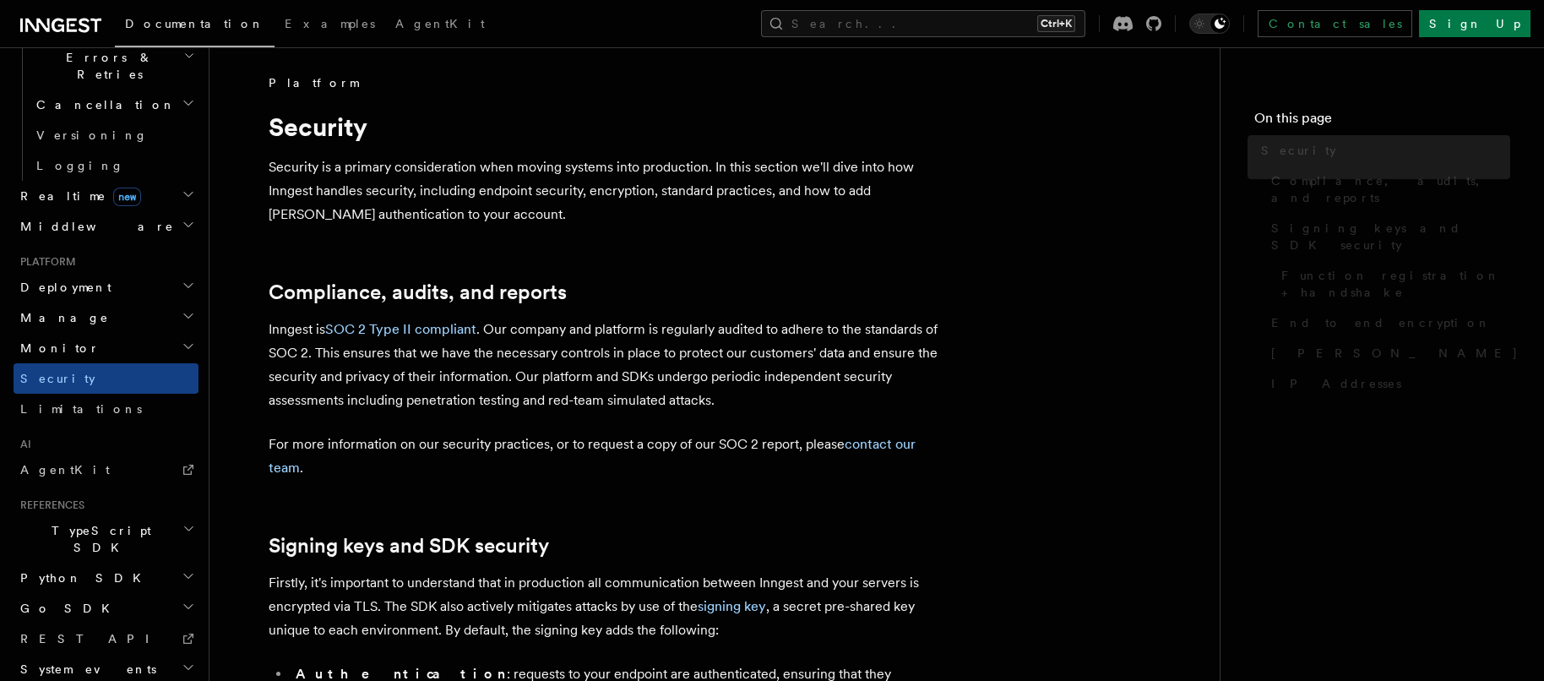
scroll to position [84, 0]
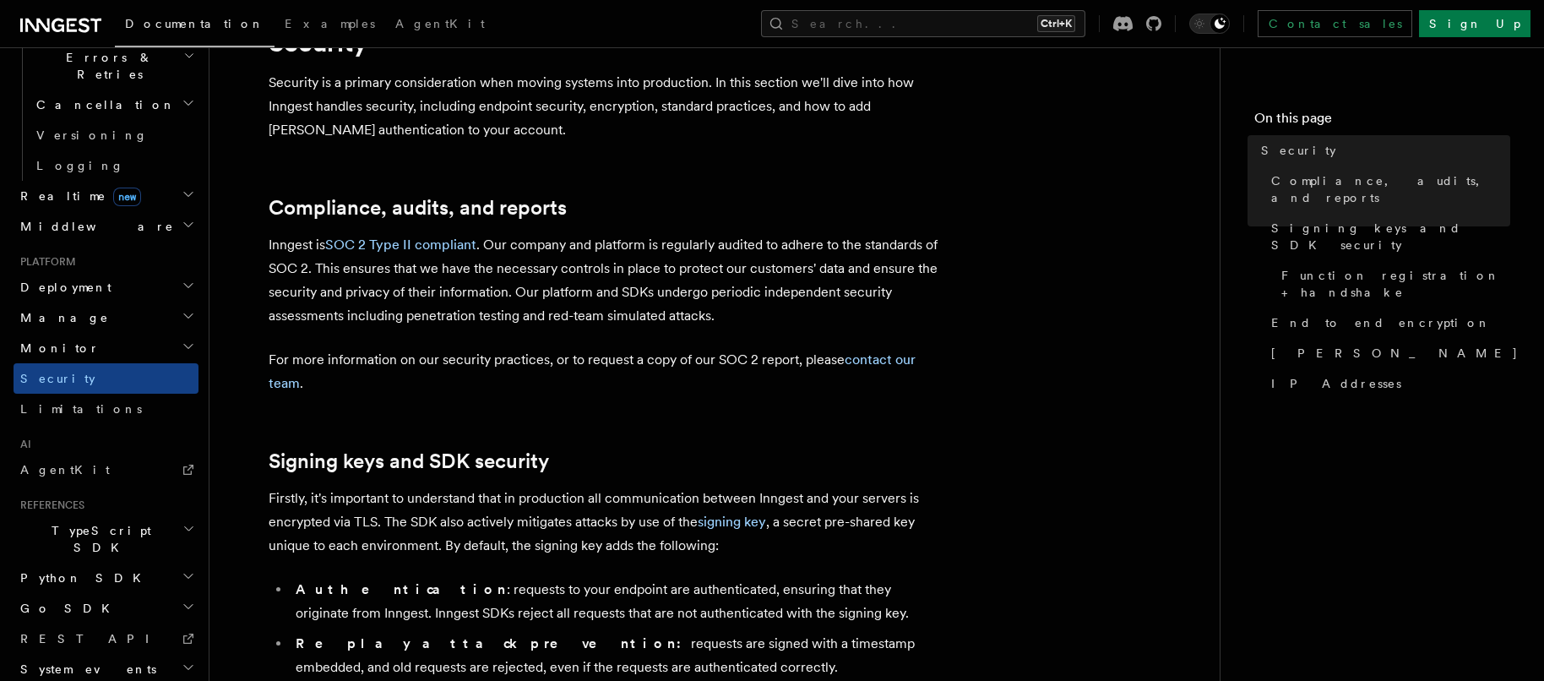
click at [79, 569] on span "Python SDK" at bounding box center [83, 577] width 138 height 17
click at [79, 601] on span "Introduction" at bounding box center [97, 608] width 122 height 14
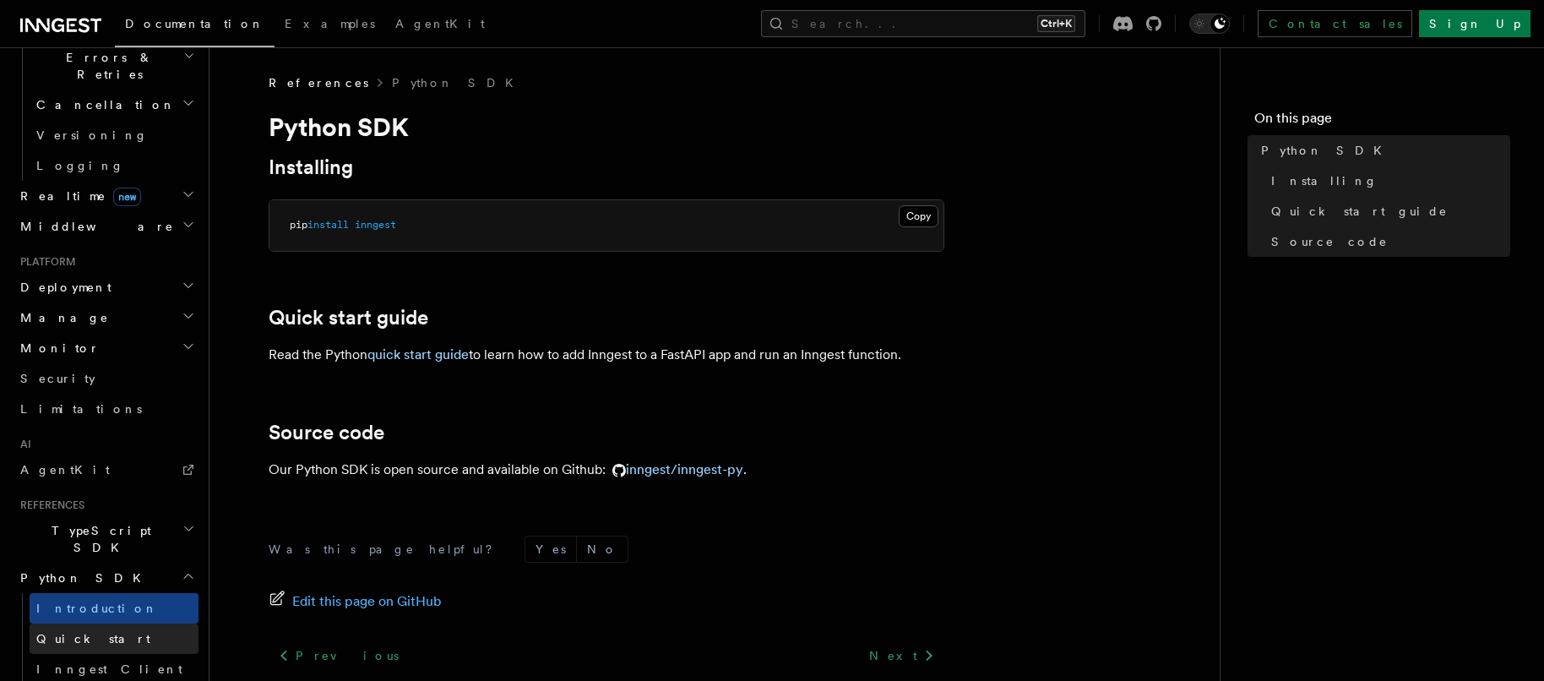
click at [73, 632] on span "Quick start" at bounding box center [93, 639] width 114 height 14
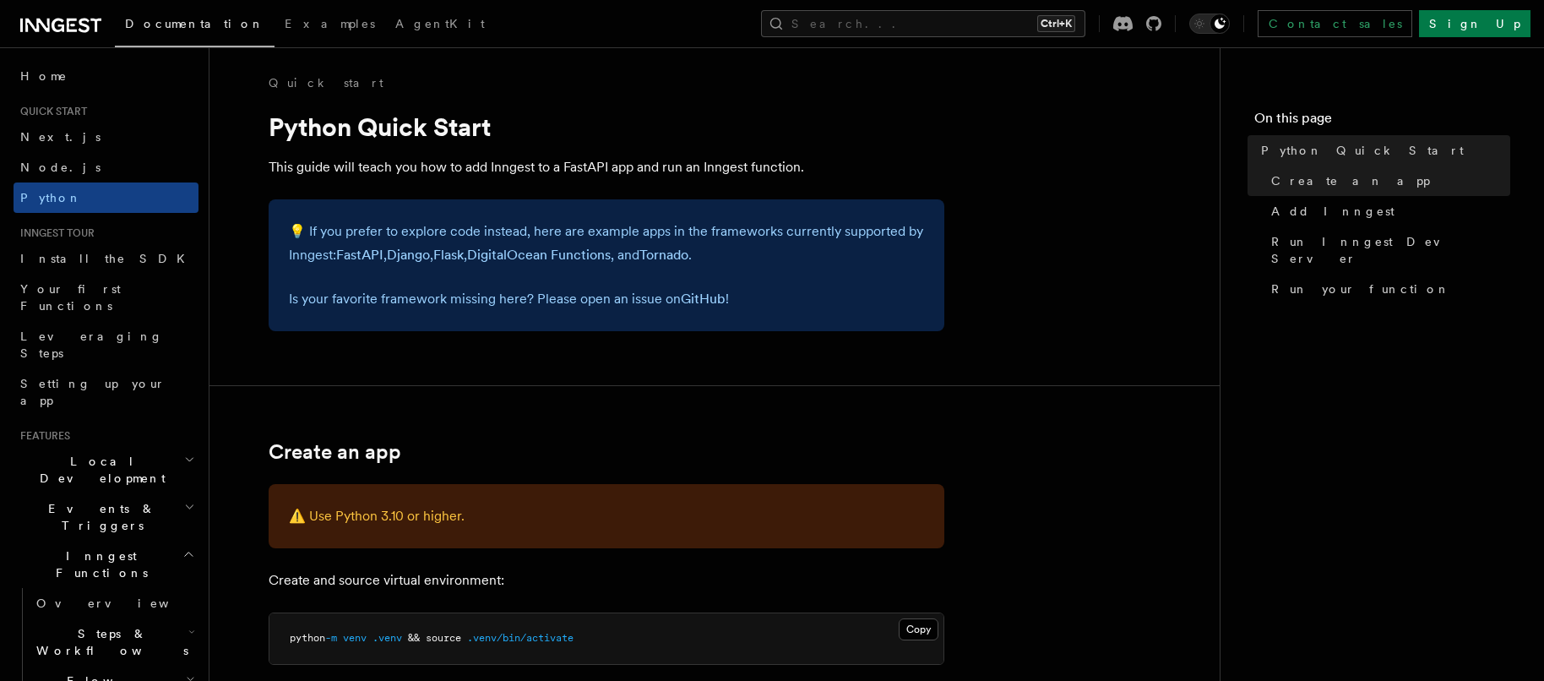
click at [66, 625] on span "Steps & Workflows" at bounding box center [109, 642] width 159 height 34
click at [69, 674] on span "Overview" at bounding box center [139, 681] width 174 height 14
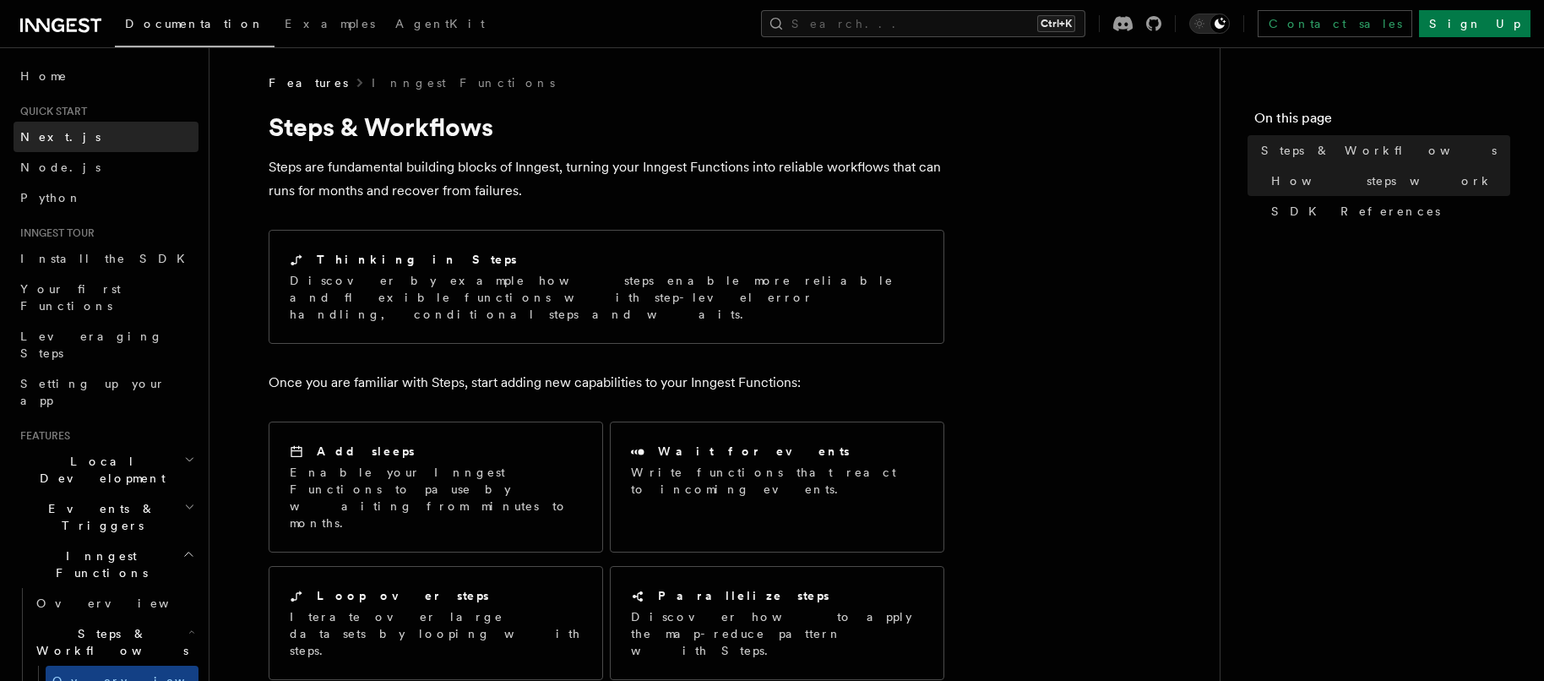
click at [89, 128] on link "Next.js" at bounding box center [106, 137] width 185 height 30
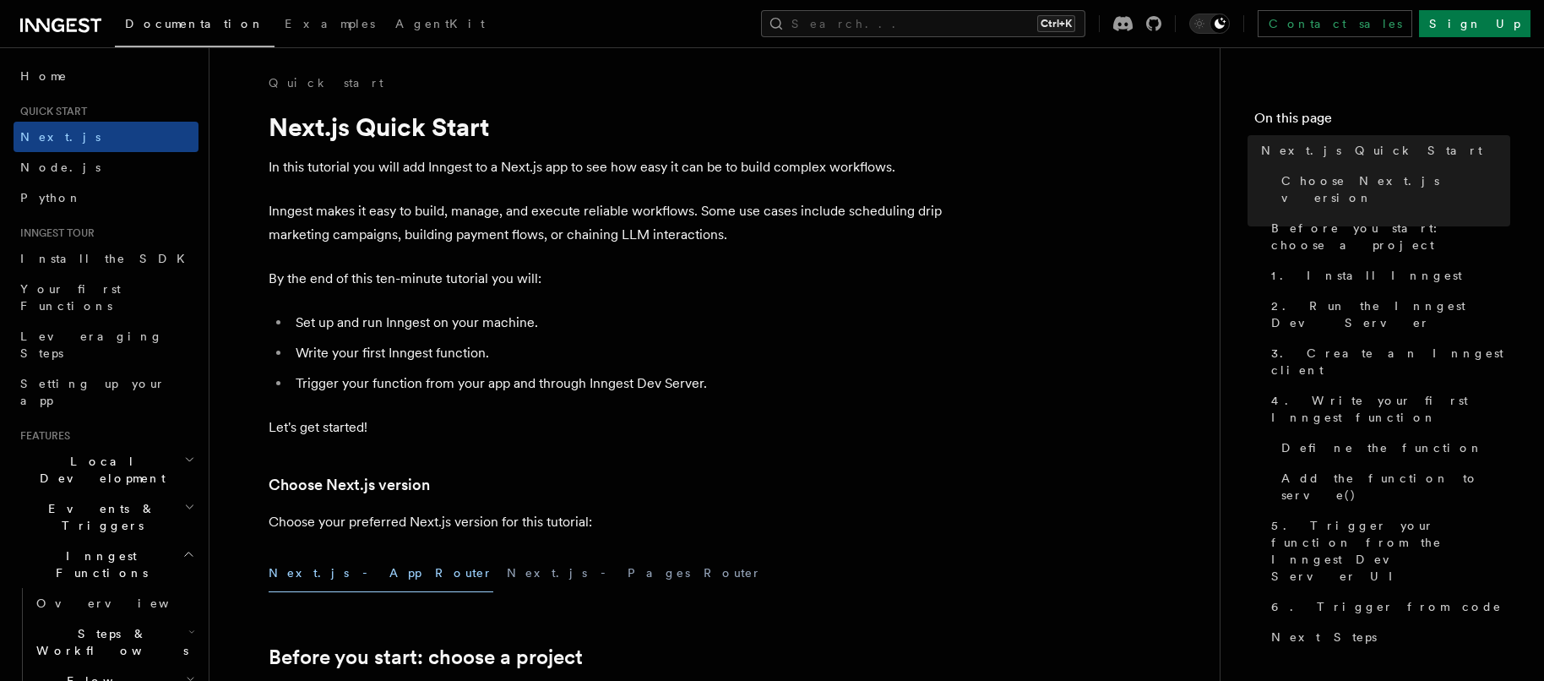
click at [76, 26] on icon at bounding box center [60, 25] width 81 height 20
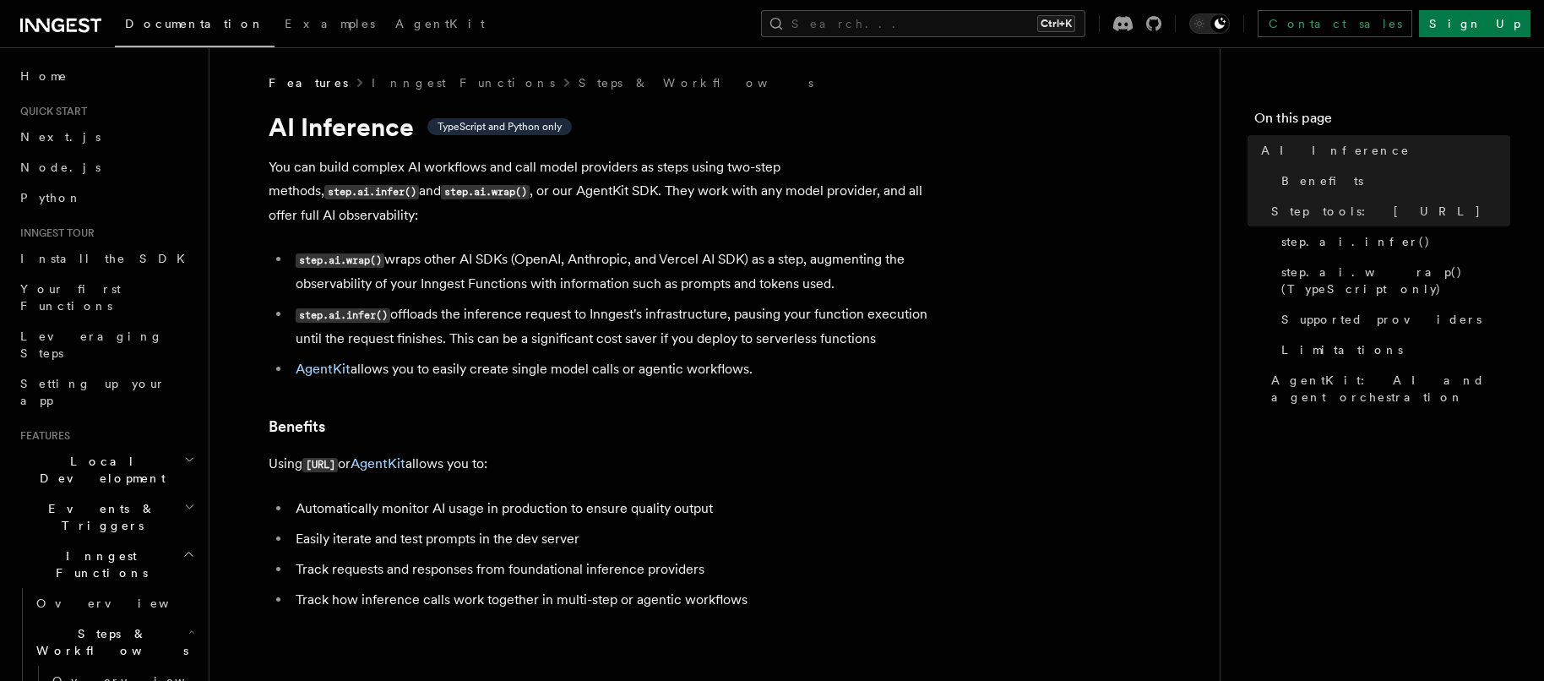
click at [73, 19] on icon at bounding box center [72, 26] width 10 height 14
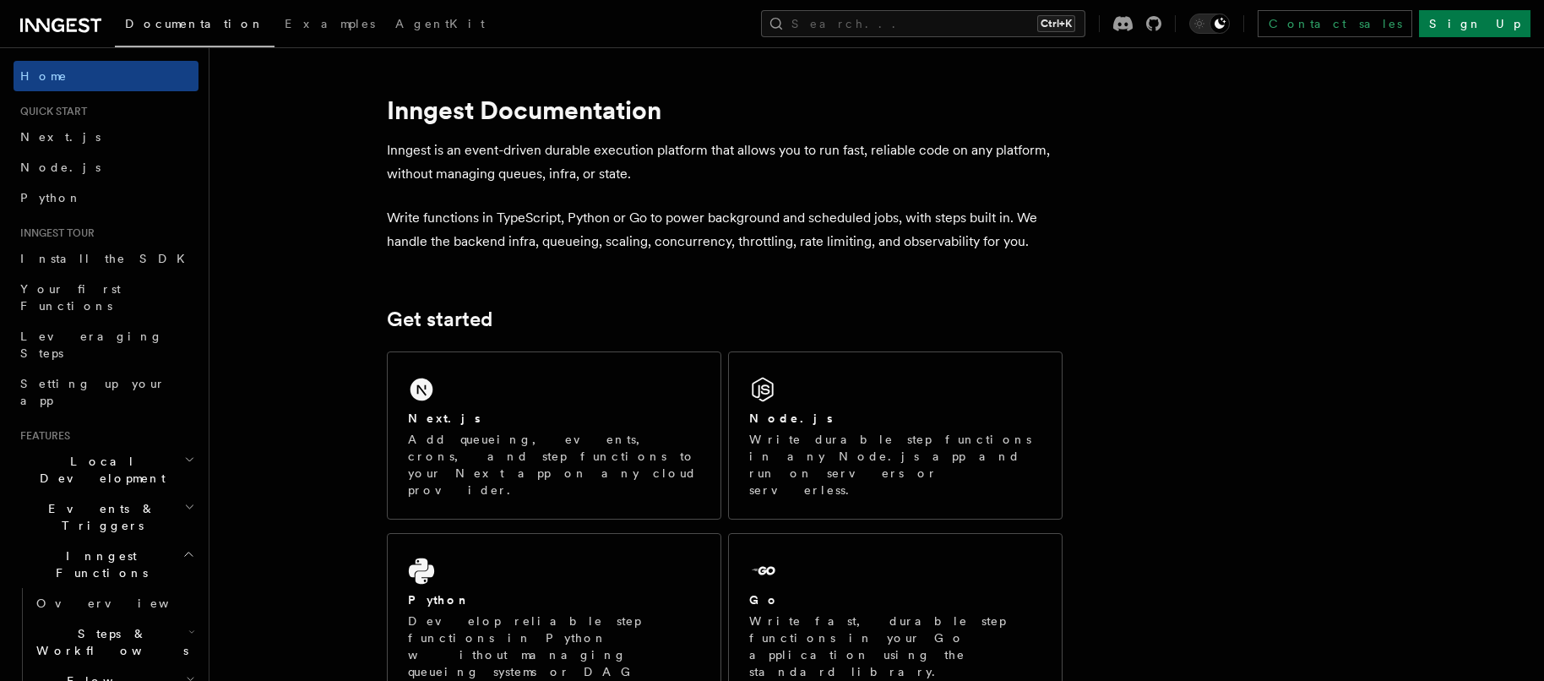
click at [99, 547] on span "Inngest Functions" at bounding box center [98, 564] width 169 height 34
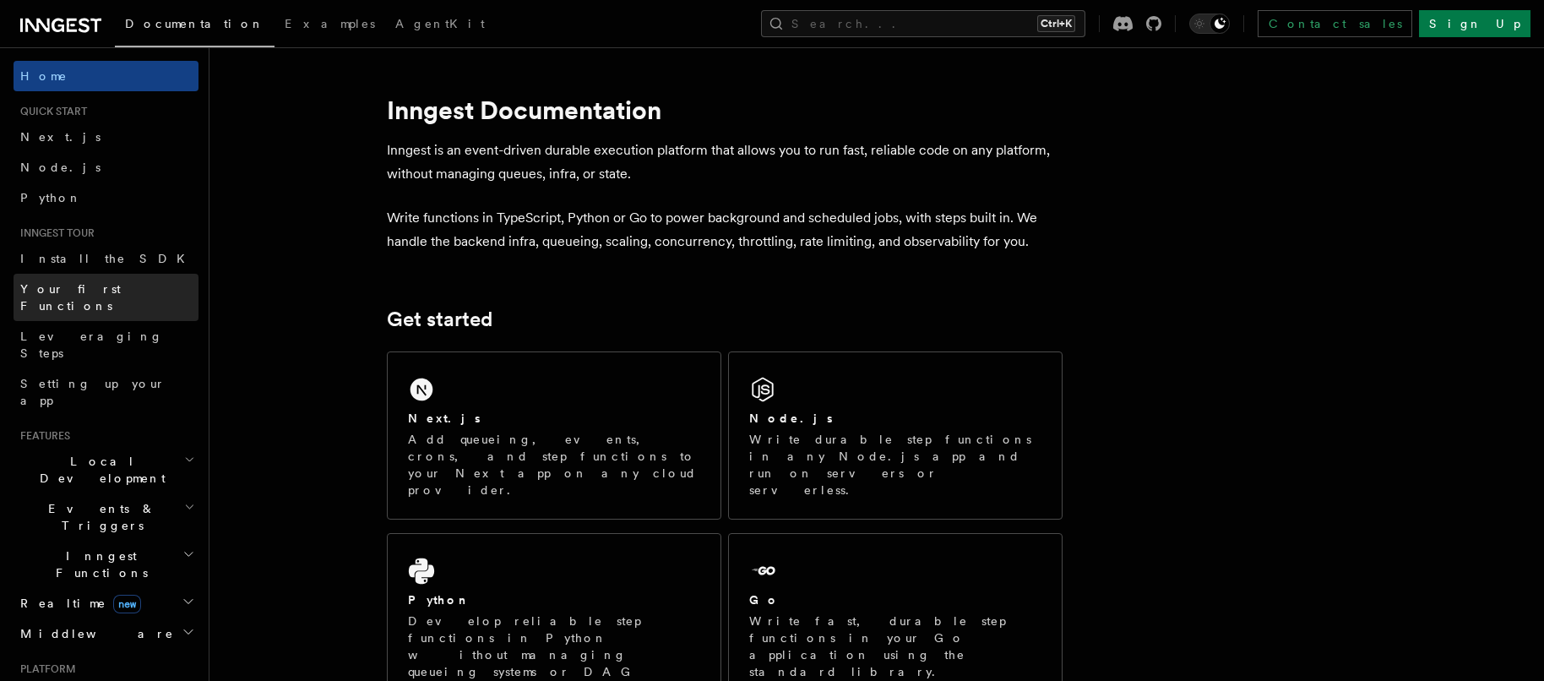
click at [86, 293] on span "Your first Functions" at bounding box center [70, 297] width 101 height 30
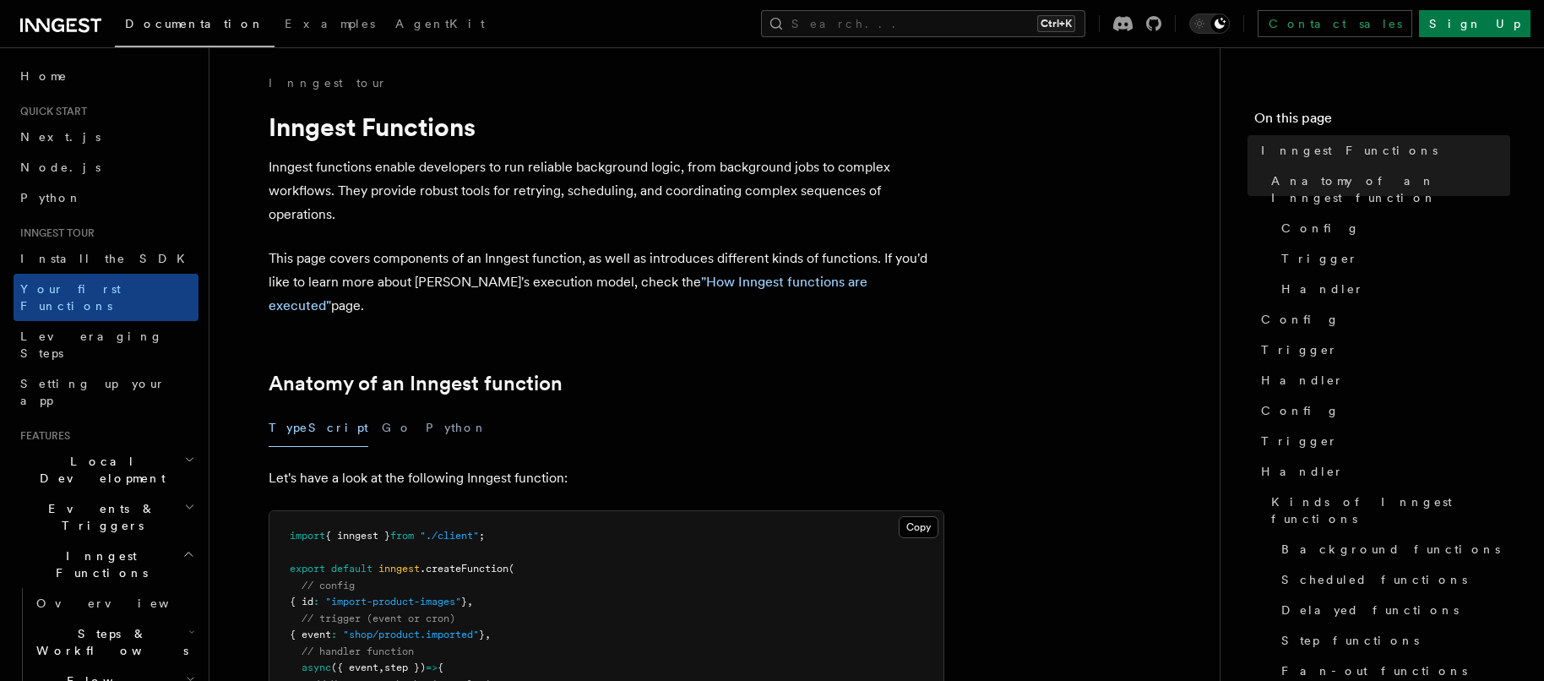
scroll to position [422, 0]
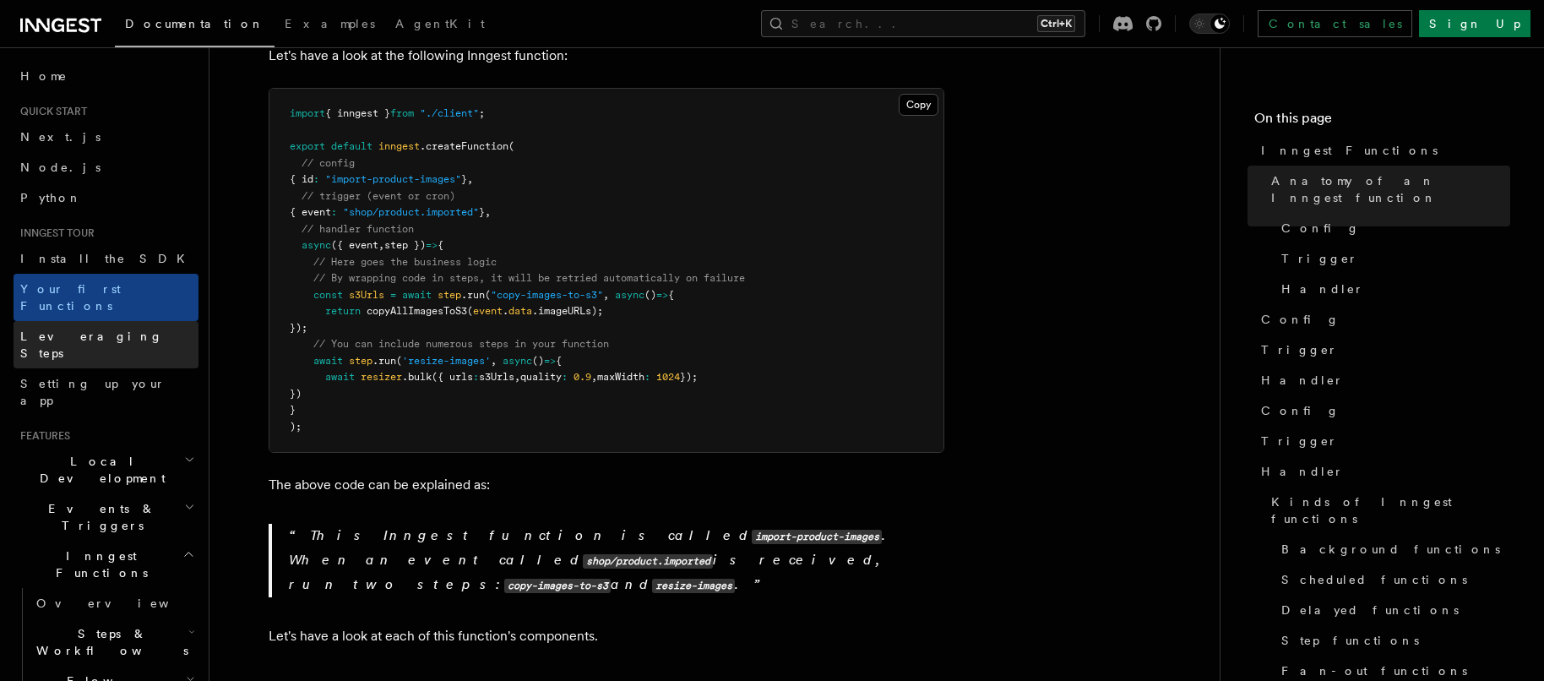
click at [115, 325] on link "Leveraging Steps" at bounding box center [106, 344] width 185 height 47
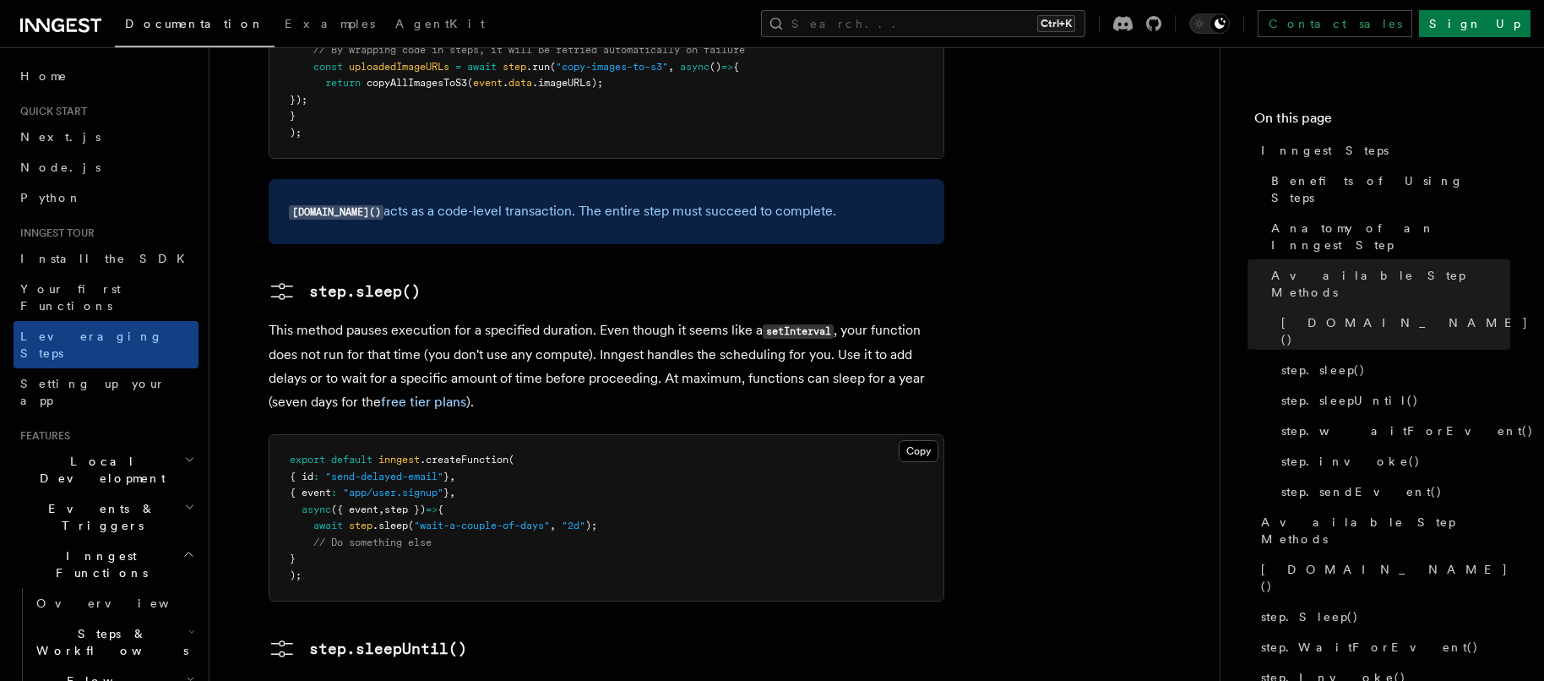
scroll to position [2281, 0]
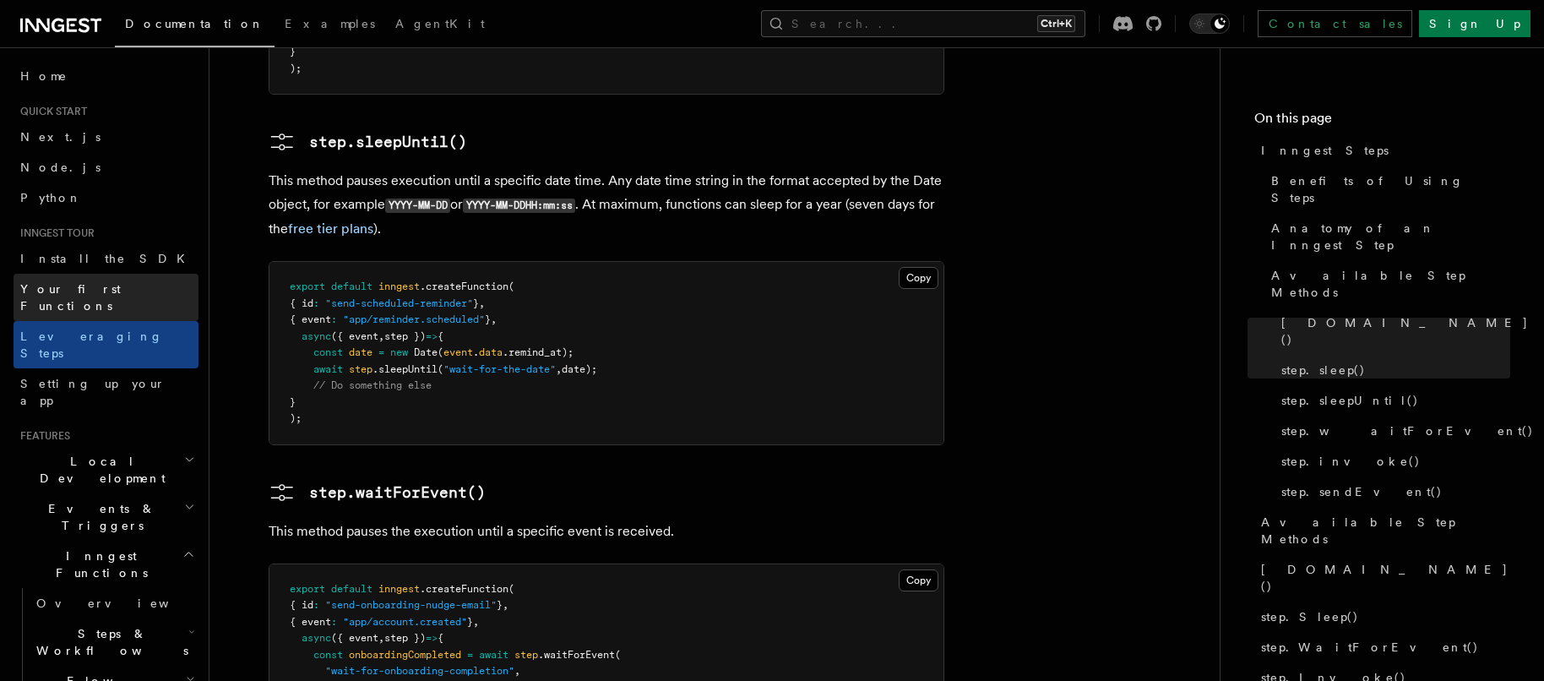
click at [41, 285] on span "Your first Functions" at bounding box center [70, 297] width 101 height 30
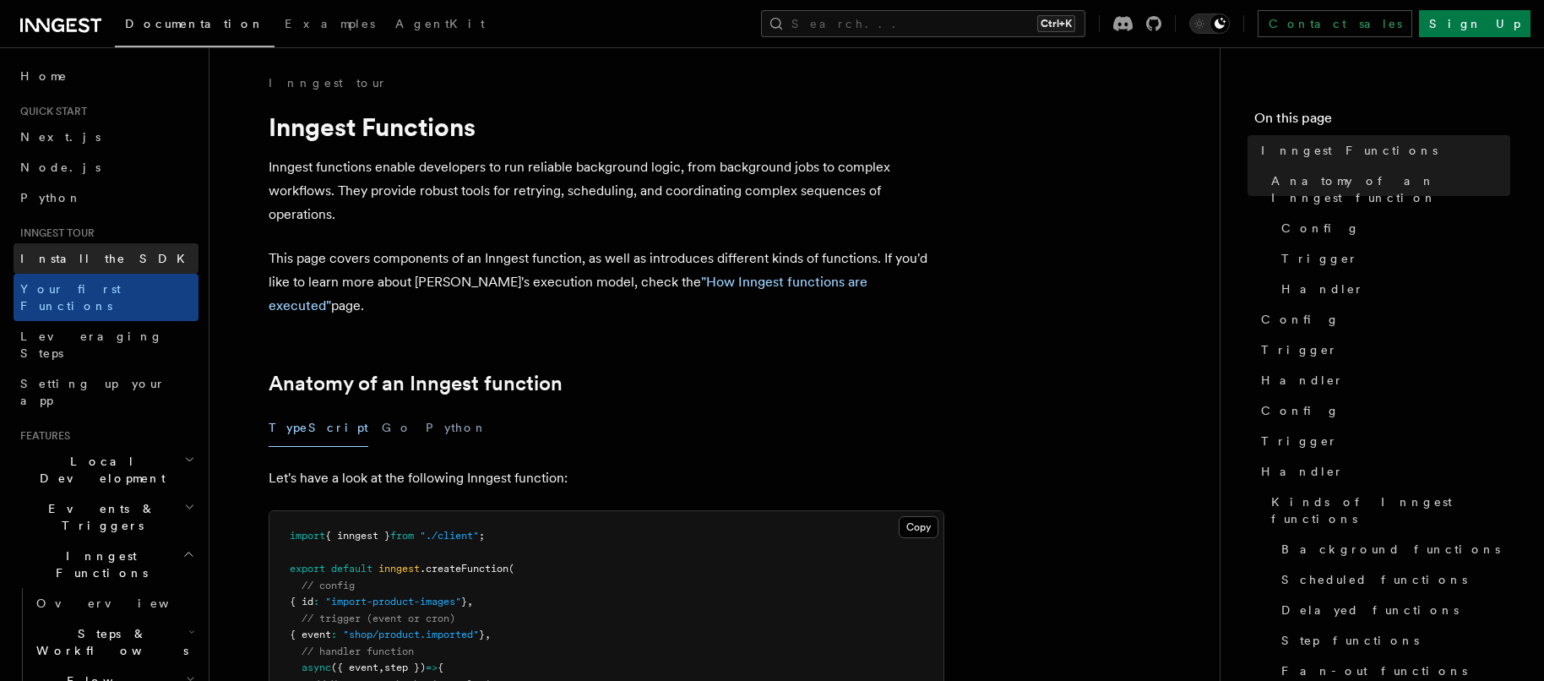
click at [51, 262] on span "Install the SDK" at bounding box center [107, 259] width 175 height 14
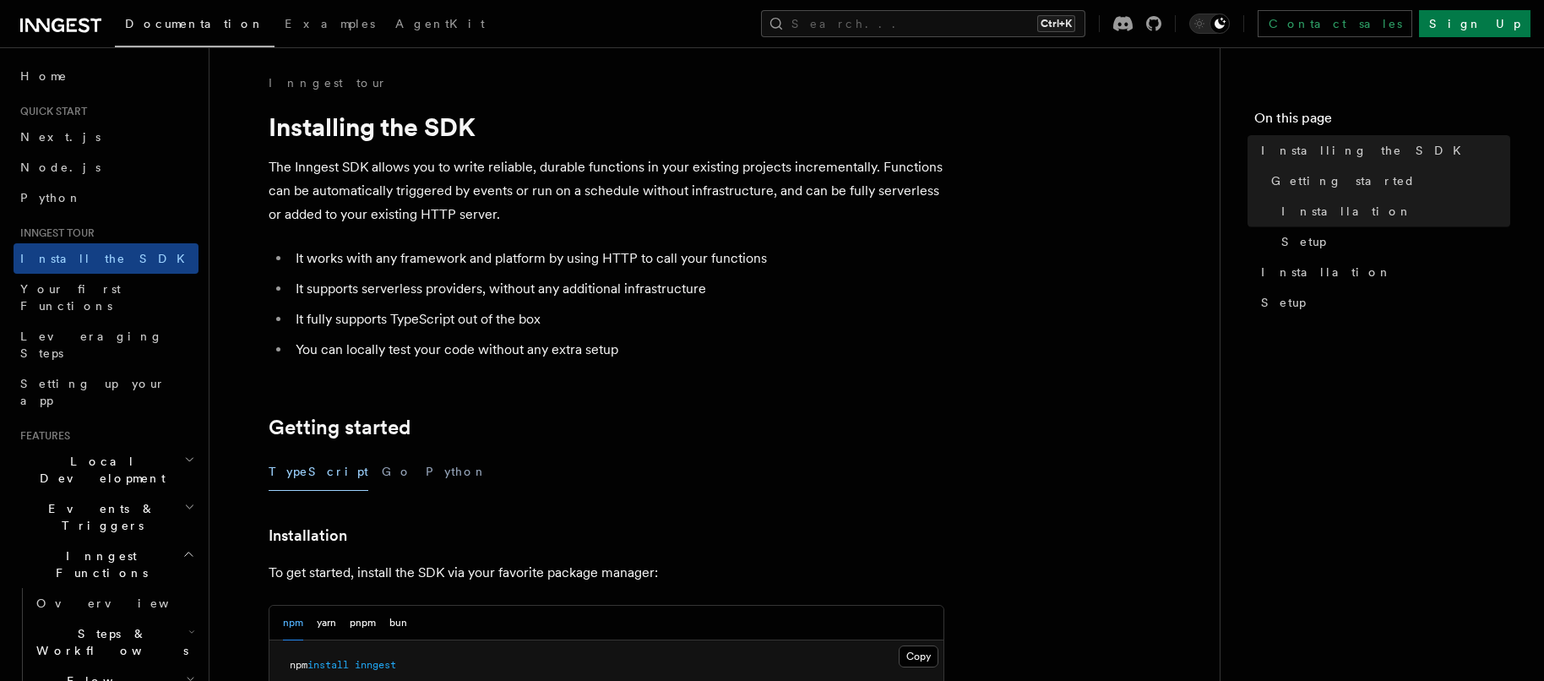
scroll to position [422, 0]
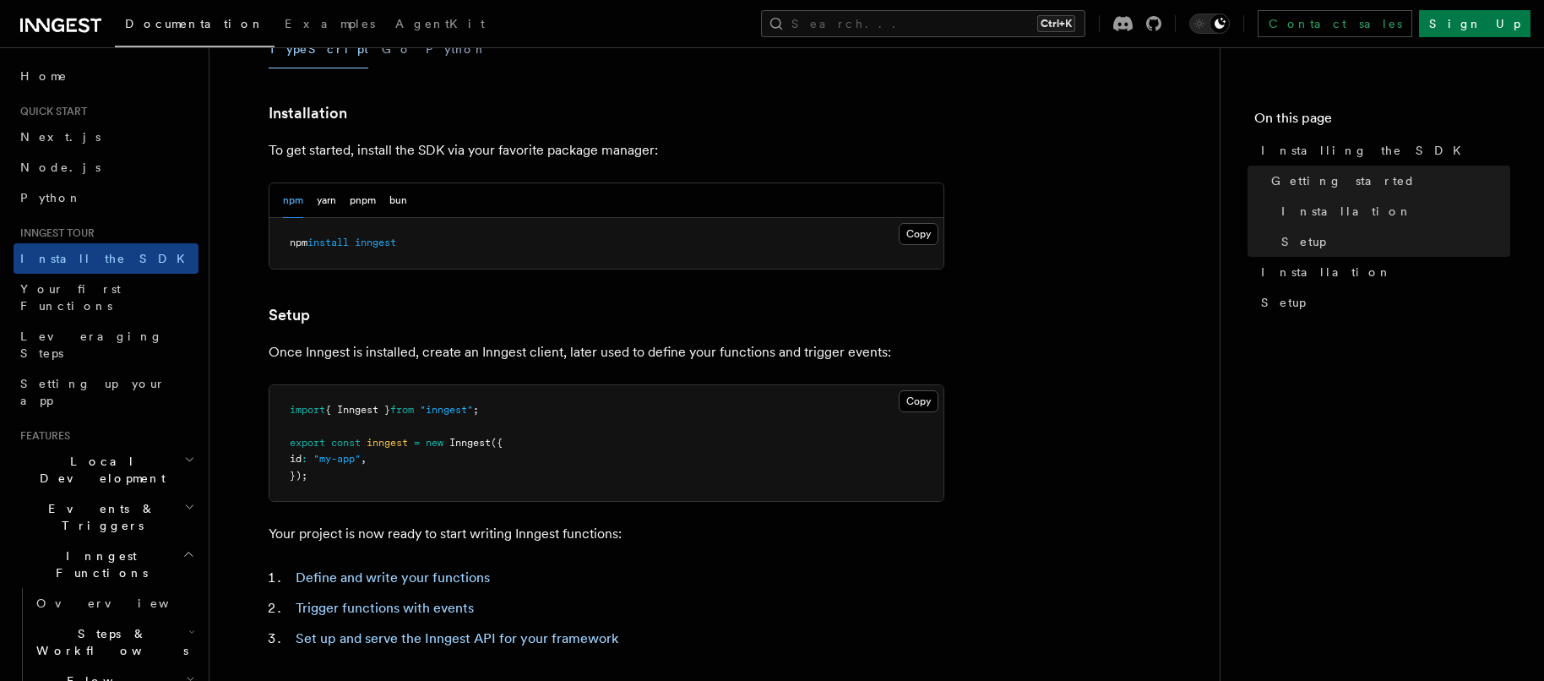
click at [84, 453] on span "Local Development" at bounding box center [99, 470] width 171 height 34
click at [83, 502] on span "Overview" at bounding box center [123, 509] width 174 height 14
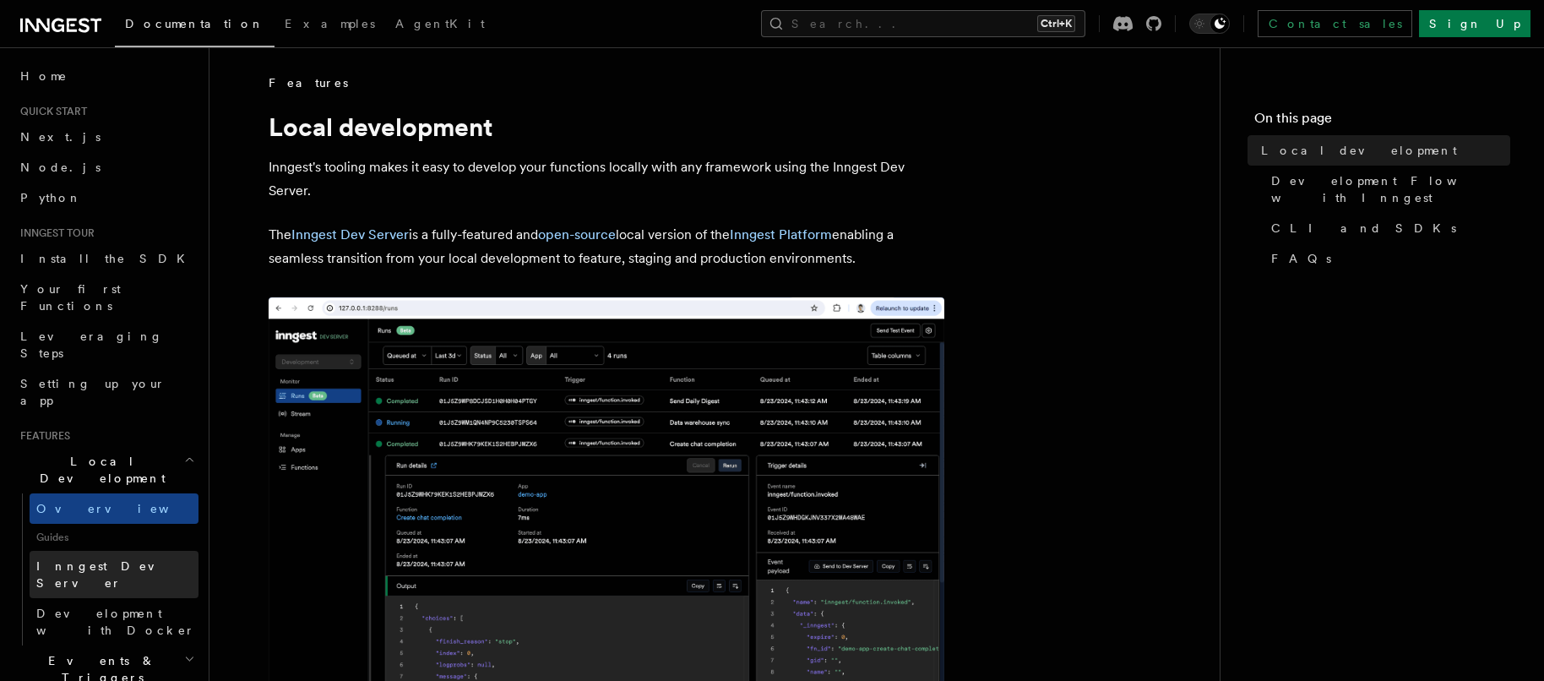
click at [86, 557] on span "Inngest Dev Server" at bounding box center [117, 574] width 162 height 34
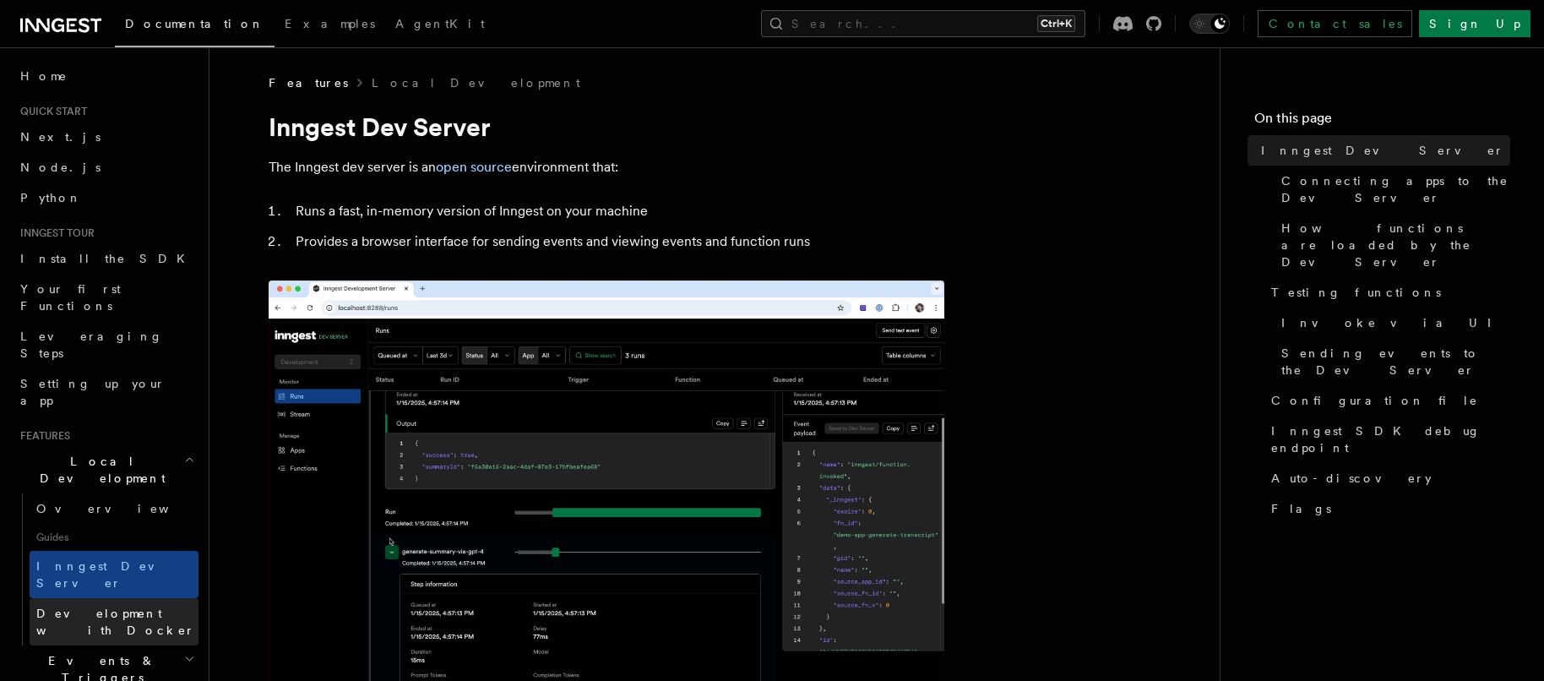
click at [101, 606] on span "Development with Docker" at bounding box center [115, 621] width 159 height 30
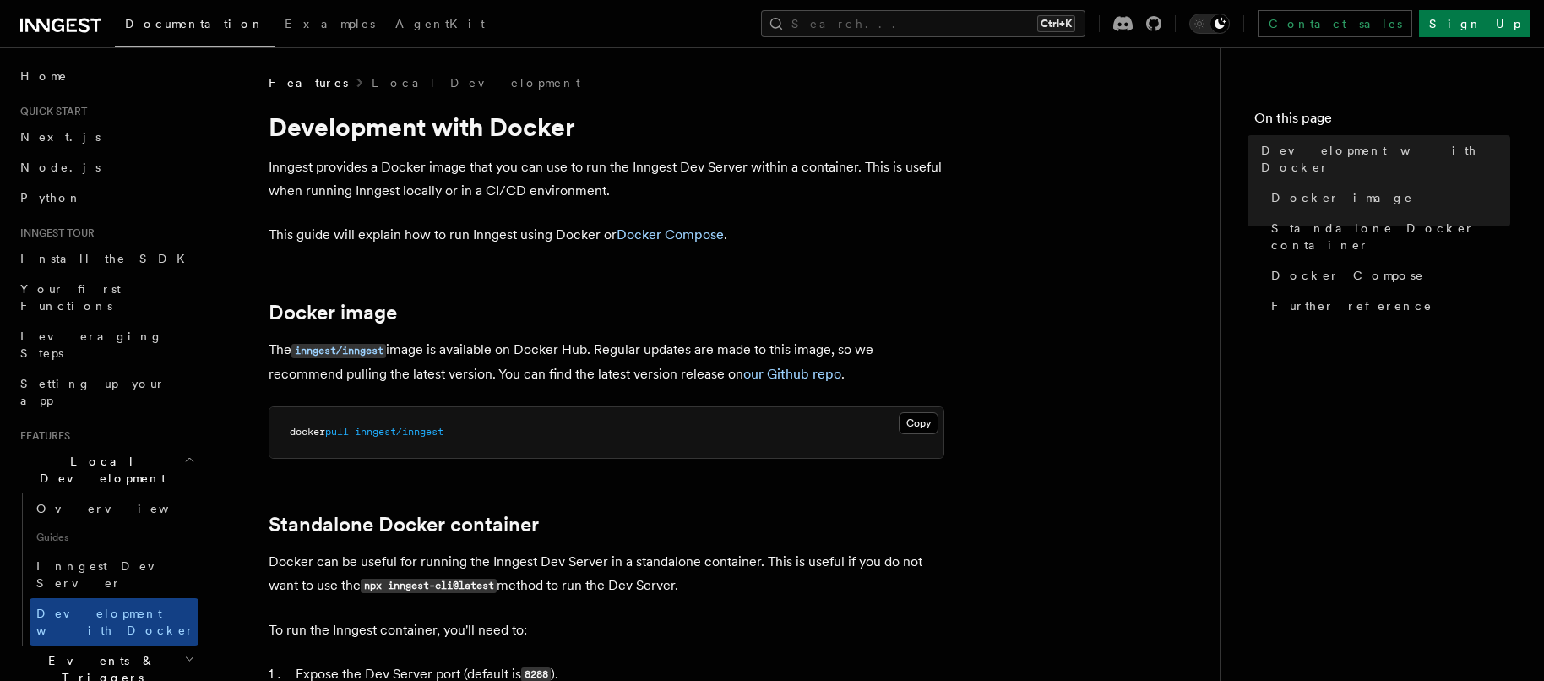
scroll to position [422, 0]
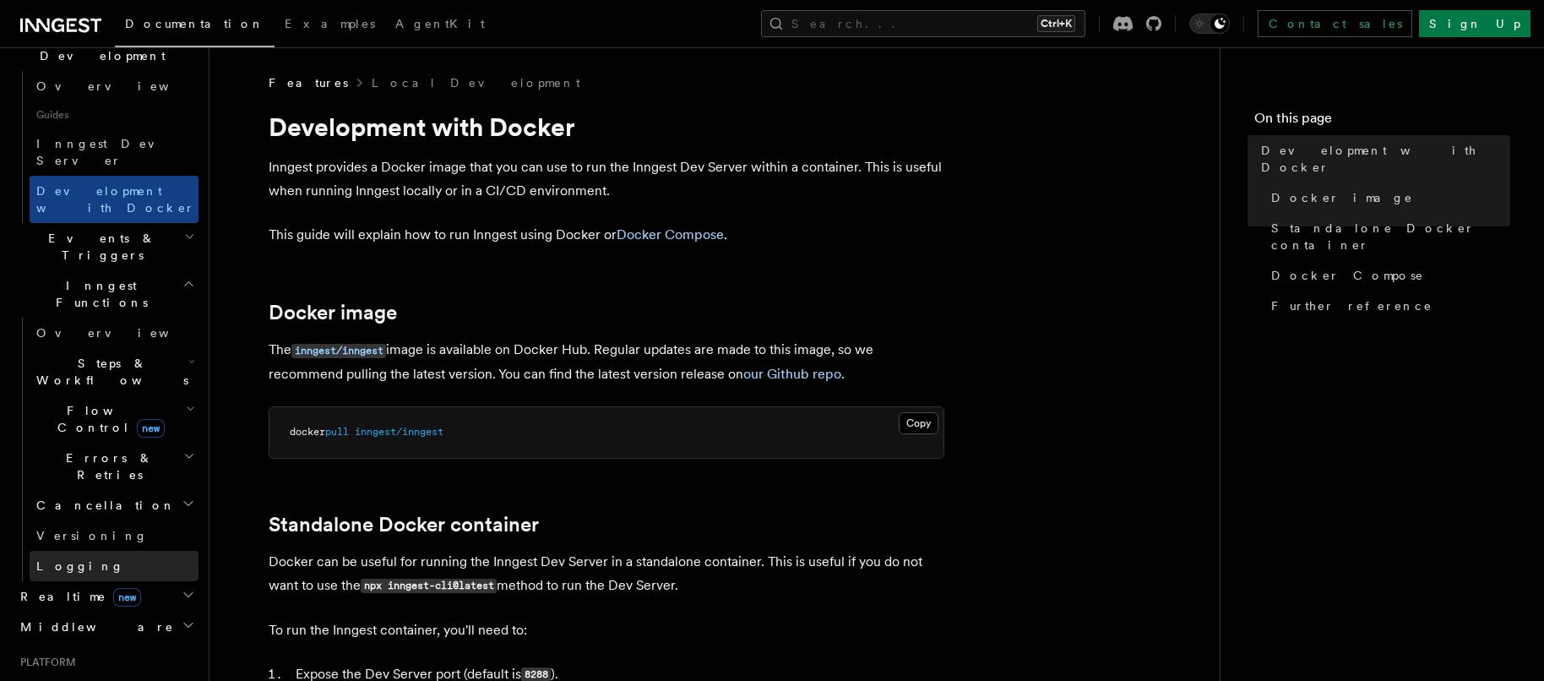
click at [121, 551] on link "Logging" at bounding box center [114, 566] width 169 height 30
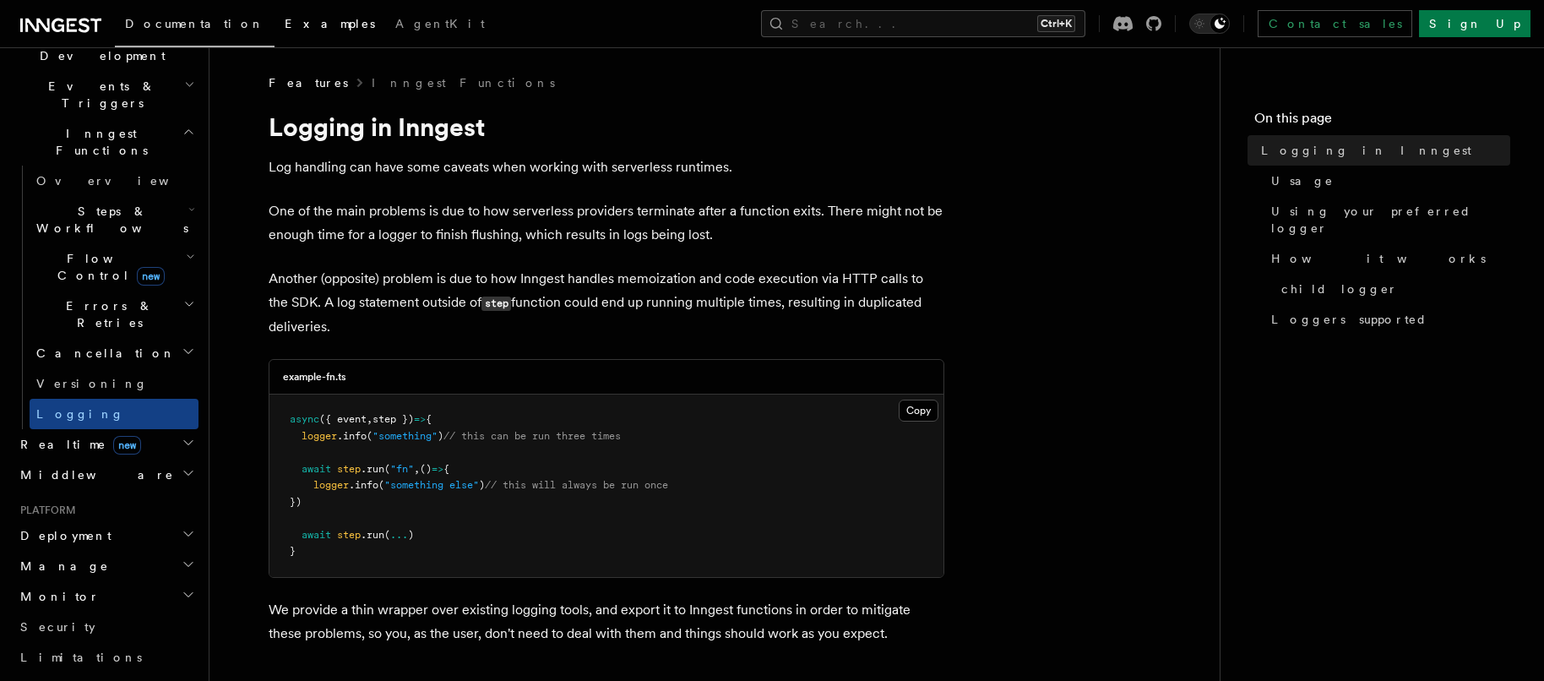
click at [275, 34] on link "Examples" at bounding box center [330, 25] width 111 height 41
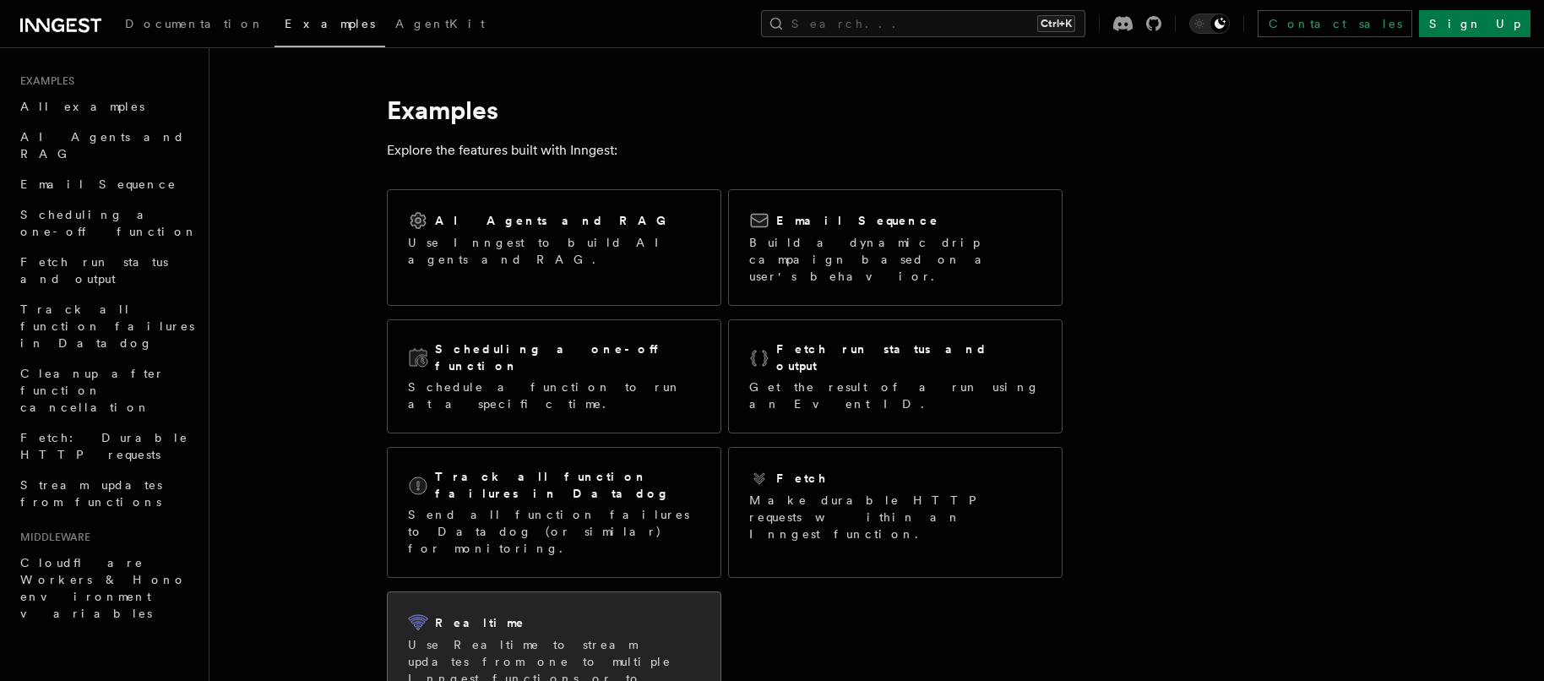
click at [512, 636] on p "Use Realtime to stream updates from one to multiple Inngest functions or to imp…" at bounding box center [554, 678] width 292 height 84
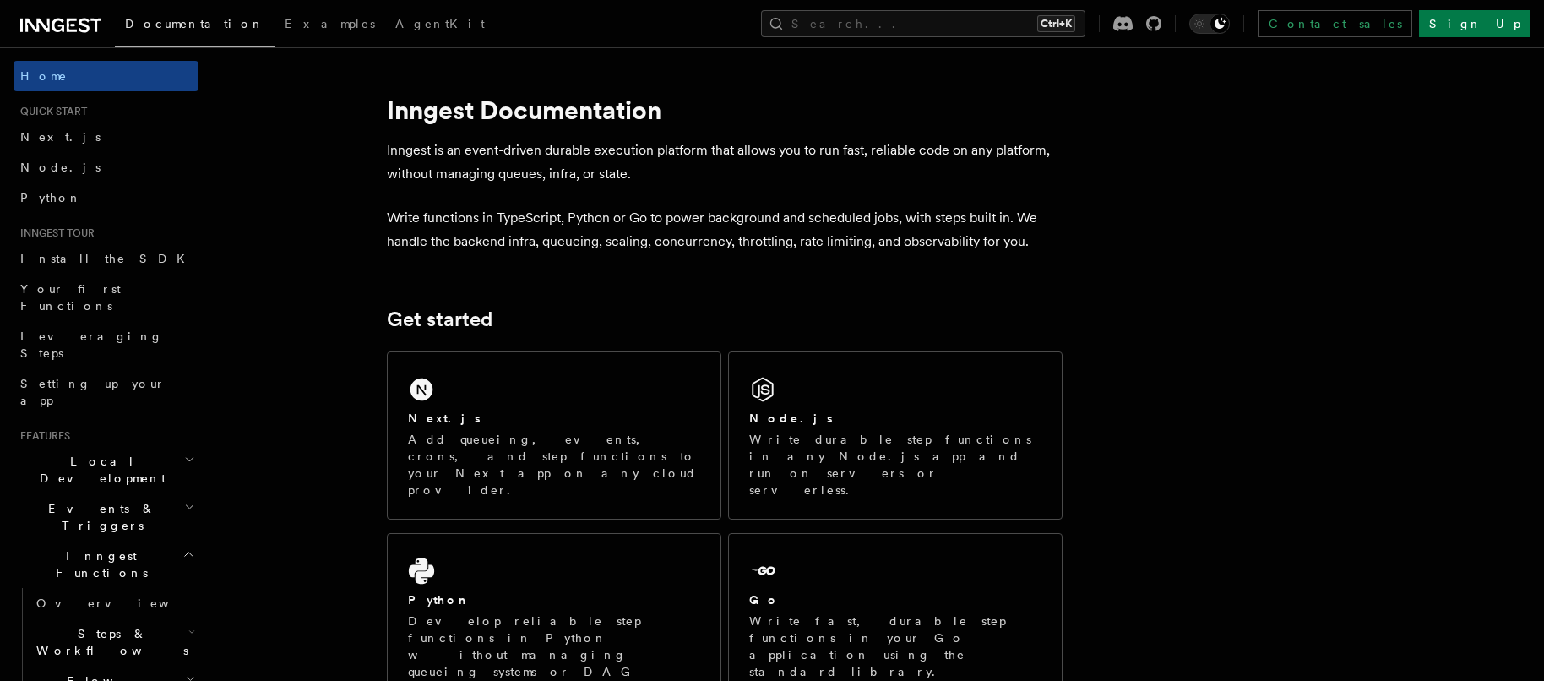
click at [44, 36] on div "Documentation Examples AgentKit Search... Ctrl+K Contact sales Sign Up" at bounding box center [772, 23] width 1544 height 47
click at [44, 26] on icon at bounding box center [37, 26] width 24 height 14
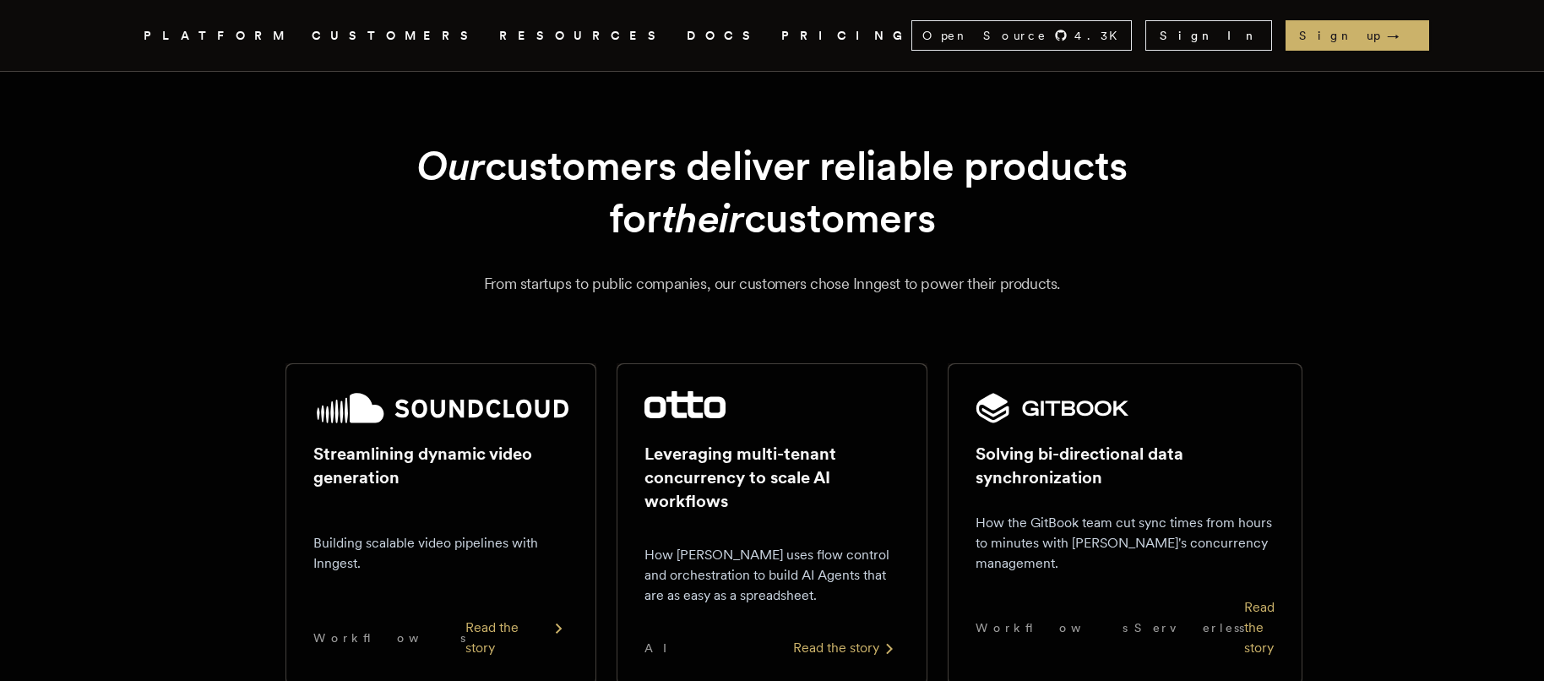
click at [123, 37] on icon ".cls-1 { fill: #FAFAF9; }" at bounding box center [123, 35] width 0 height 20
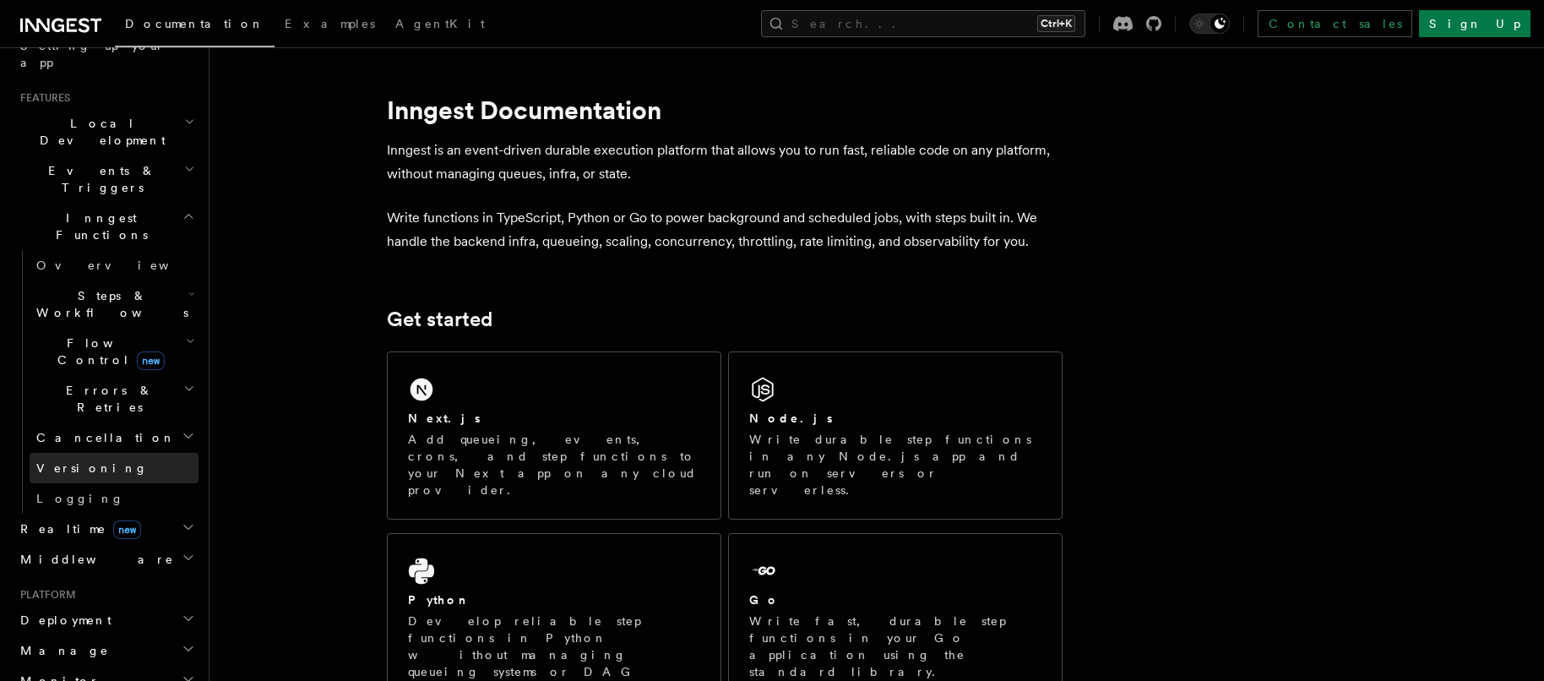
scroll to position [591, 0]
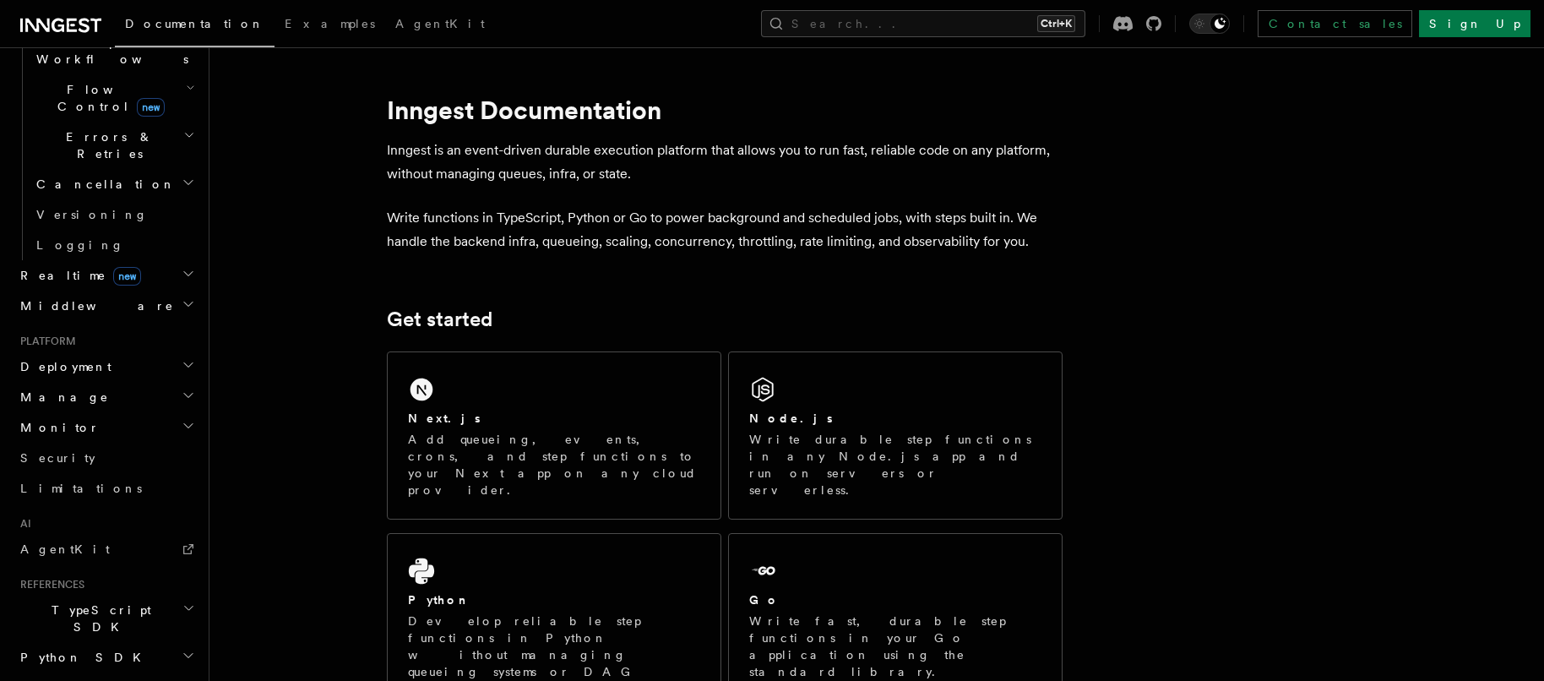
click at [104, 412] on h2 "Monitor" at bounding box center [106, 427] width 185 height 30
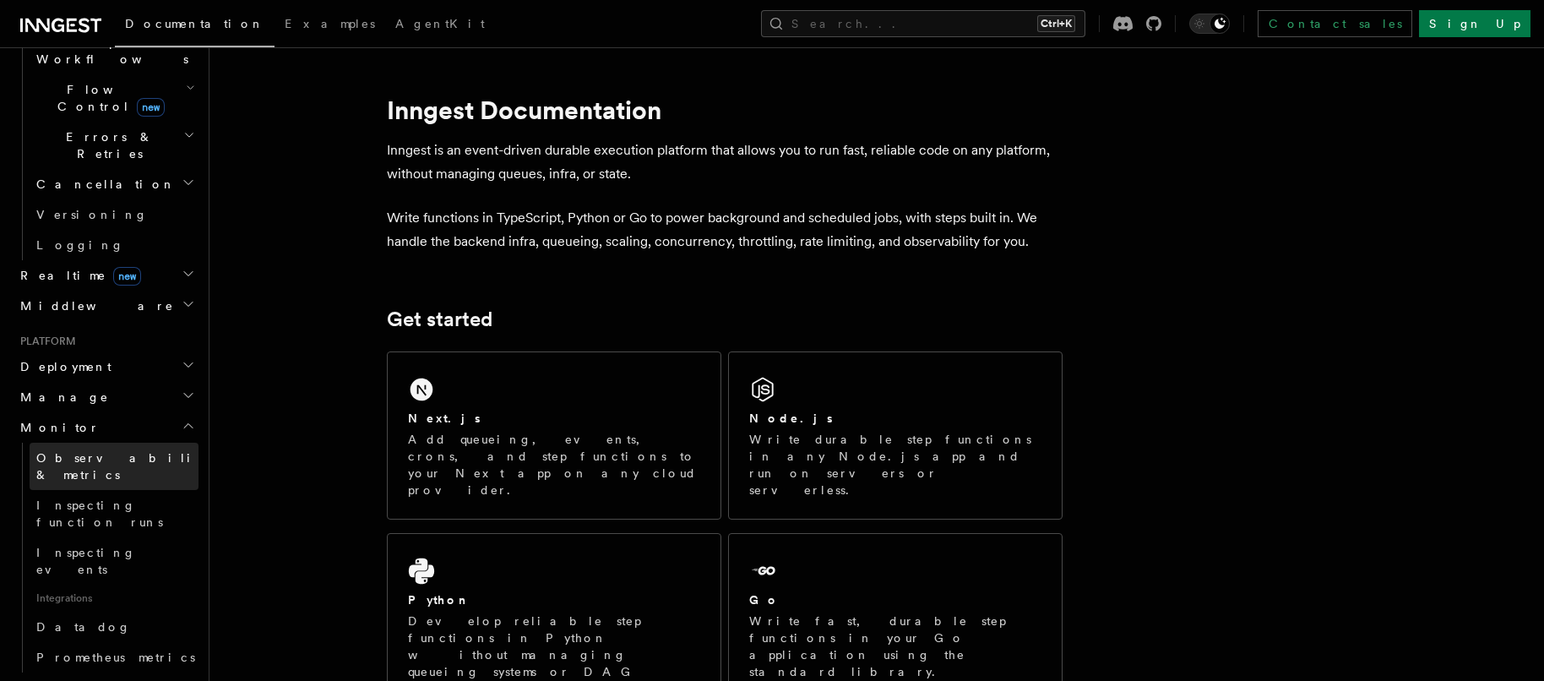
click at [103, 451] on span "Observability & metrics" at bounding box center [123, 466] width 174 height 30
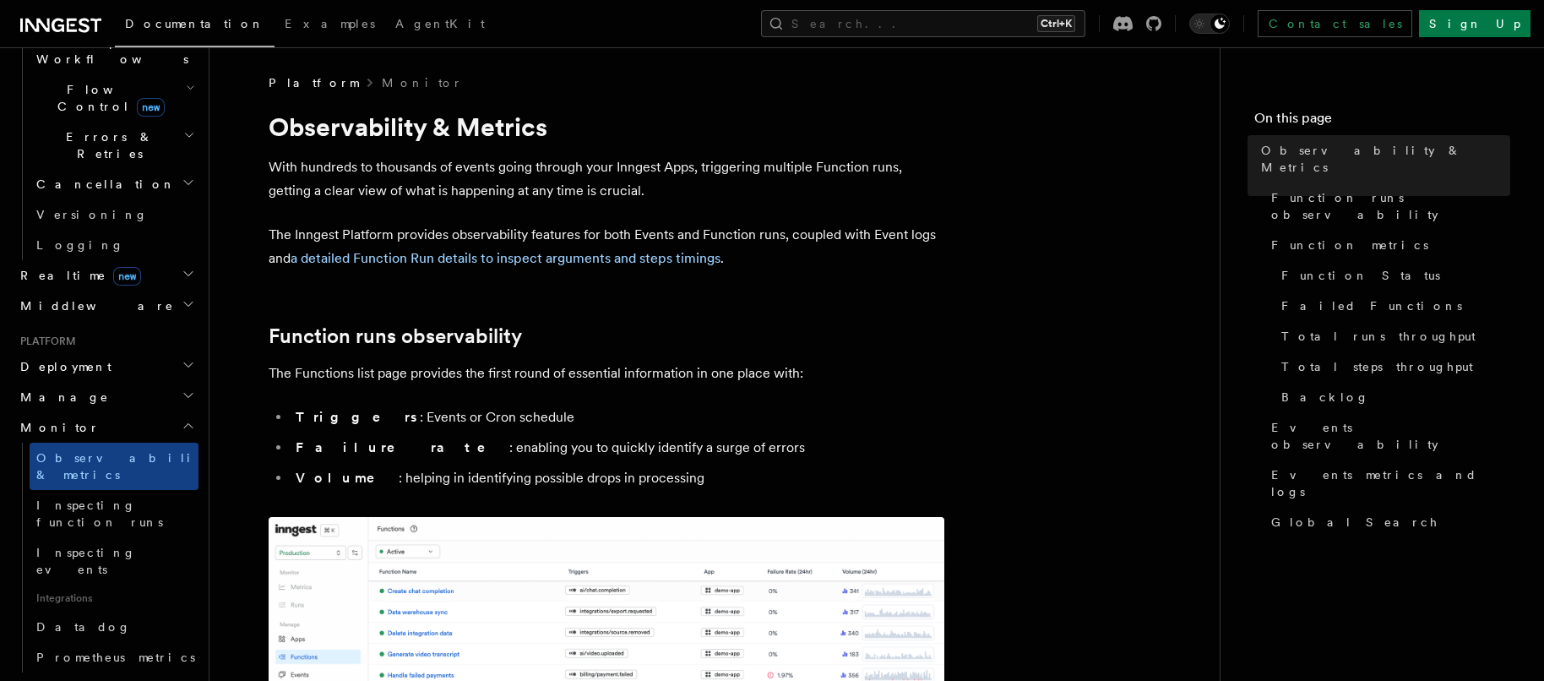
scroll to position [422, 0]
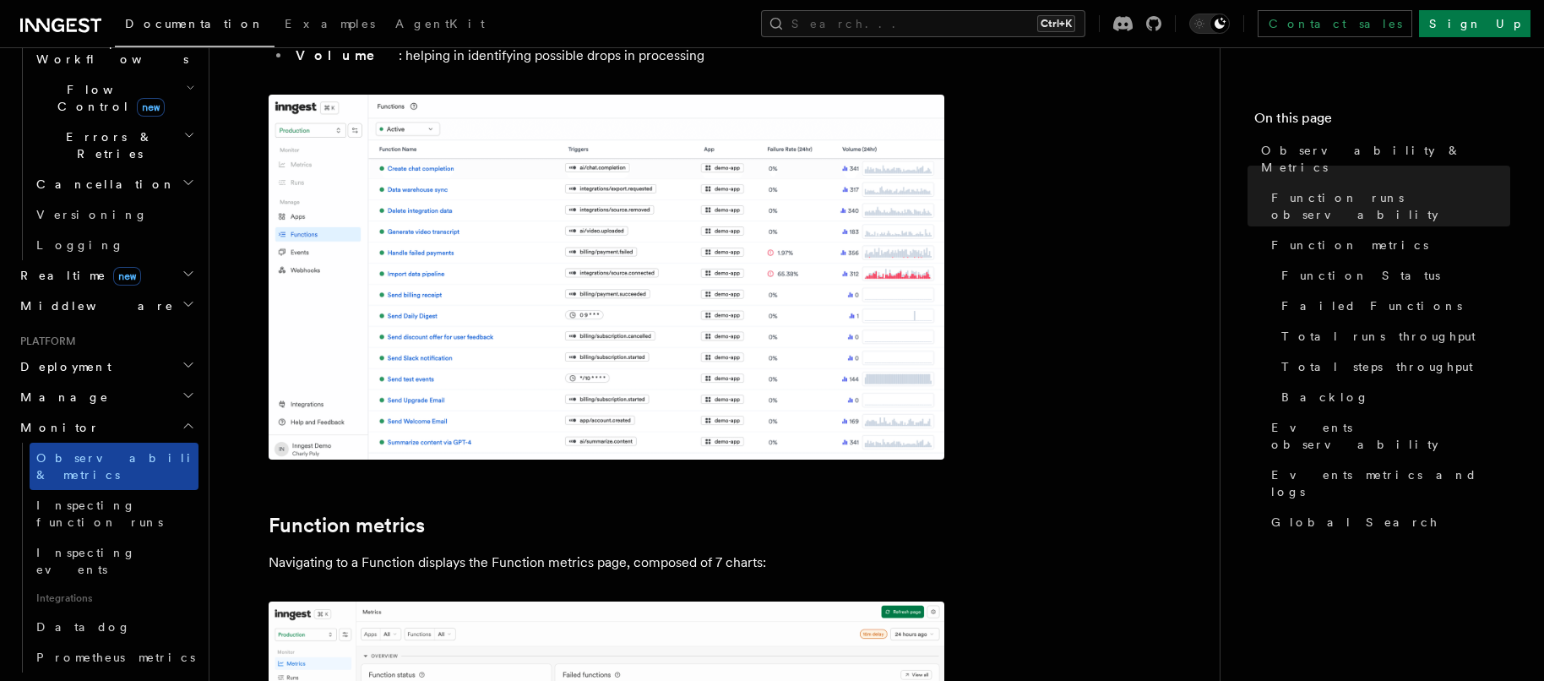
drag, startPoint x: 100, startPoint y: 317, endPoint x: 88, endPoint y: 338, distance: 24.2
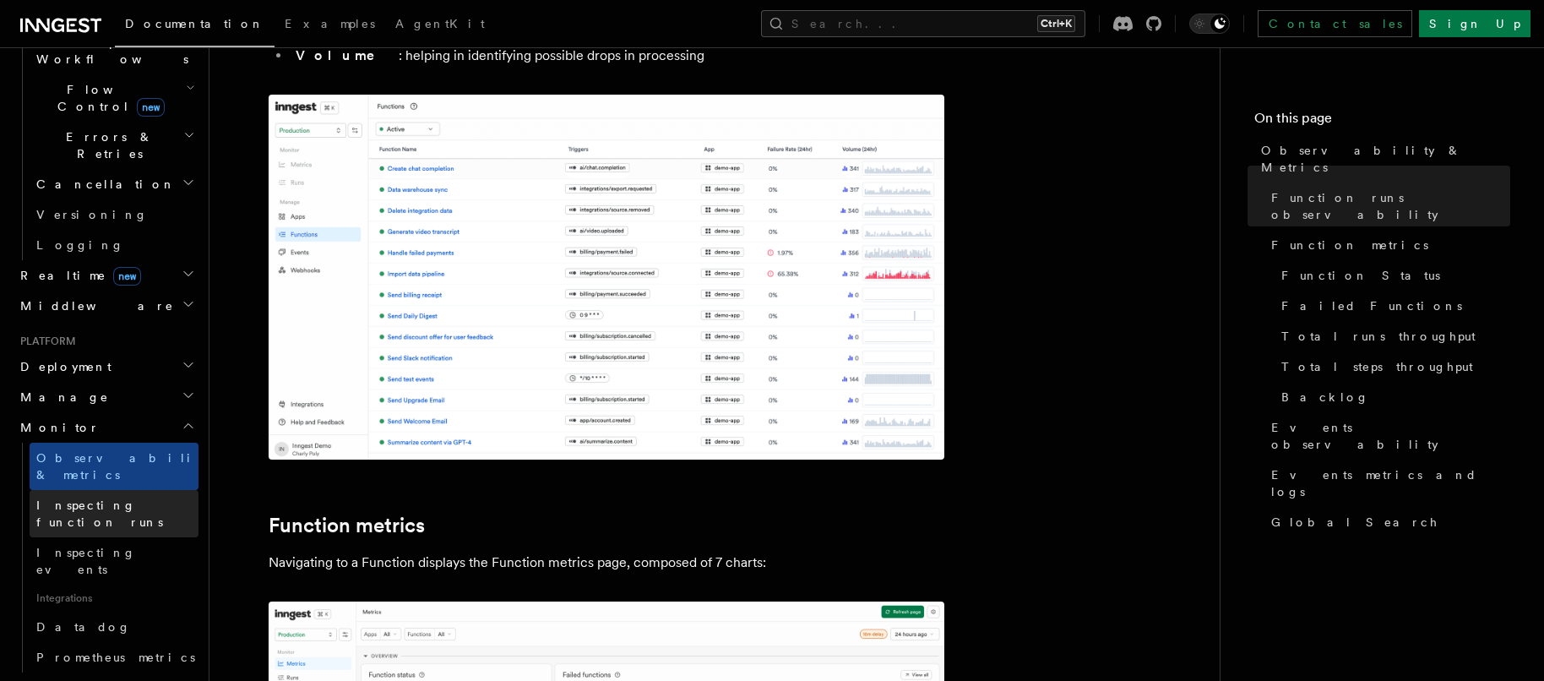
click at [99, 443] on link "Observability & metrics" at bounding box center [114, 466] width 169 height 47
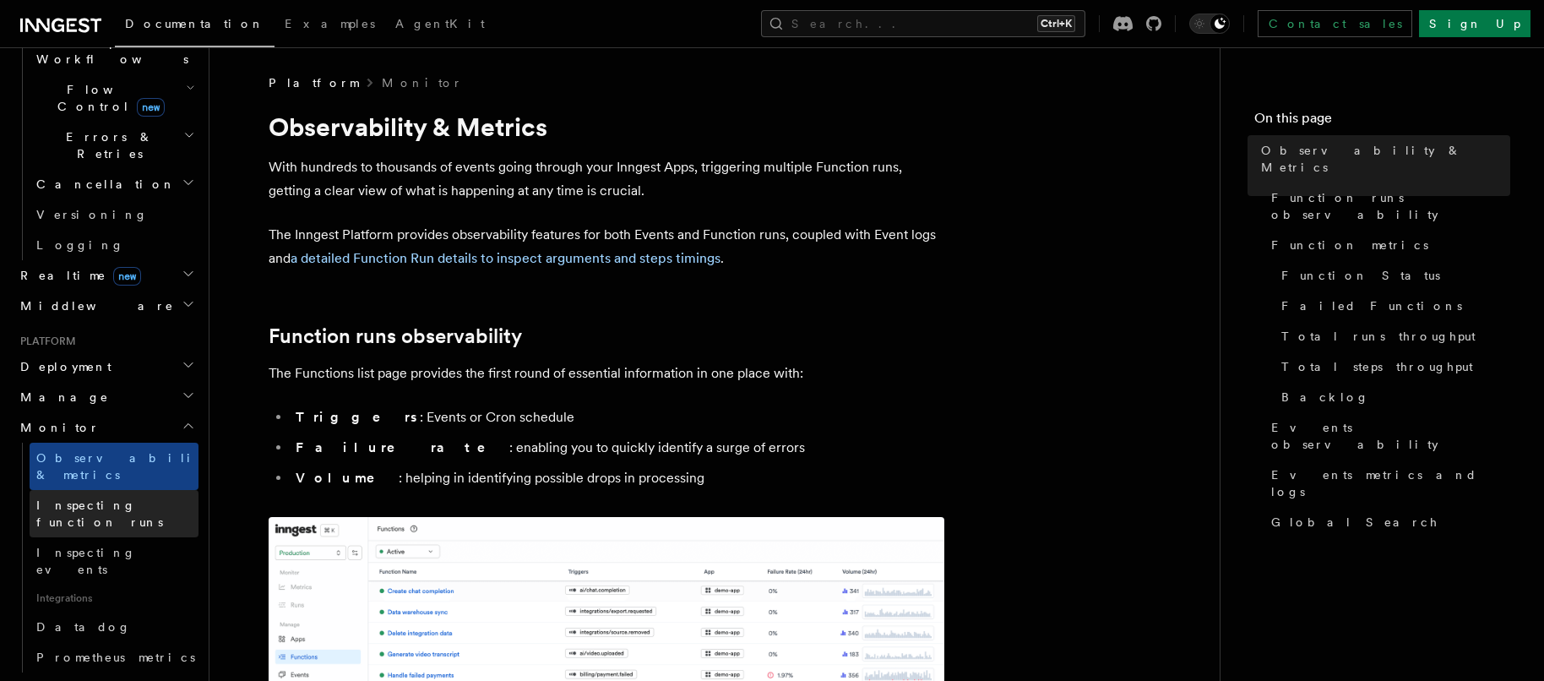
click at [85, 498] on span "Inspecting function runs" at bounding box center [99, 513] width 127 height 30
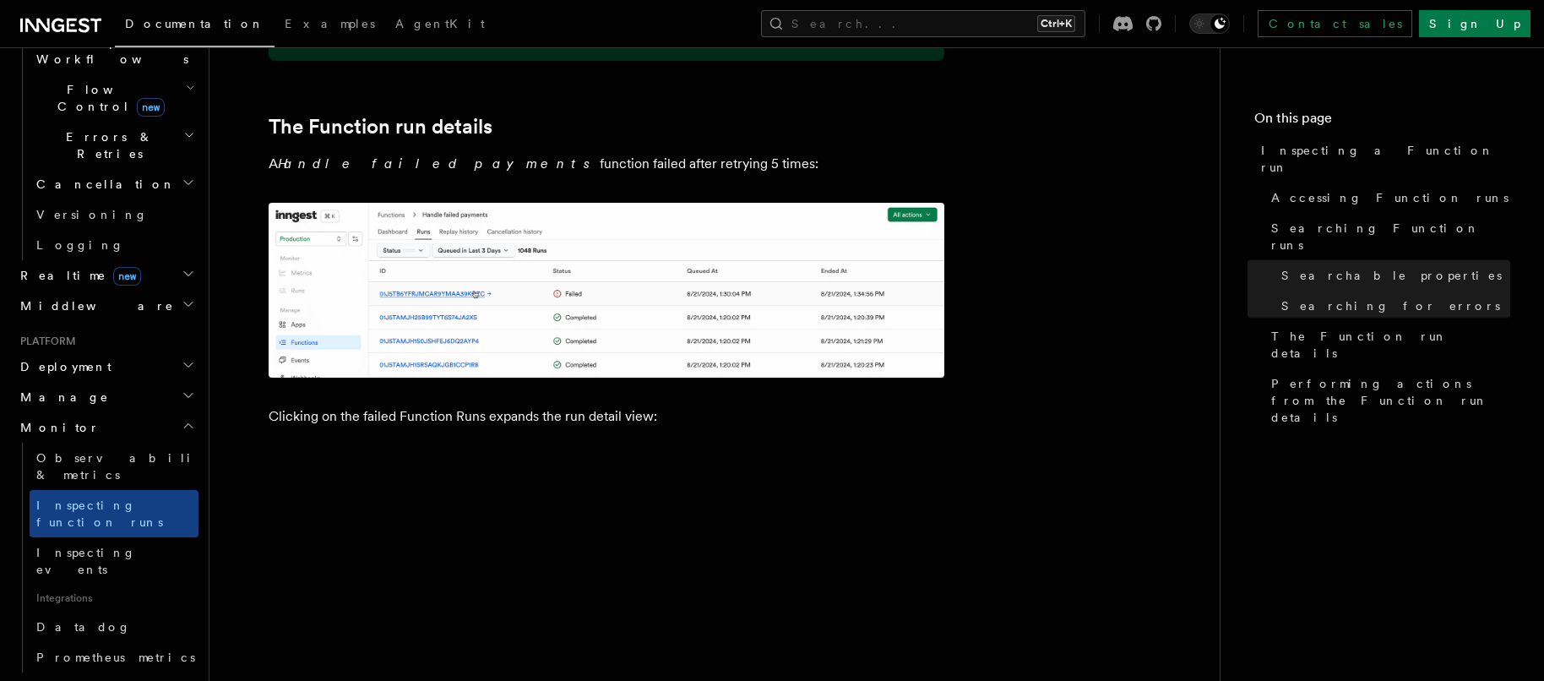
scroll to position [2618, 0]
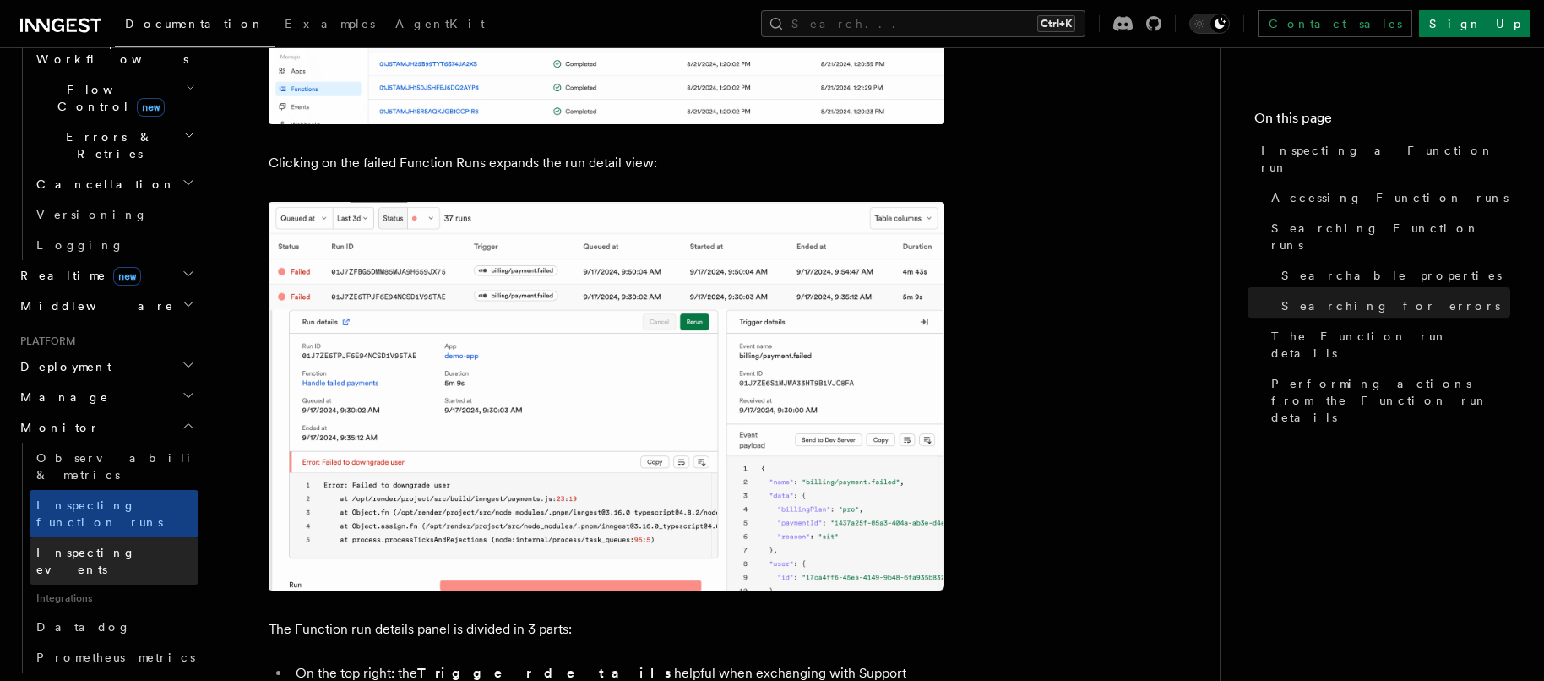
click at [152, 537] on link "Inspecting events" at bounding box center [114, 560] width 169 height 47
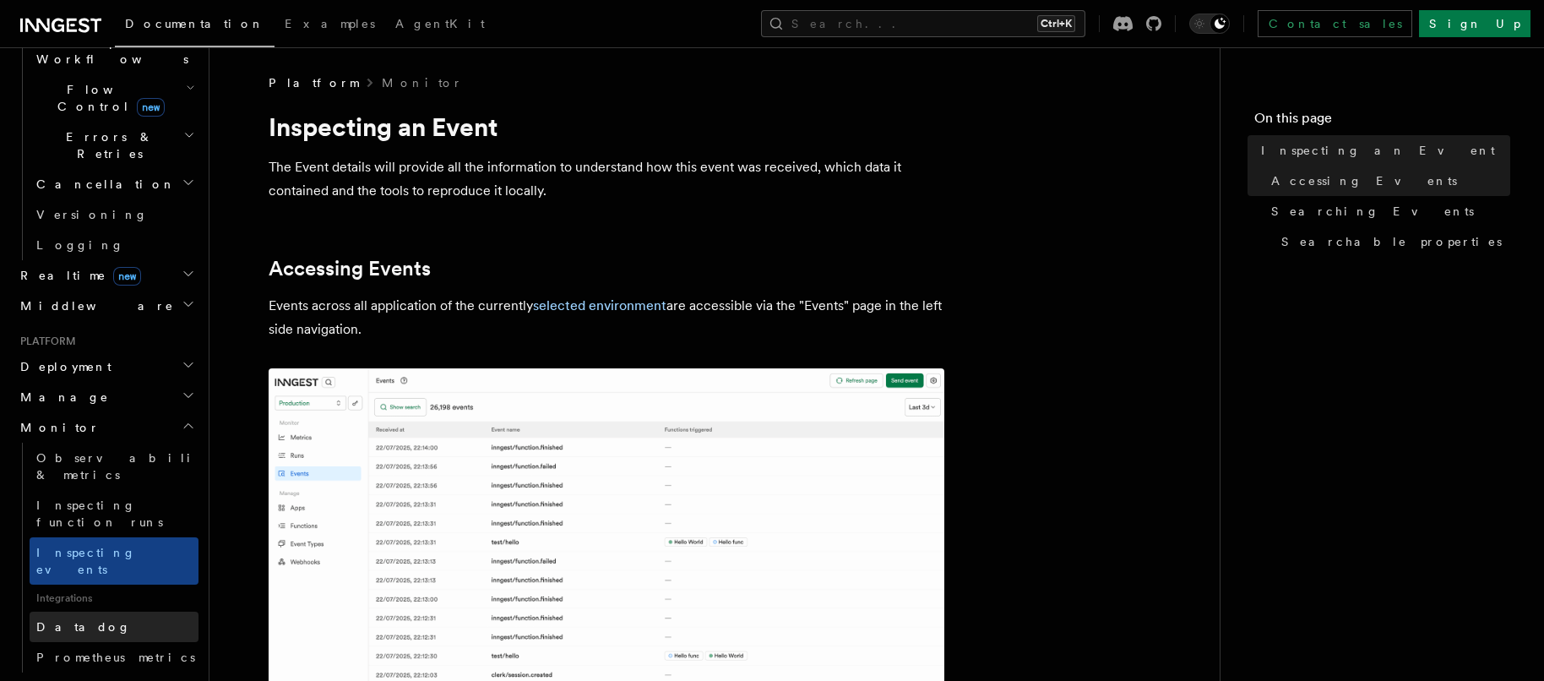
click at [44, 612] on link "Datadog" at bounding box center [114, 627] width 169 height 30
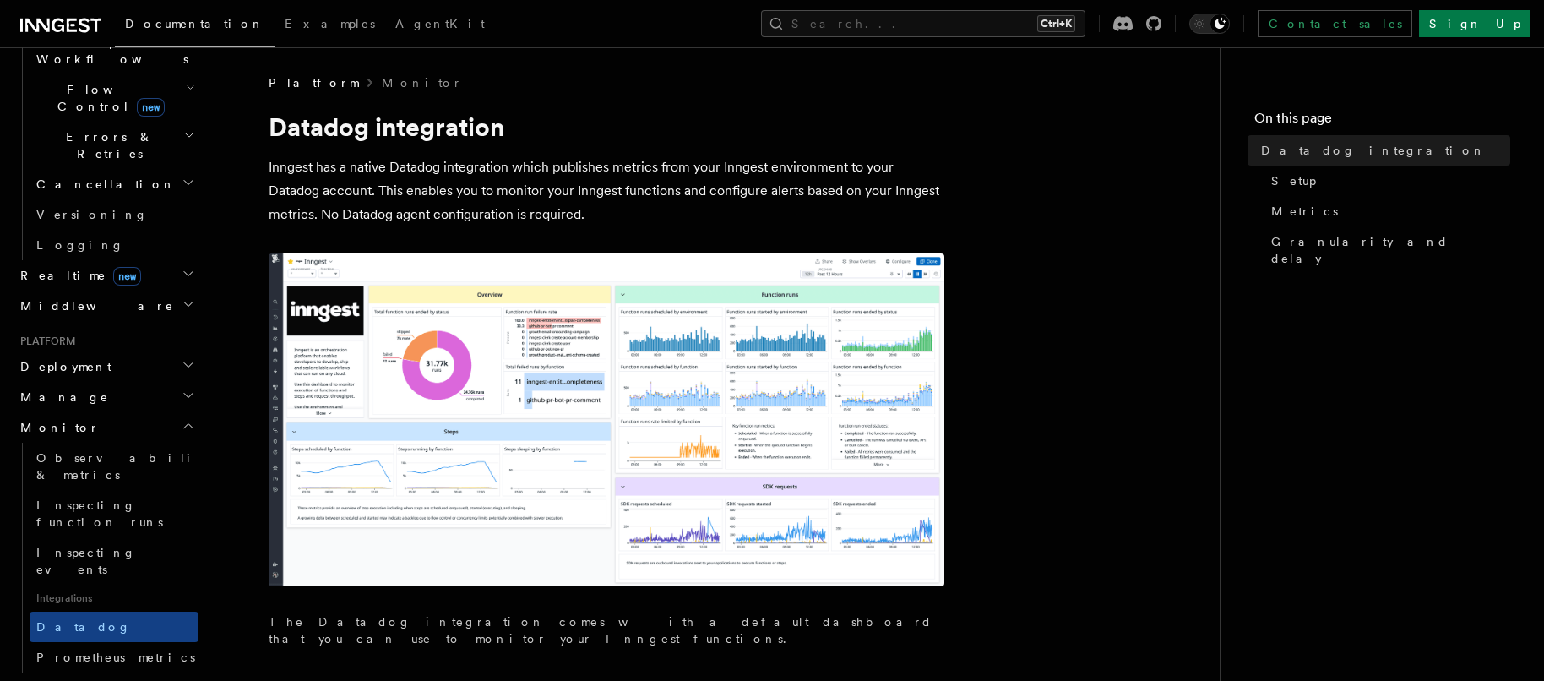
click at [563, 334] on img at bounding box center [607, 419] width 676 height 333
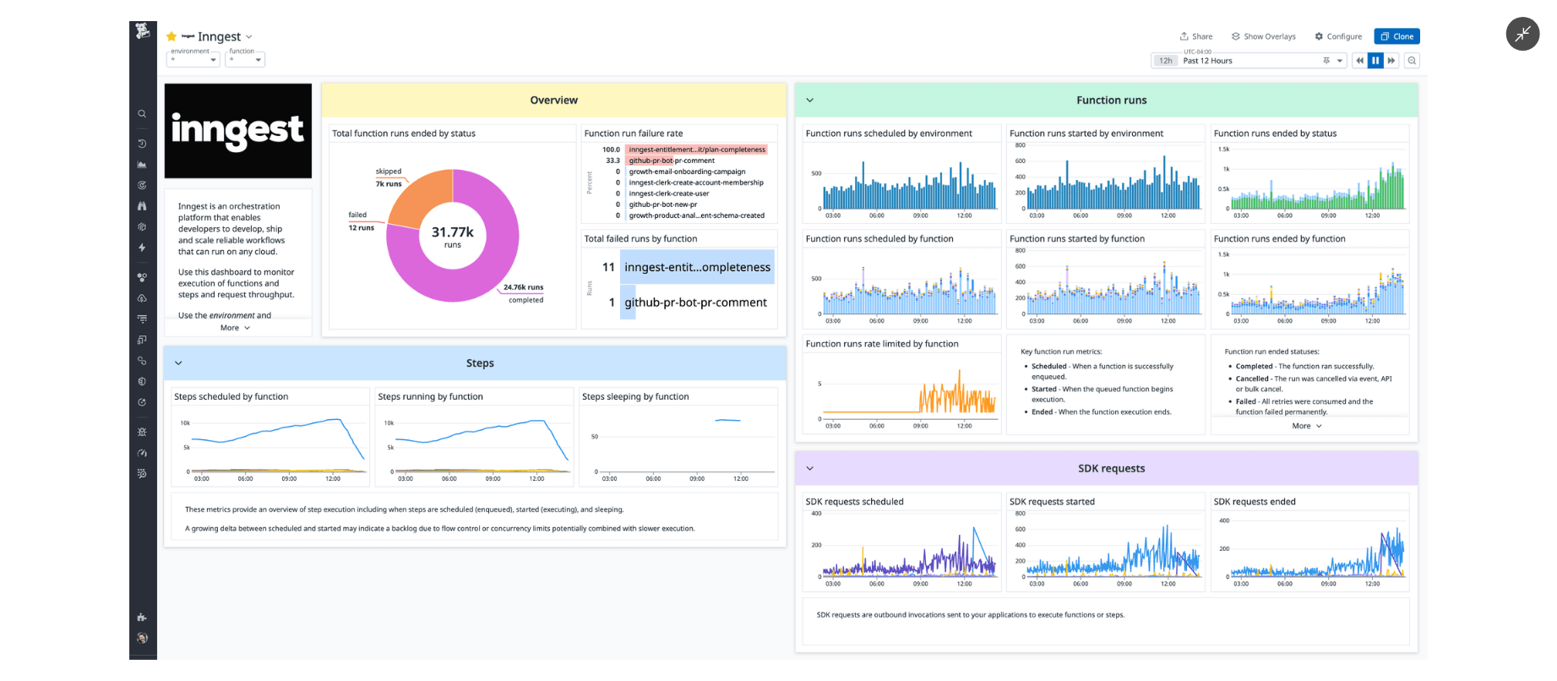
click at [904, 121] on img at bounding box center [778, 340] width 1298 height 639
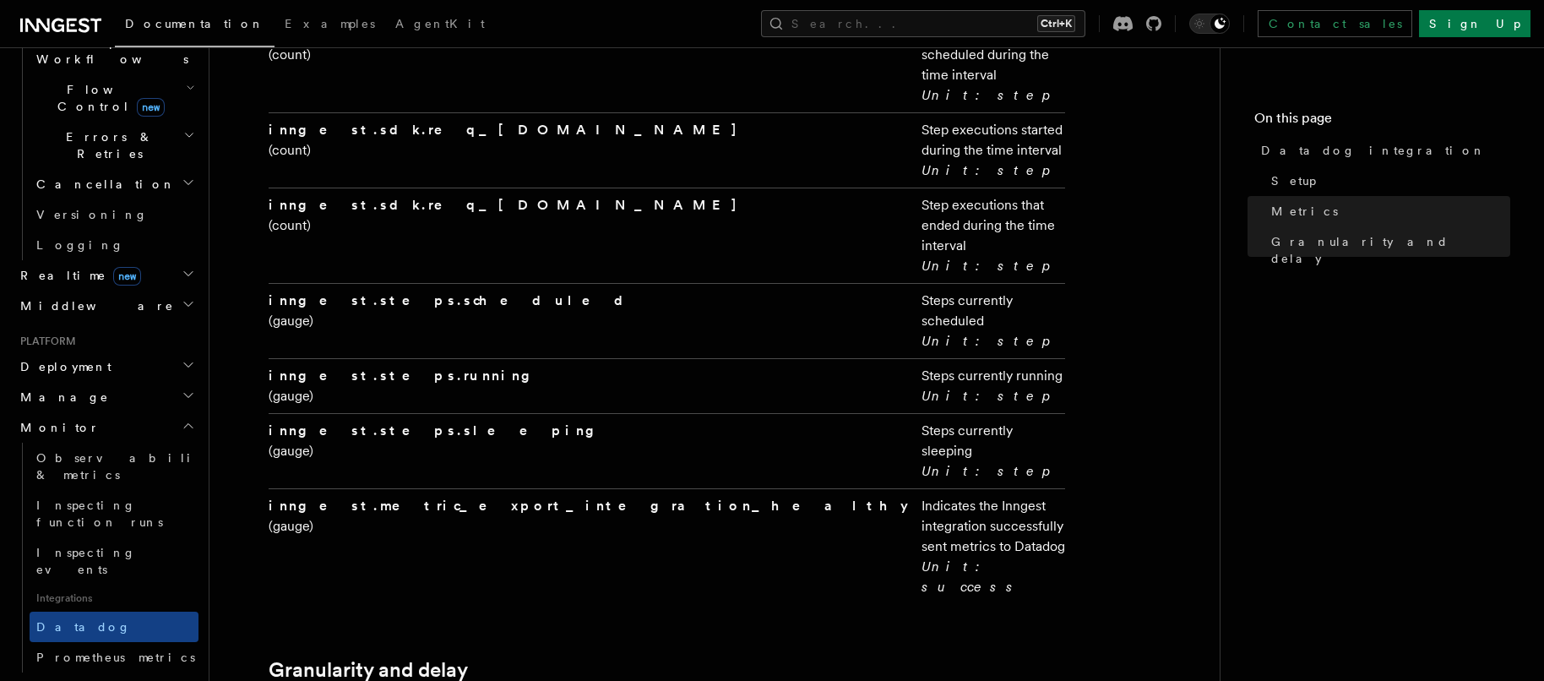
scroll to position [3595, 0]
